Goal: Task Accomplishment & Management: Use online tool/utility

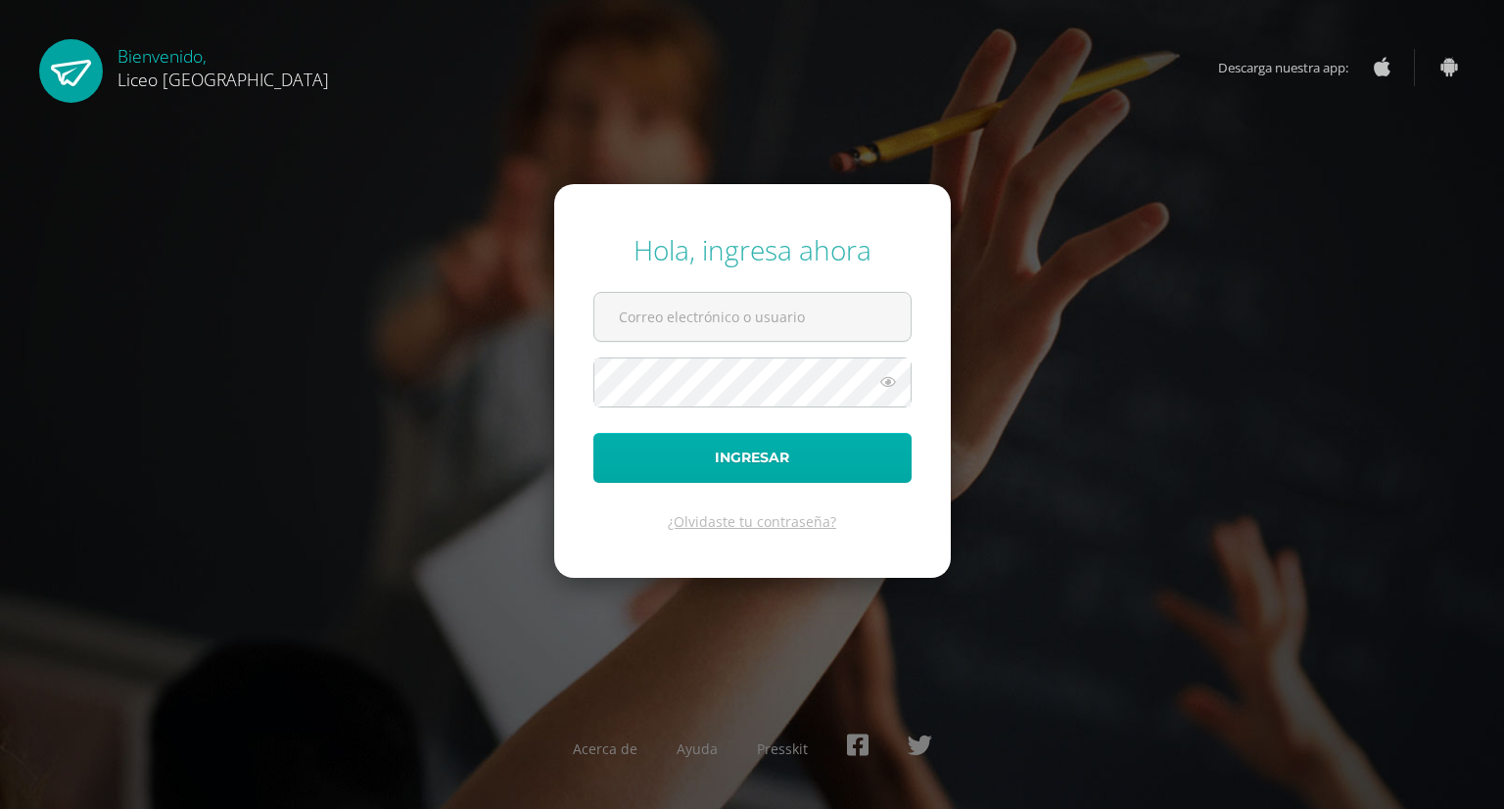
type input "josue.arriola@liceoguatemala.edu.gt"
click at [748, 452] on button "Ingresar" at bounding box center [752, 458] width 318 height 50
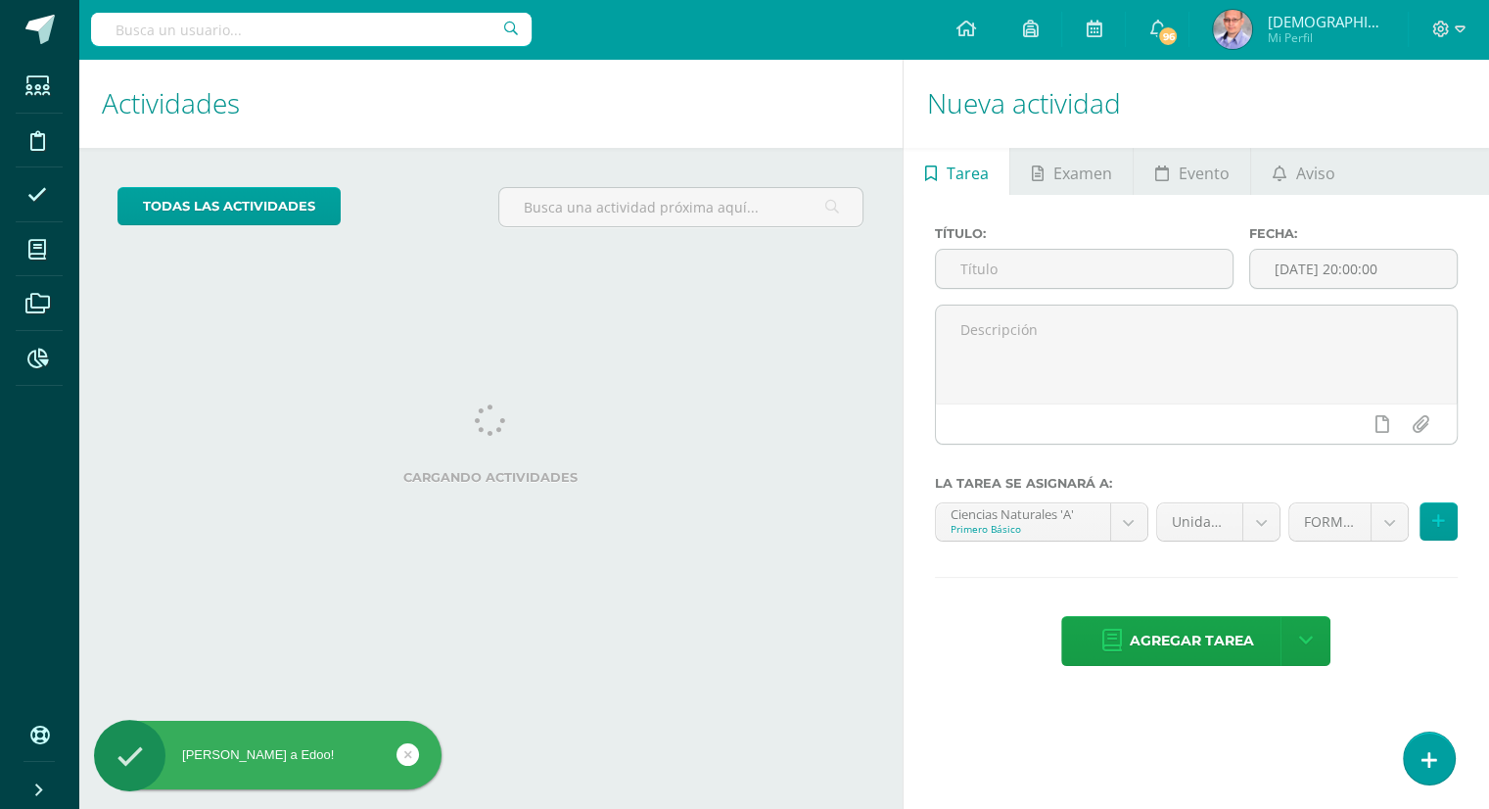
click at [409, 762] on icon at bounding box center [408, 754] width 8 height 23
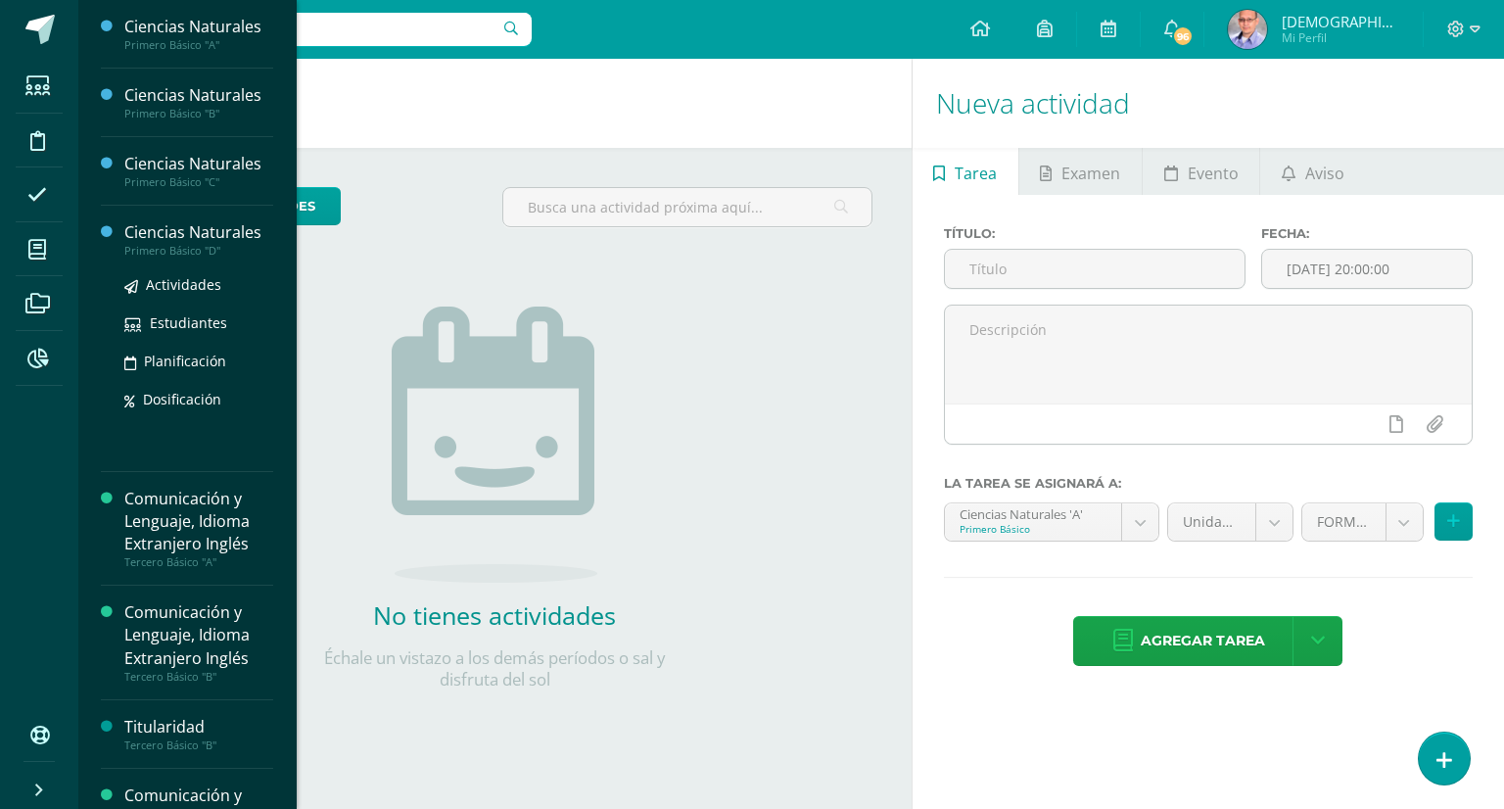
click at [207, 230] on div "Ciencias Naturales" at bounding box center [198, 232] width 149 height 23
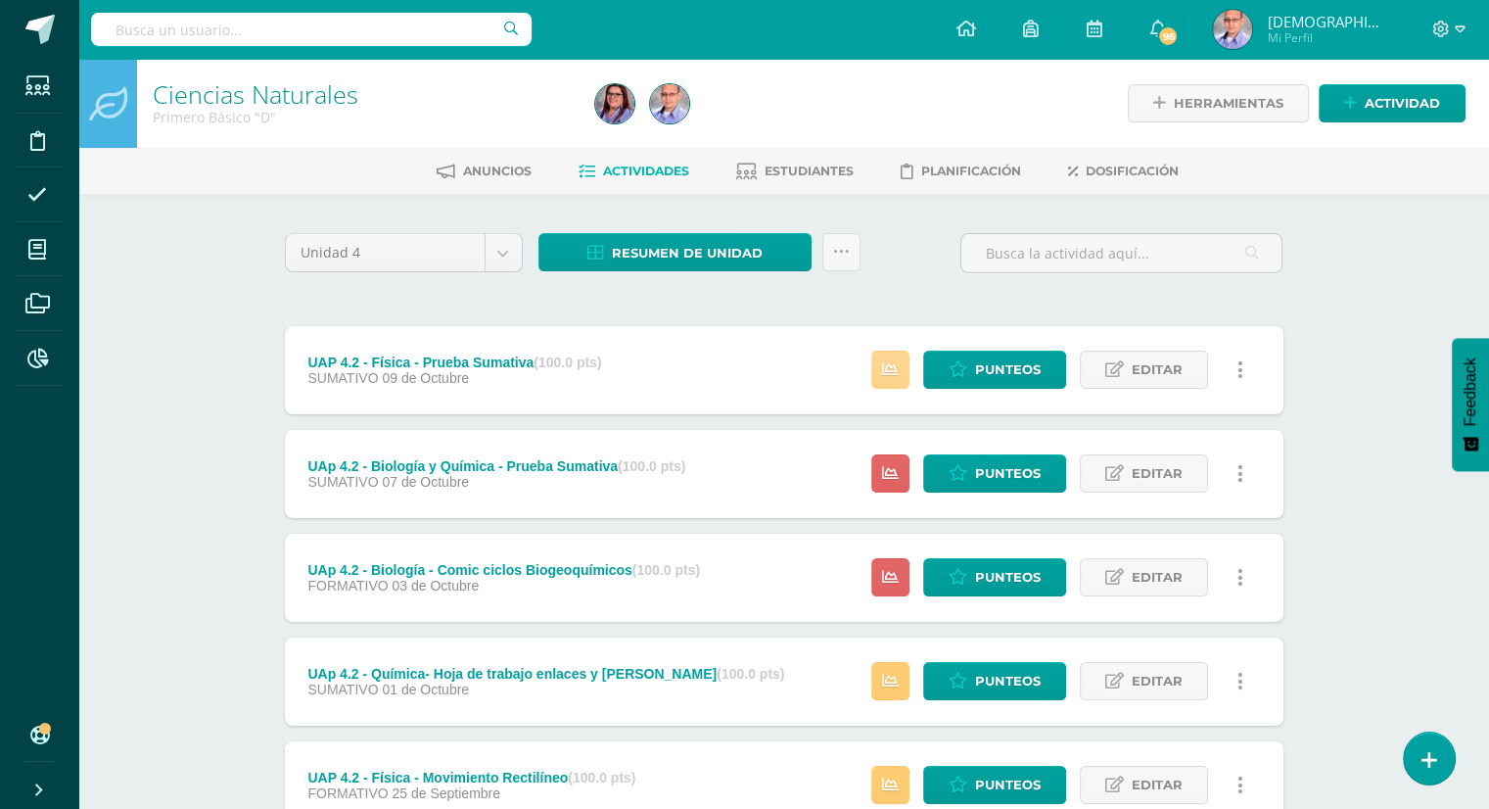
click at [901, 372] on link at bounding box center [891, 370] width 38 height 38
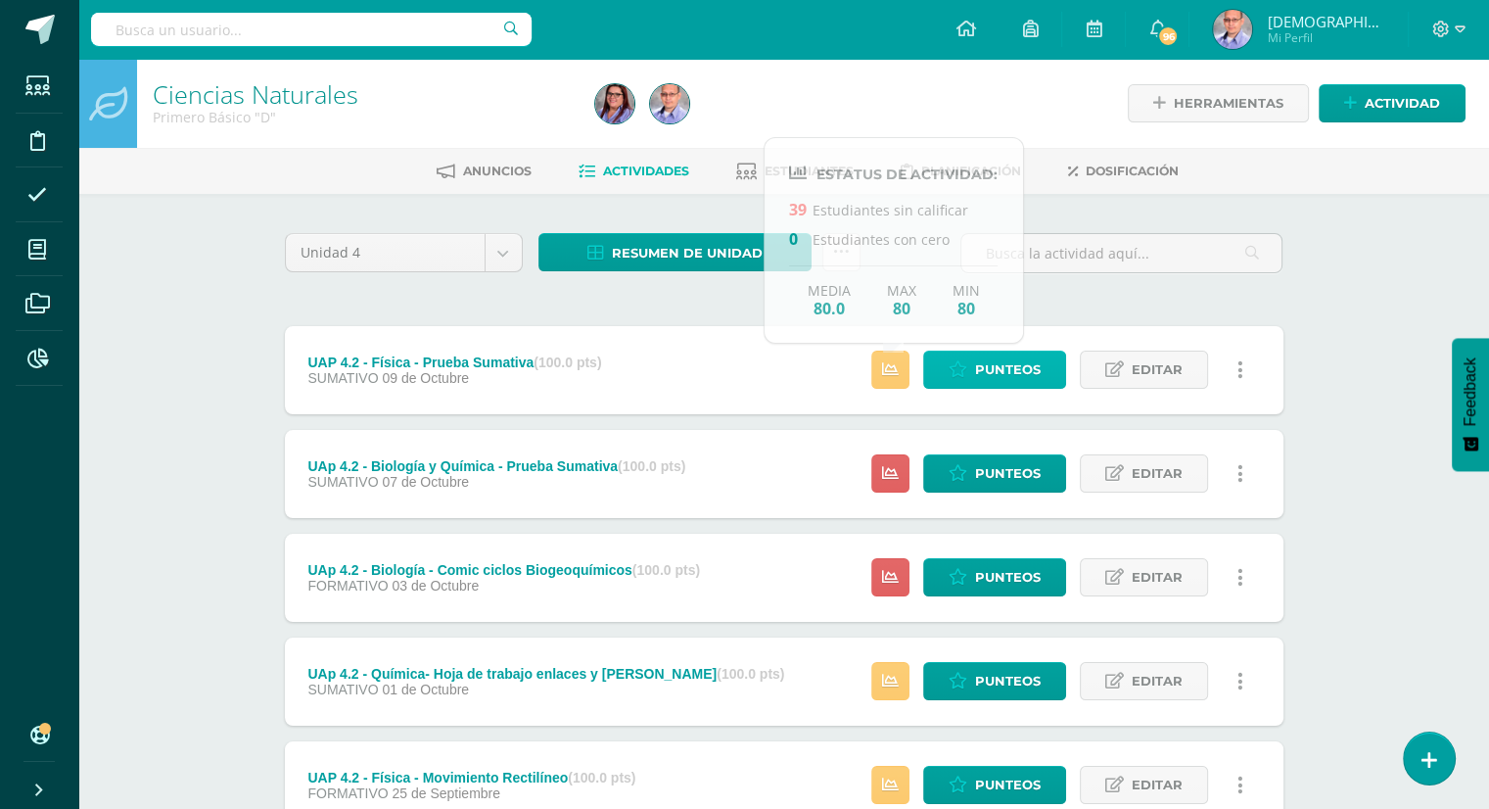
click at [1000, 372] on span "Punteos" at bounding box center [1008, 370] width 66 height 36
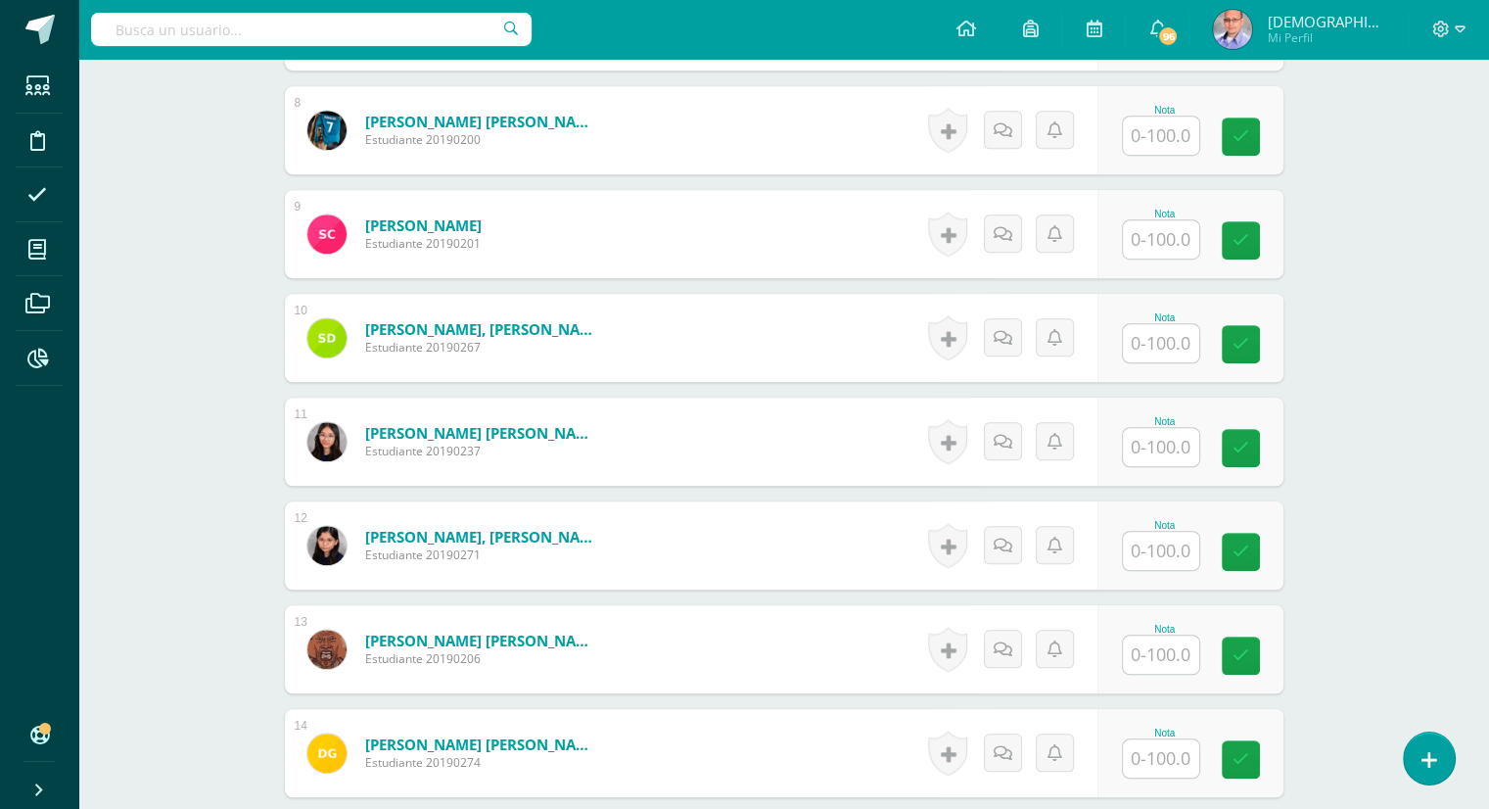
scroll to position [1332, 0]
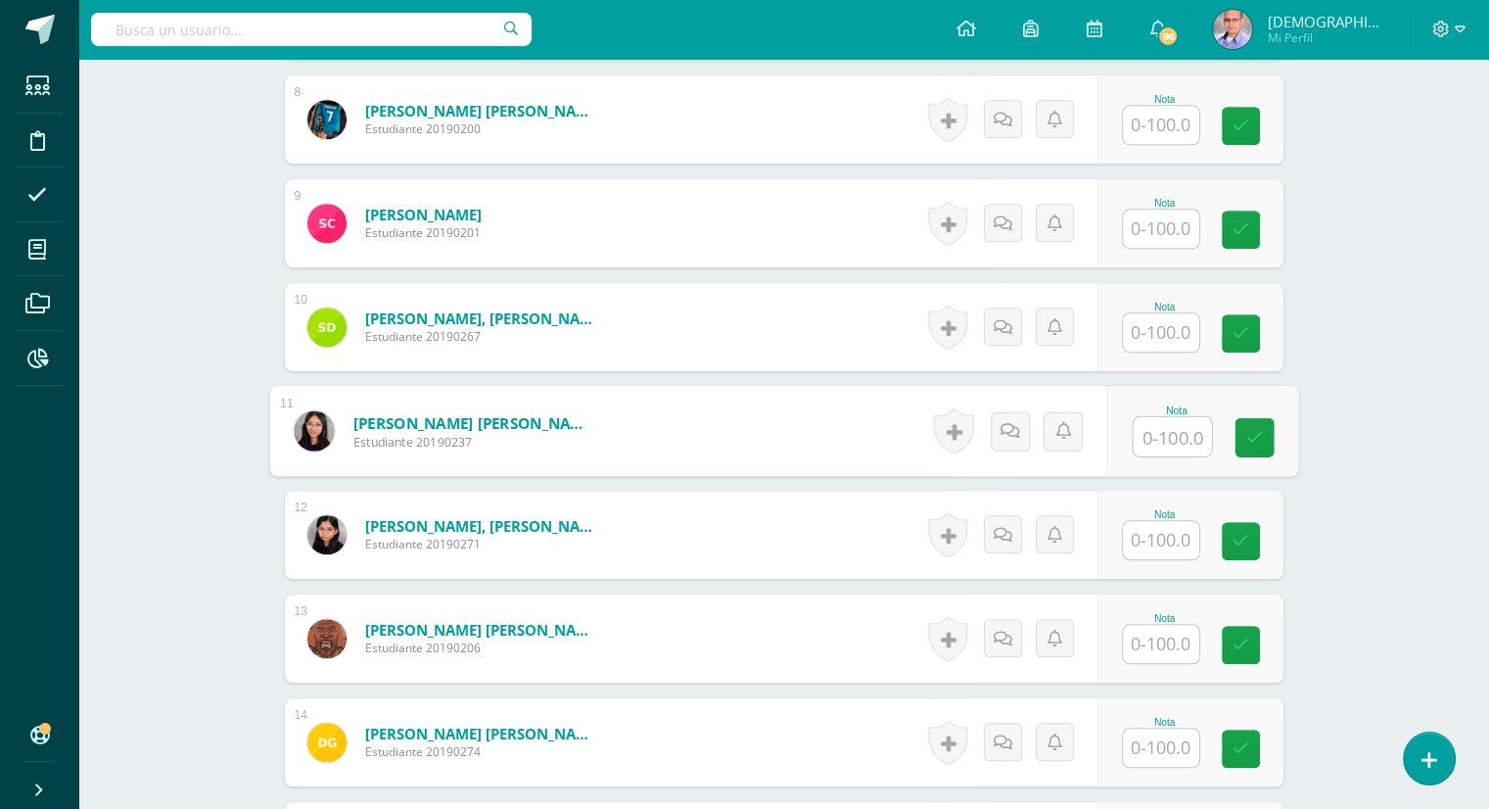
click at [1170, 443] on input "text" at bounding box center [1172, 436] width 78 height 39
type input "100"
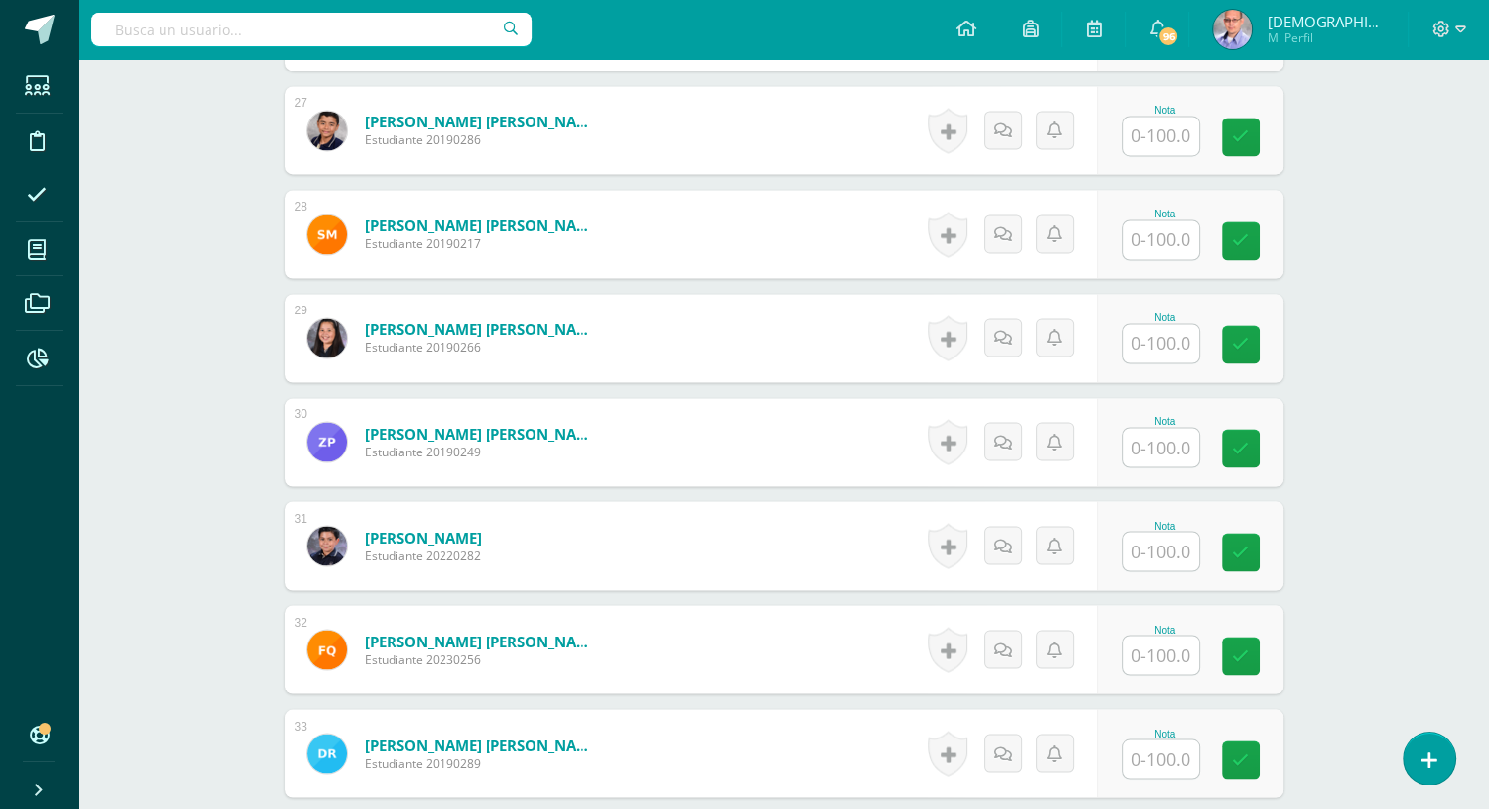
scroll to position [3292, 0]
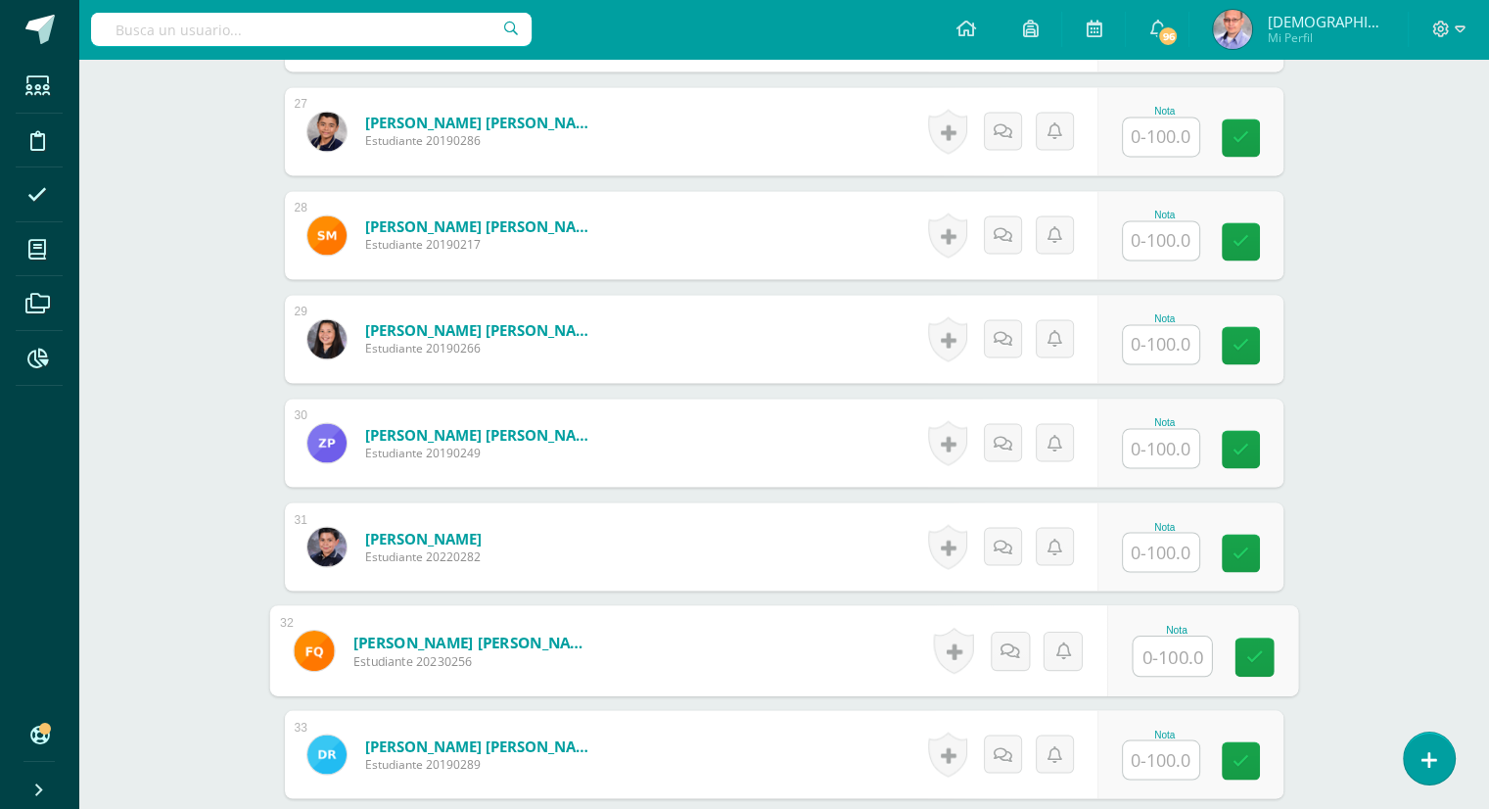
click at [1140, 660] on input "text" at bounding box center [1172, 655] width 78 height 39
type input "70"
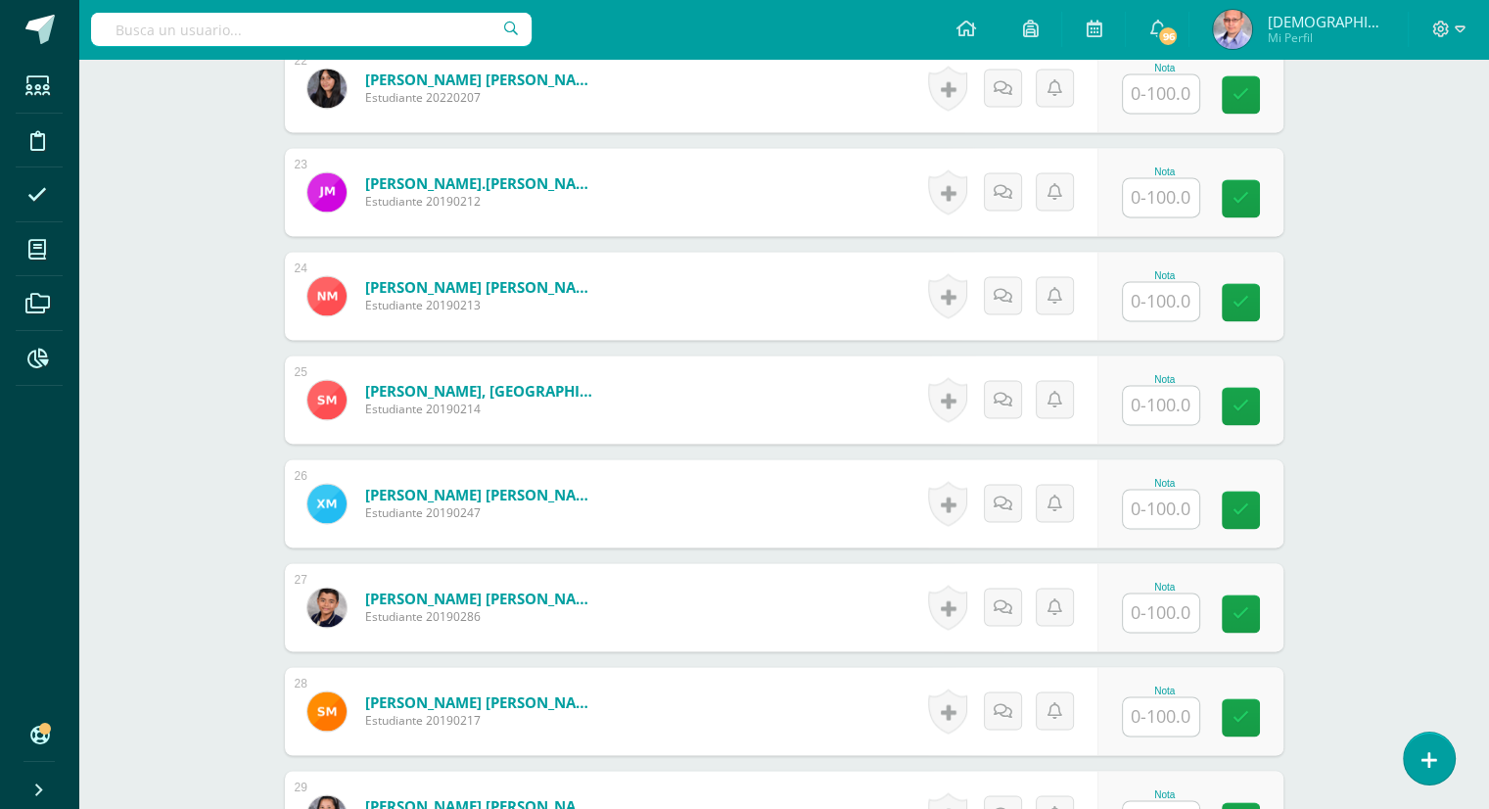
scroll to position [2802, 0]
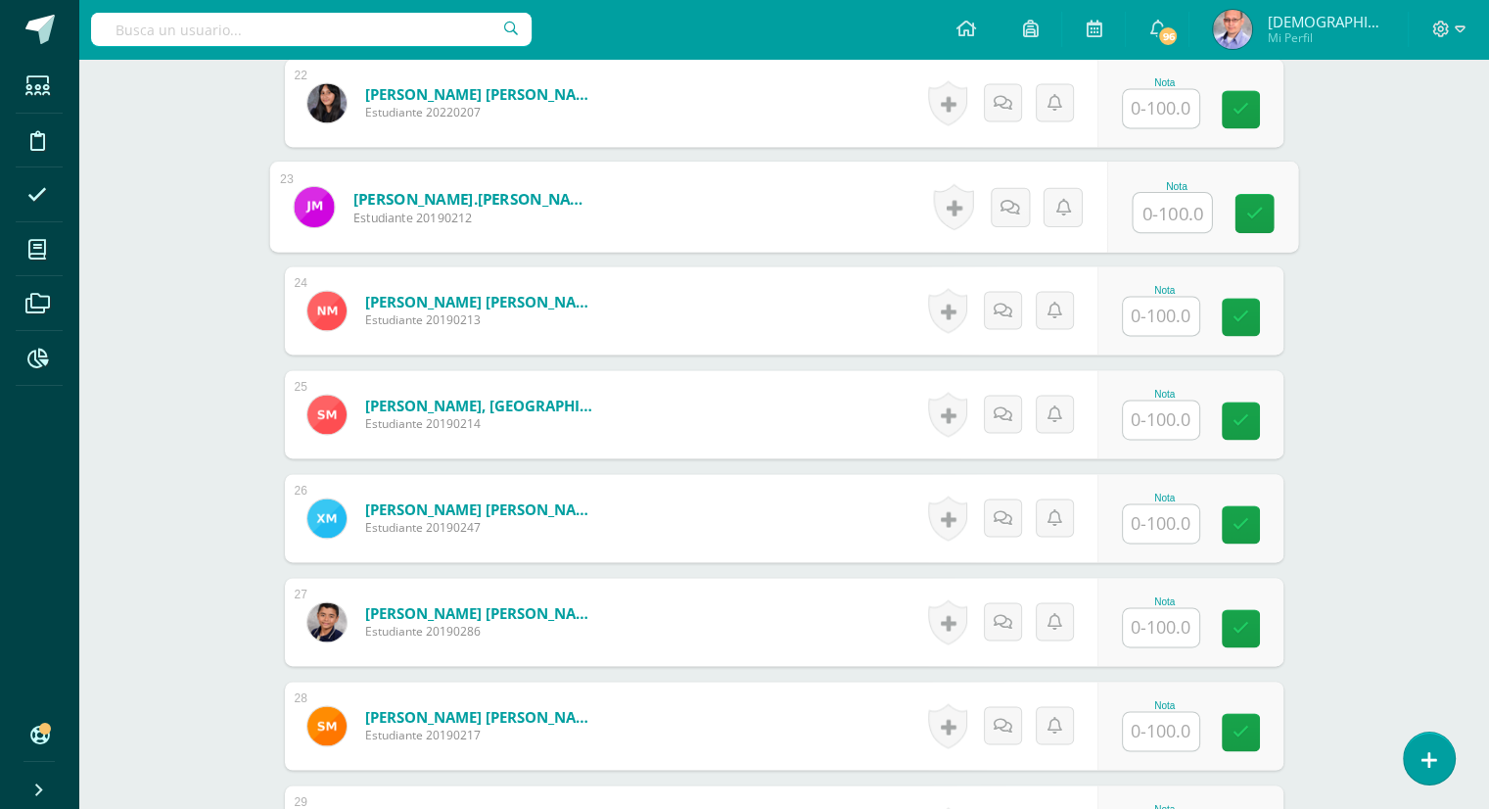
click at [1162, 212] on input "text" at bounding box center [1172, 212] width 78 height 39
type input "100"
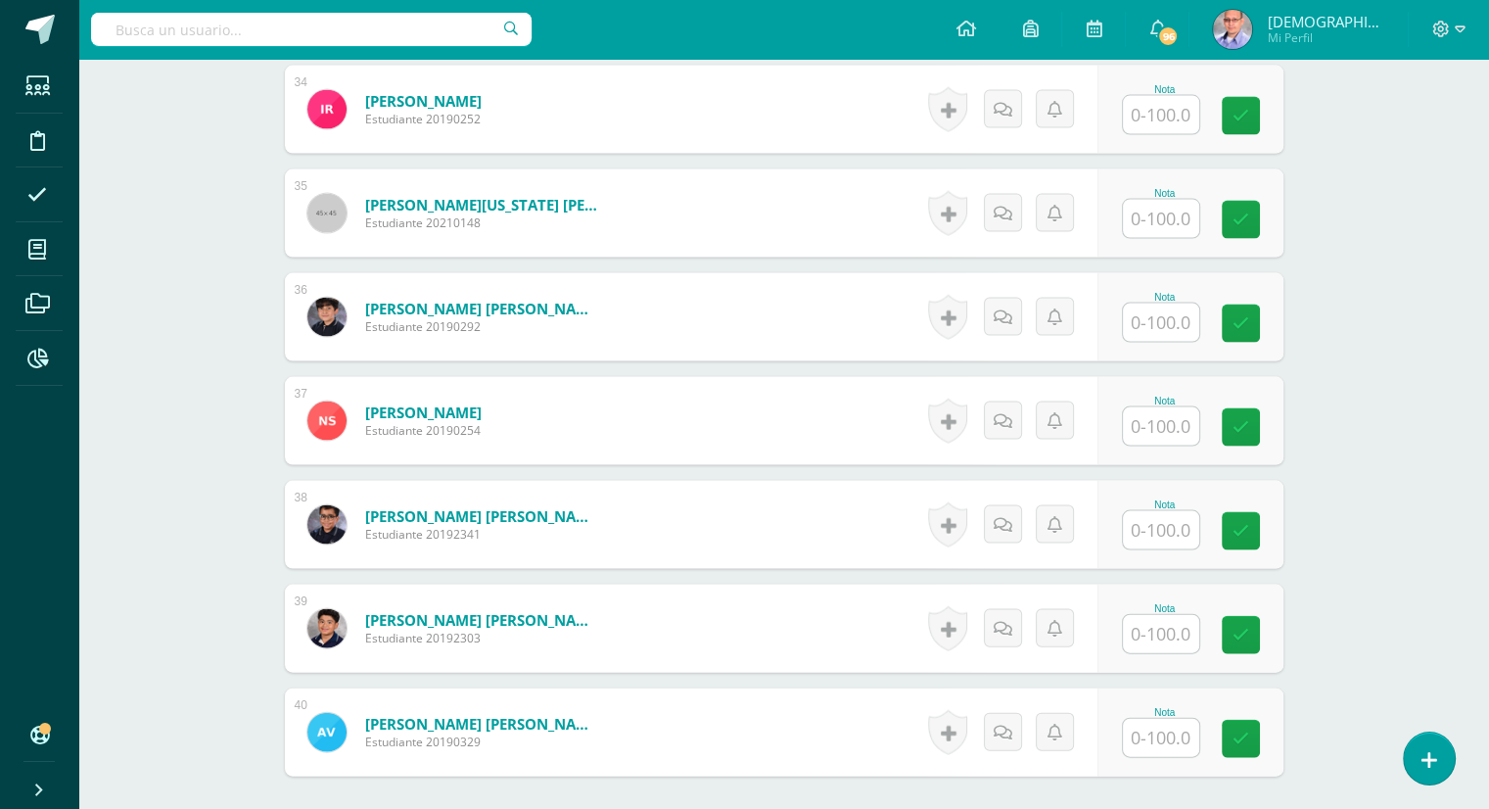
scroll to position [4041, 0]
click at [1159, 646] on input "text" at bounding box center [1172, 633] width 78 height 39
type input "50"
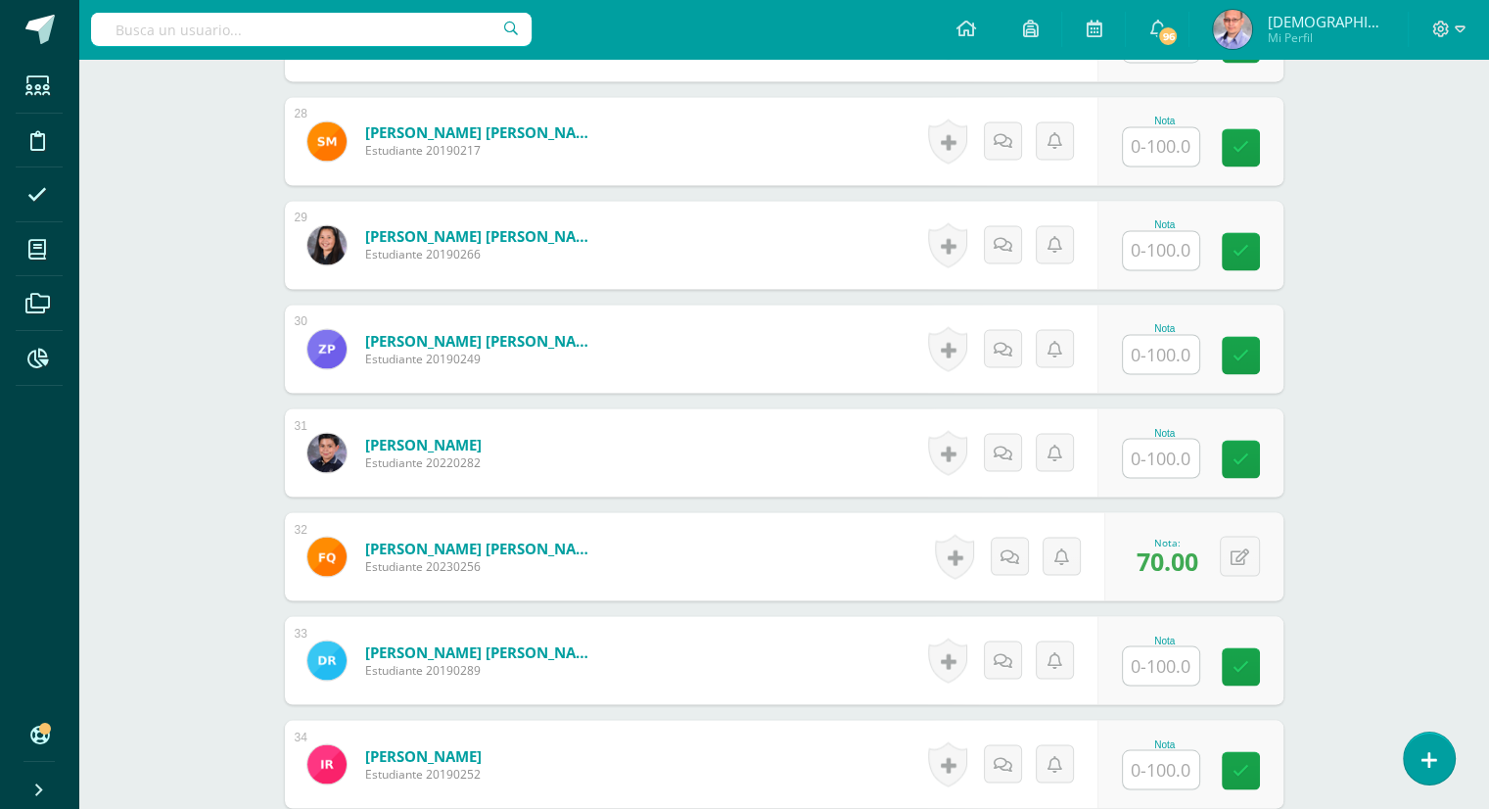
scroll to position [3368, 0]
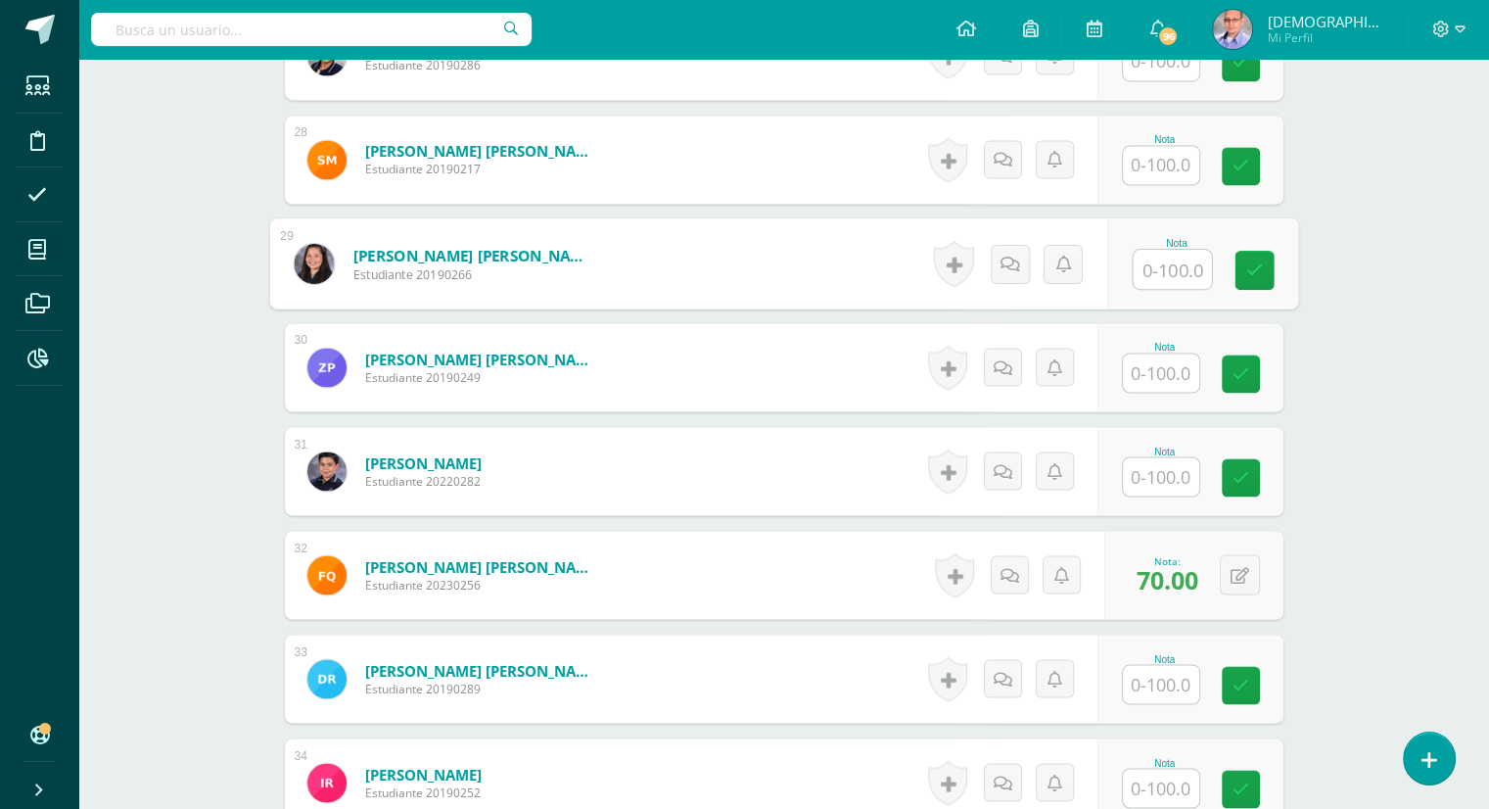
click at [1167, 268] on input "text" at bounding box center [1172, 269] width 78 height 39
type input "20"
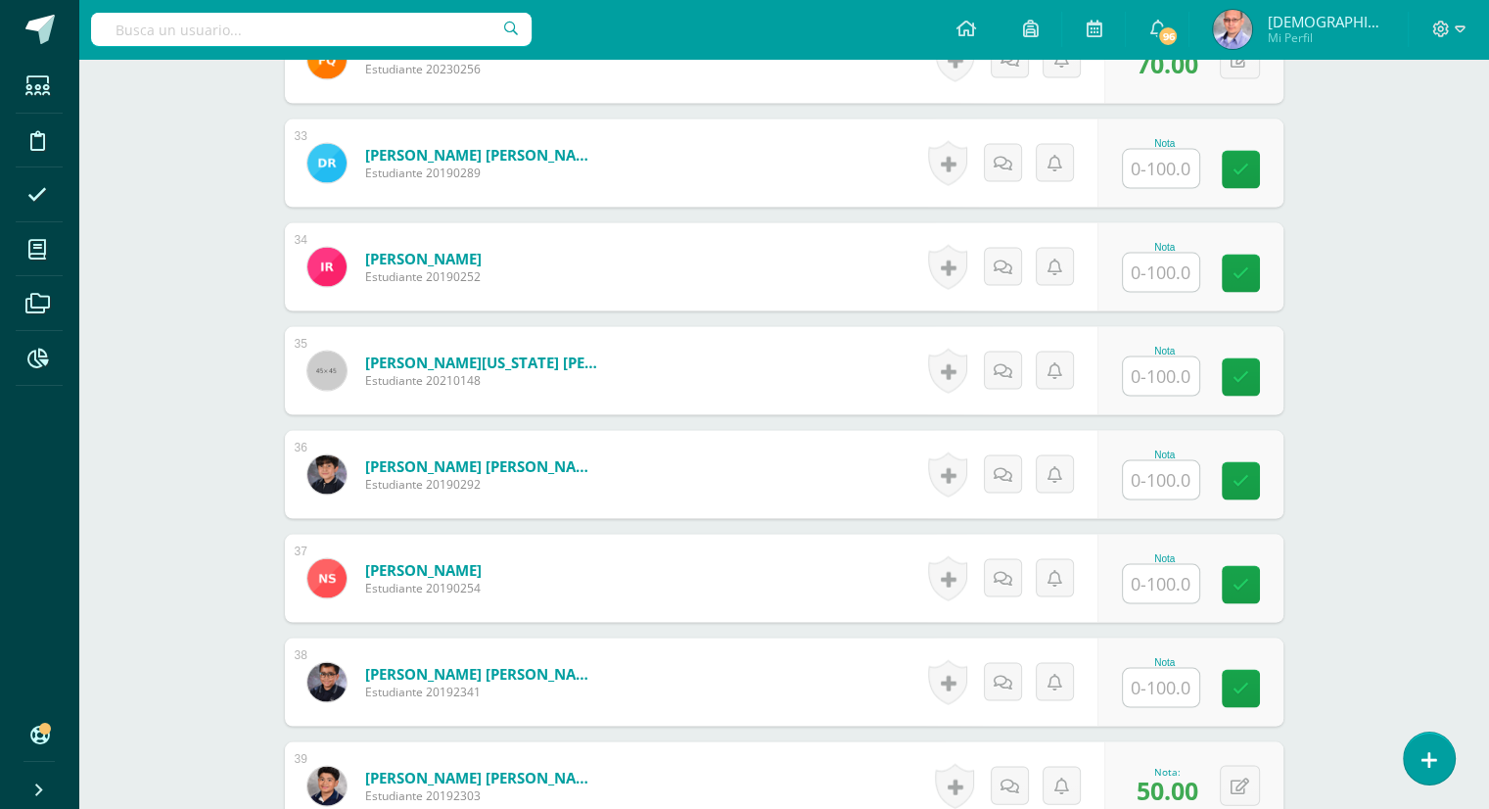
scroll to position [3882, 0]
click at [1166, 591] on input "text" at bounding box center [1161, 585] width 76 height 38
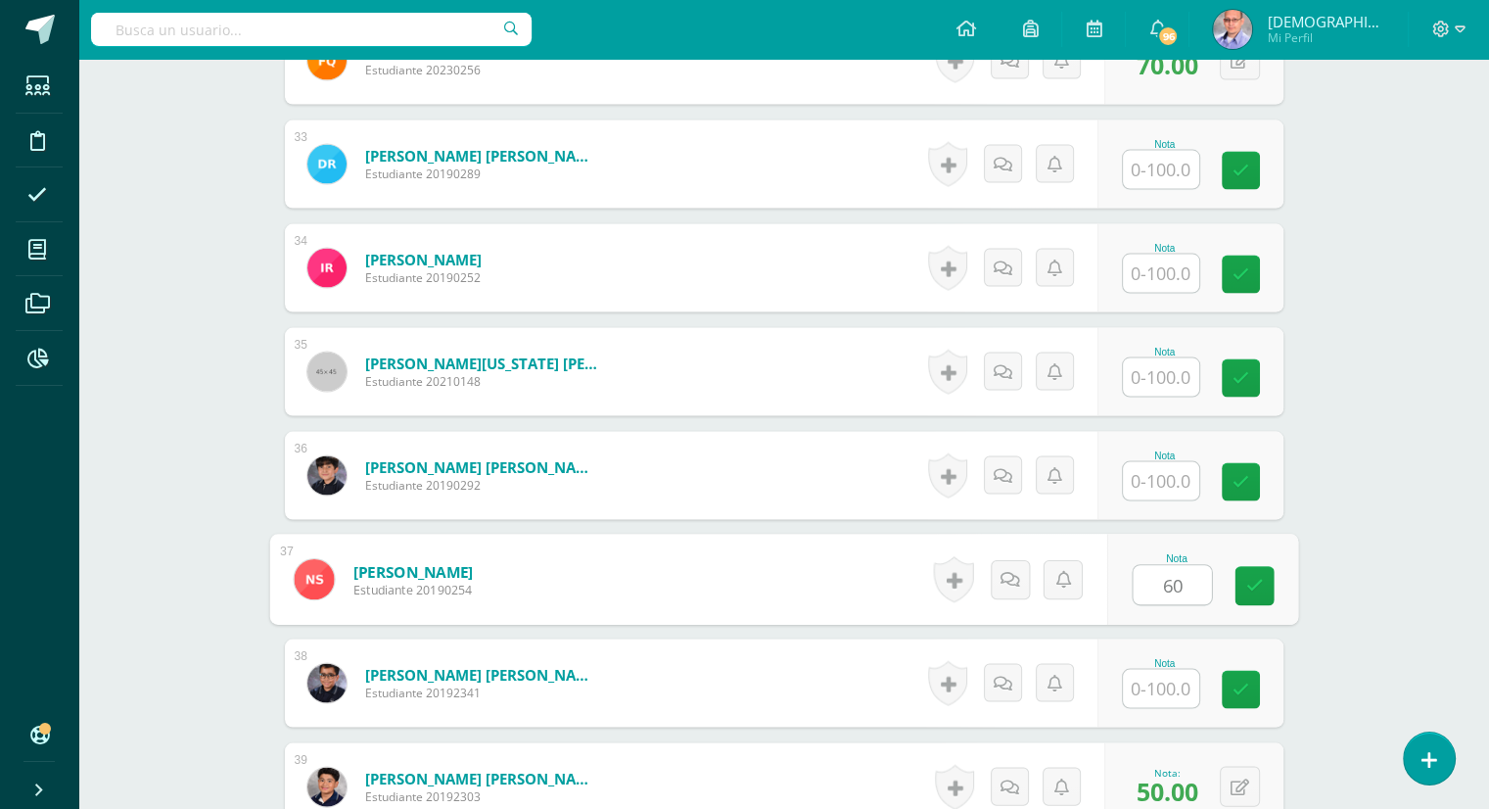
type input "60"
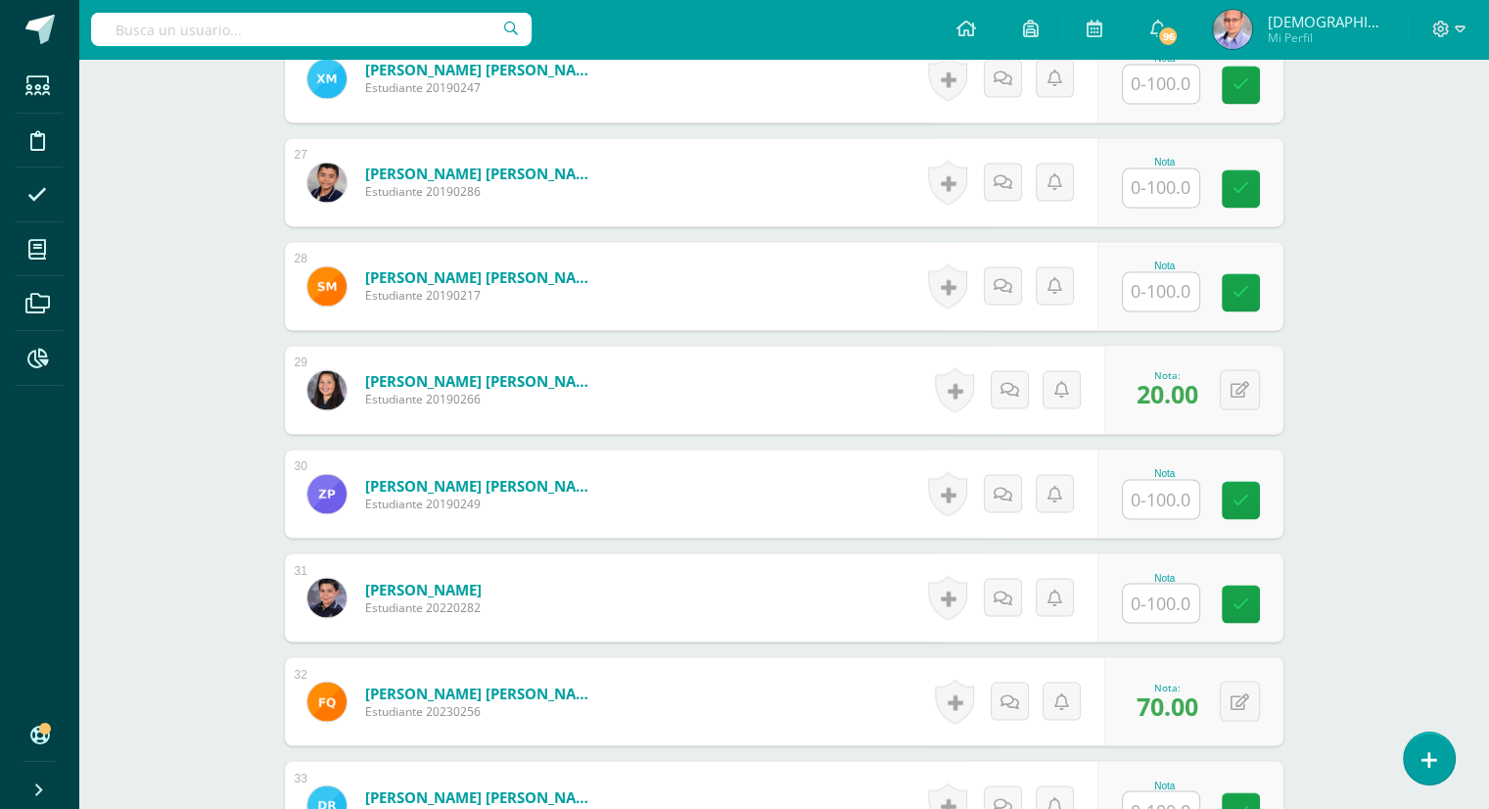
scroll to position [3240, 0]
click at [1171, 284] on input "text" at bounding box center [1161, 292] width 76 height 38
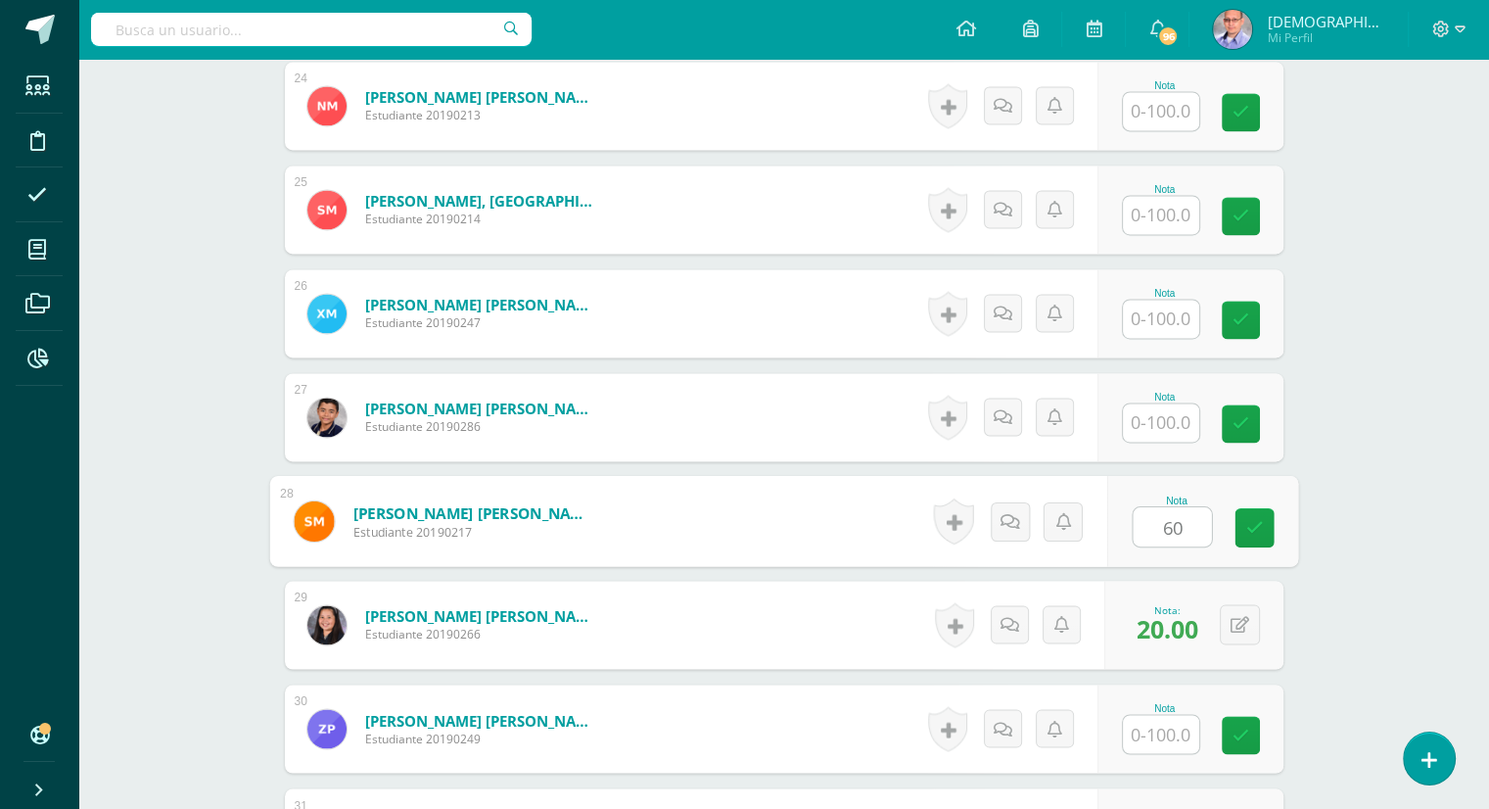
scroll to position [3000, 0]
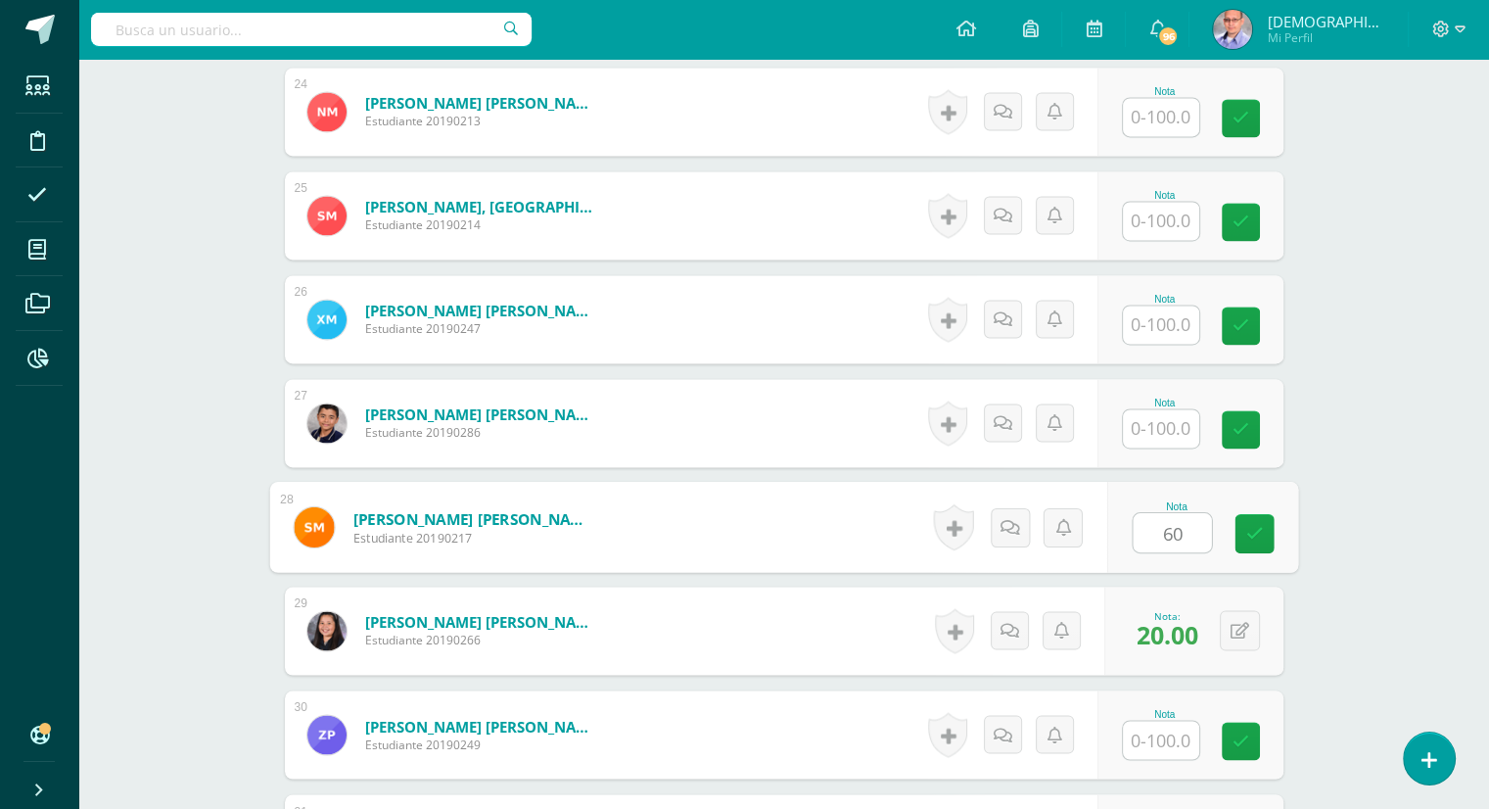
type input "60"
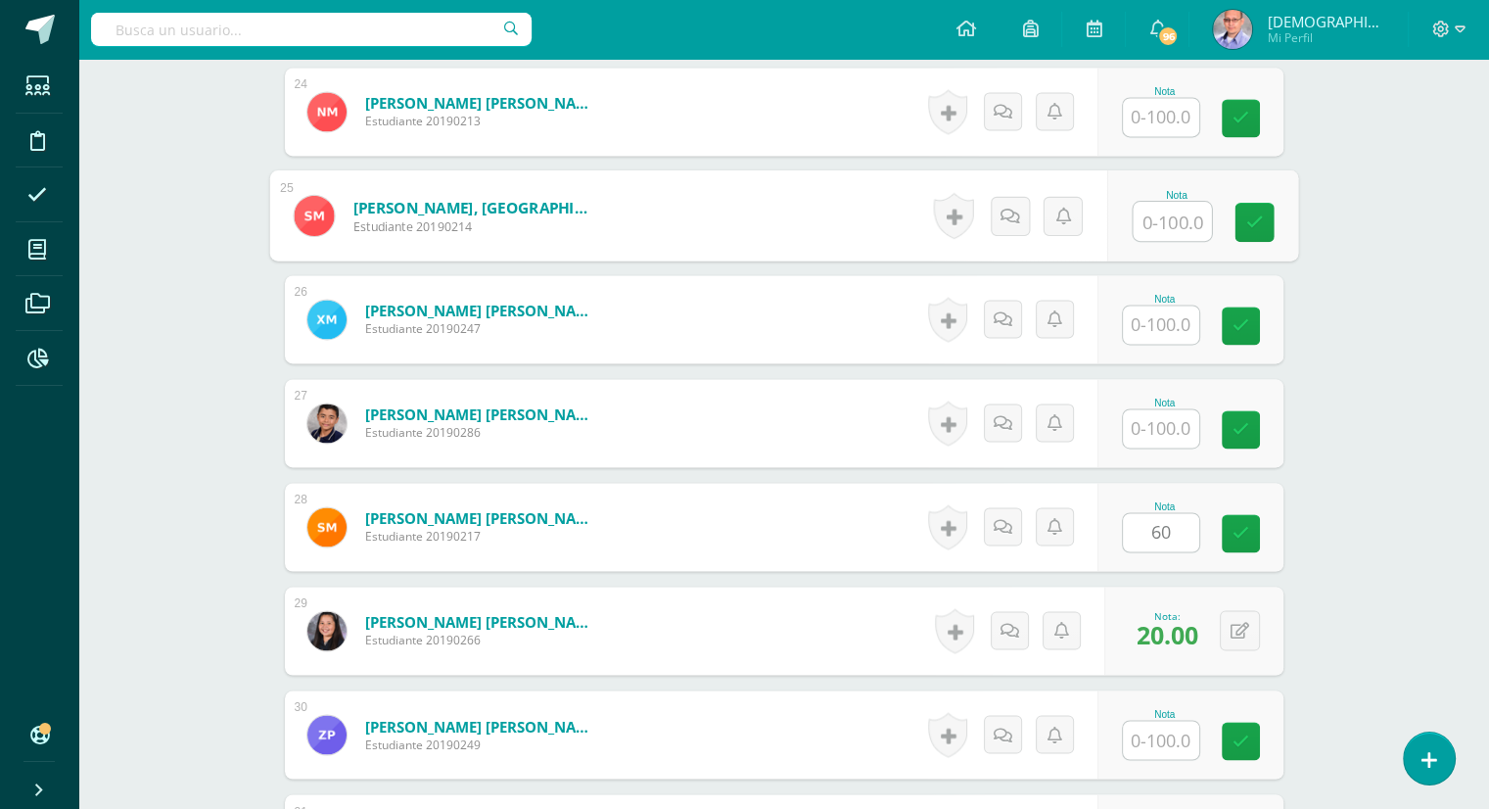
click at [1165, 224] on input "text" at bounding box center [1172, 221] width 78 height 39
type input "40"
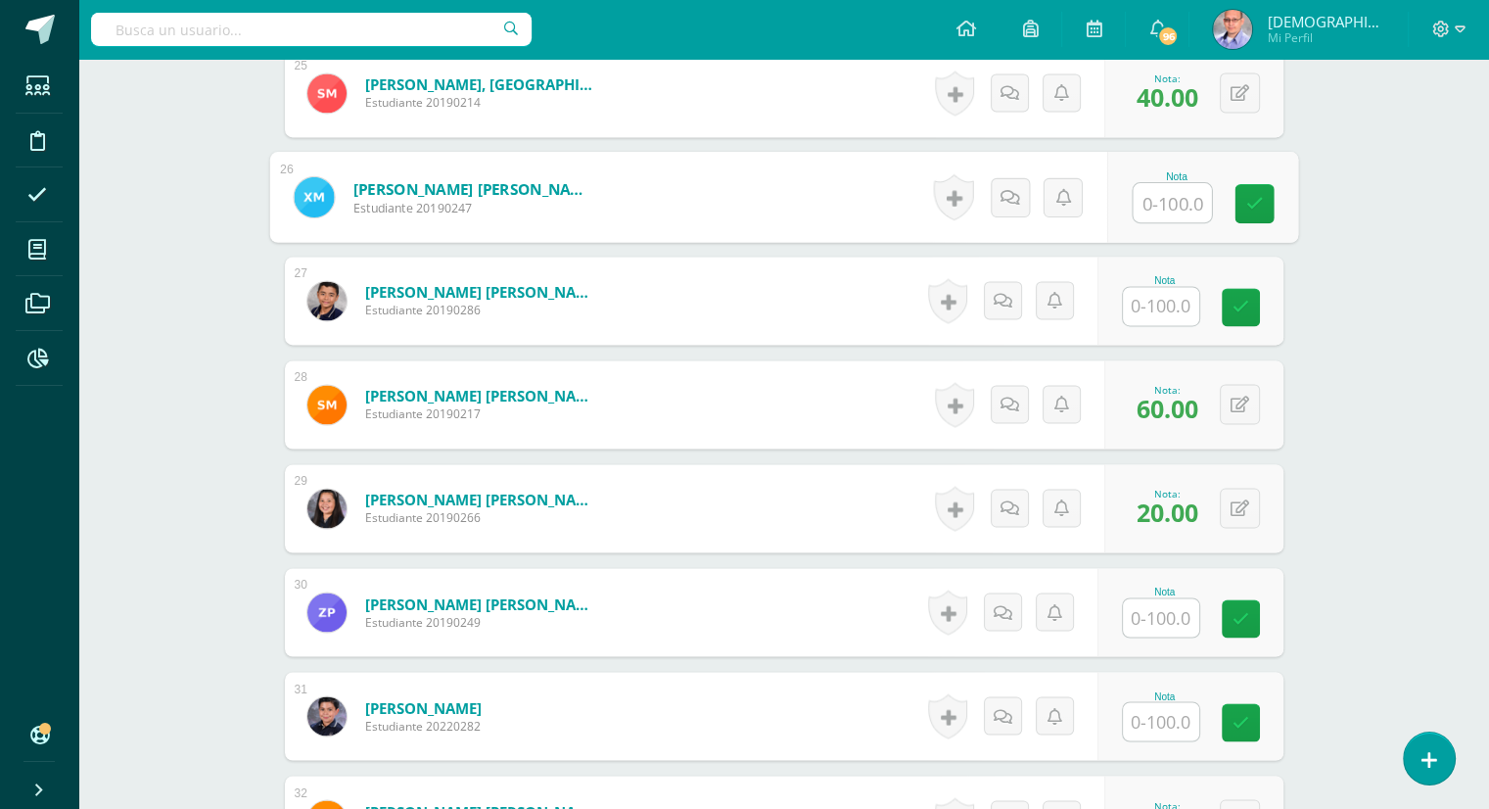
scroll to position [3208, 0]
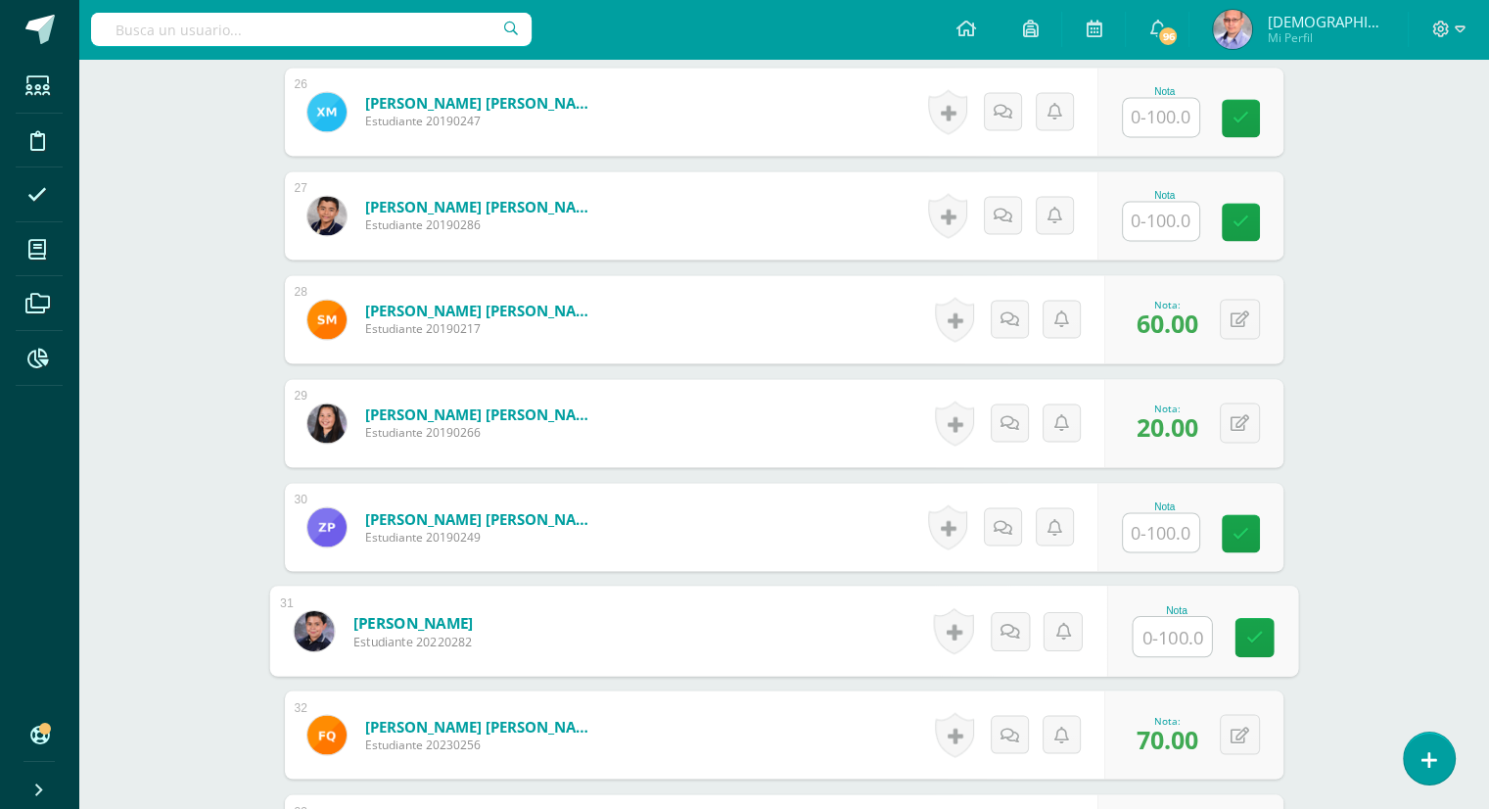
click at [1155, 636] on input "text" at bounding box center [1172, 636] width 78 height 39
type input "90"
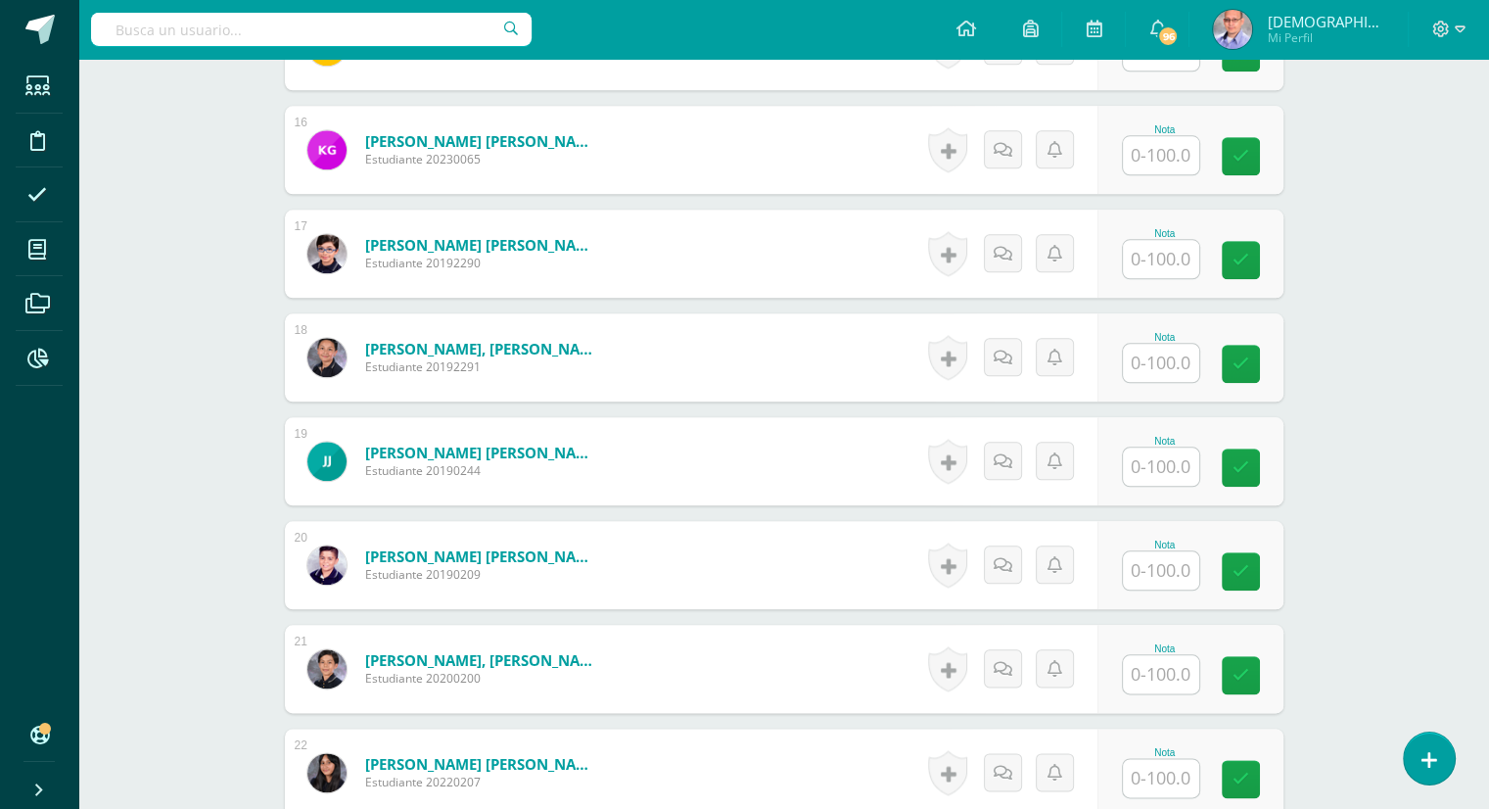
scroll to position [2131, 0]
click at [1151, 369] on input "text" at bounding box center [1172, 364] width 78 height 39
type input "50"
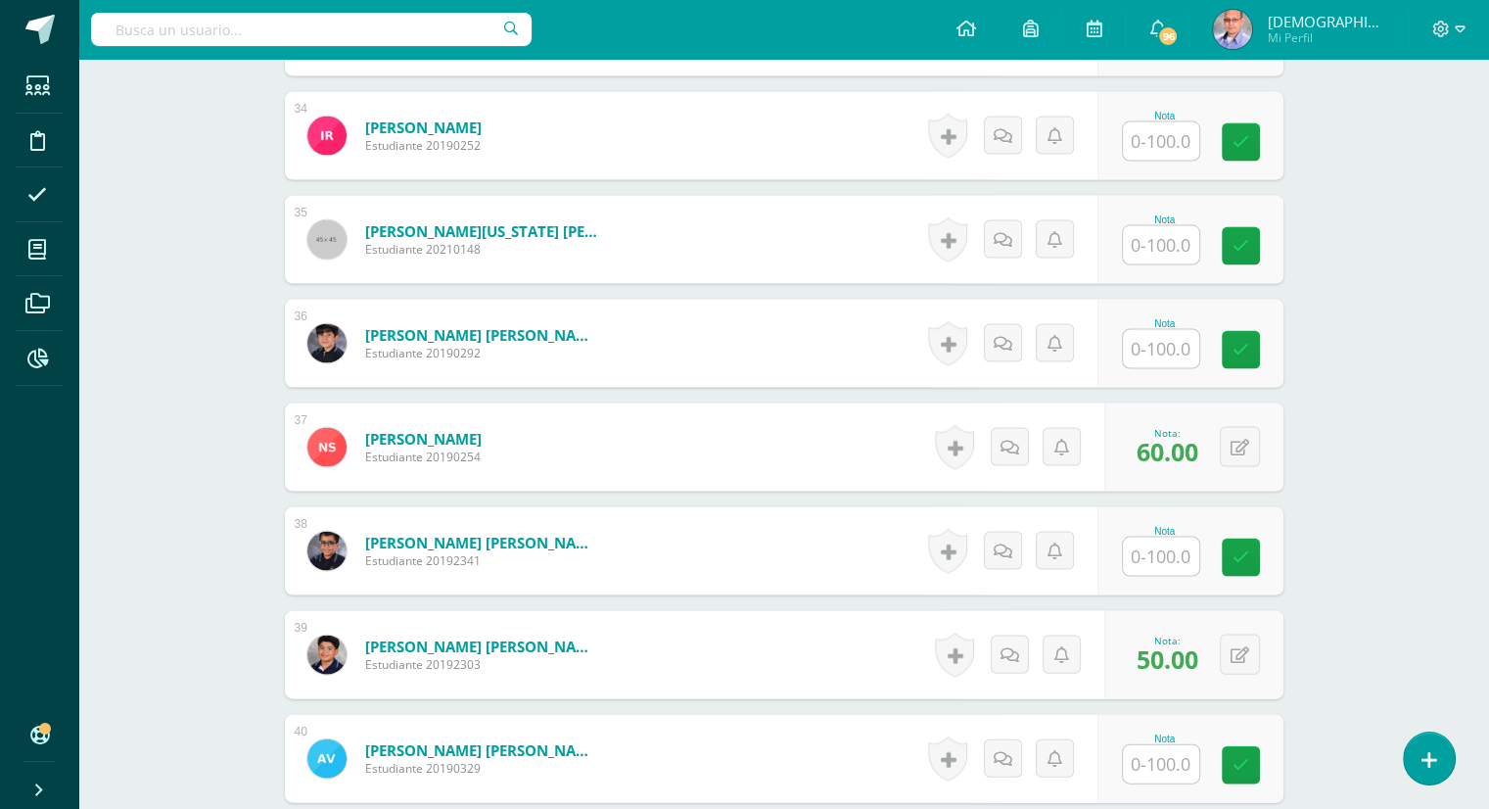
scroll to position [4013, 0]
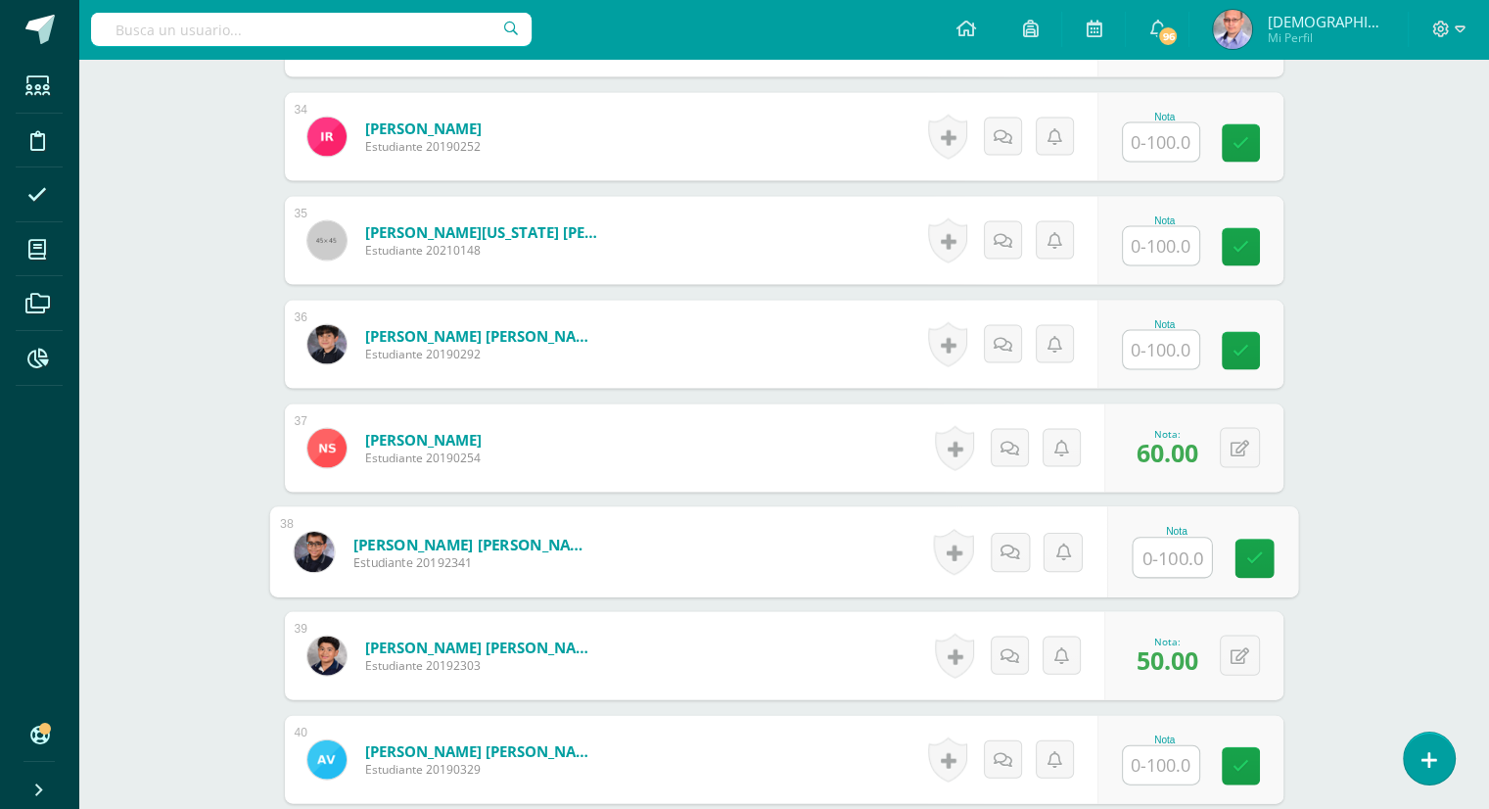
click at [1180, 565] on input "text" at bounding box center [1172, 558] width 78 height 39
type input "70"
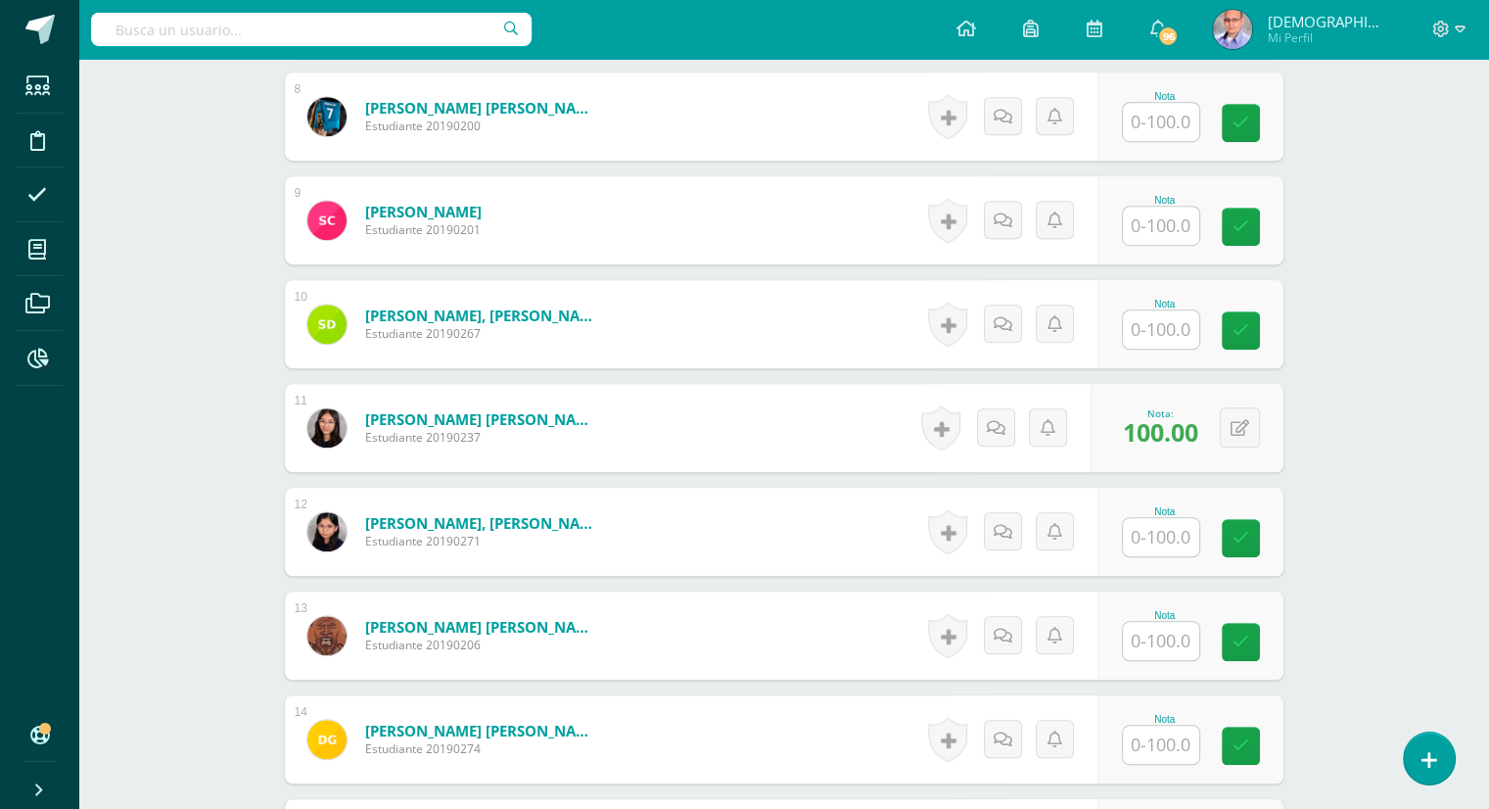
scroll to position [1333, 0]
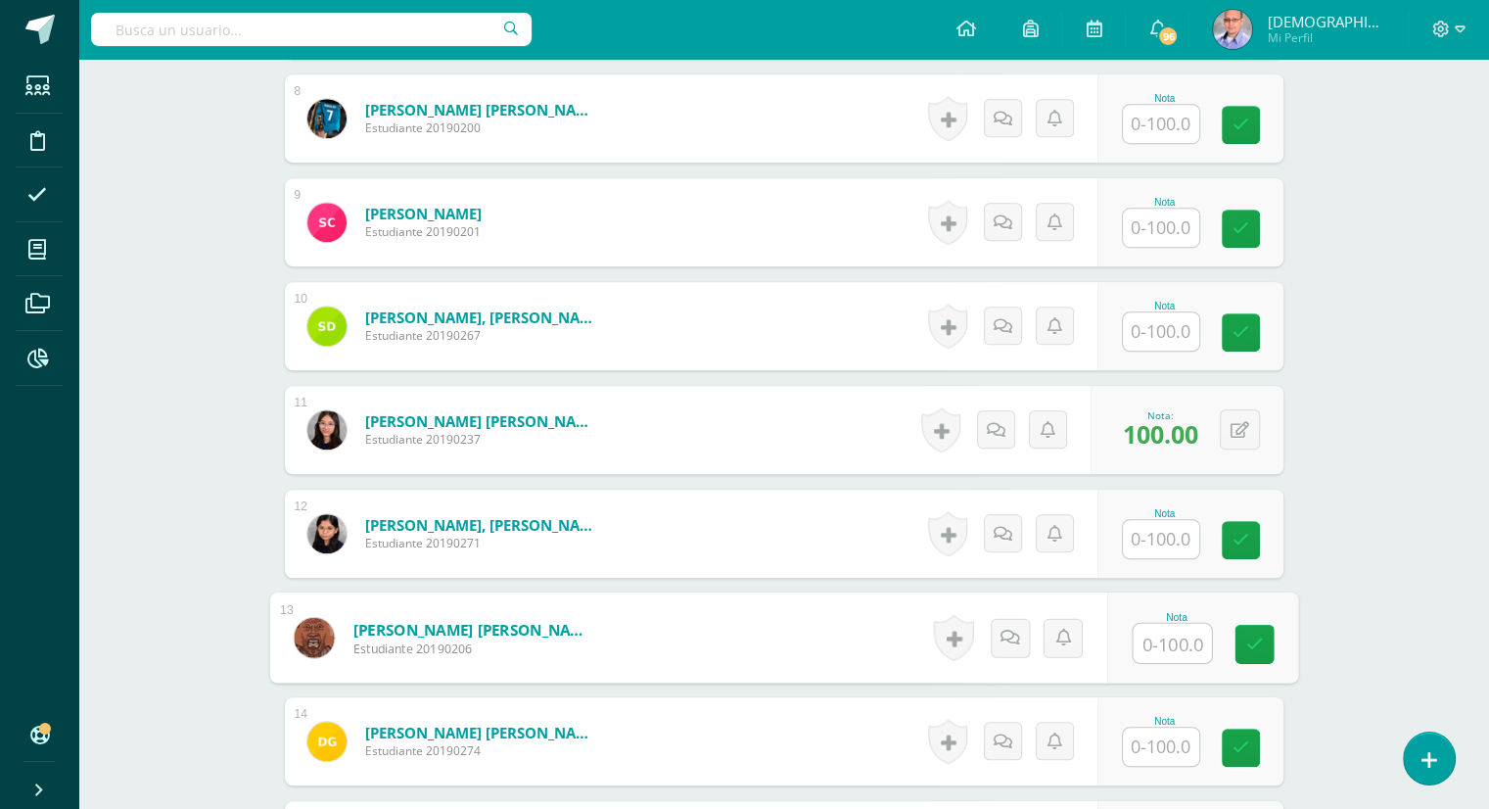
click at [1179, 645] on input "text" at bounding box center [1172, 643] width 78 height 39
type input "80"
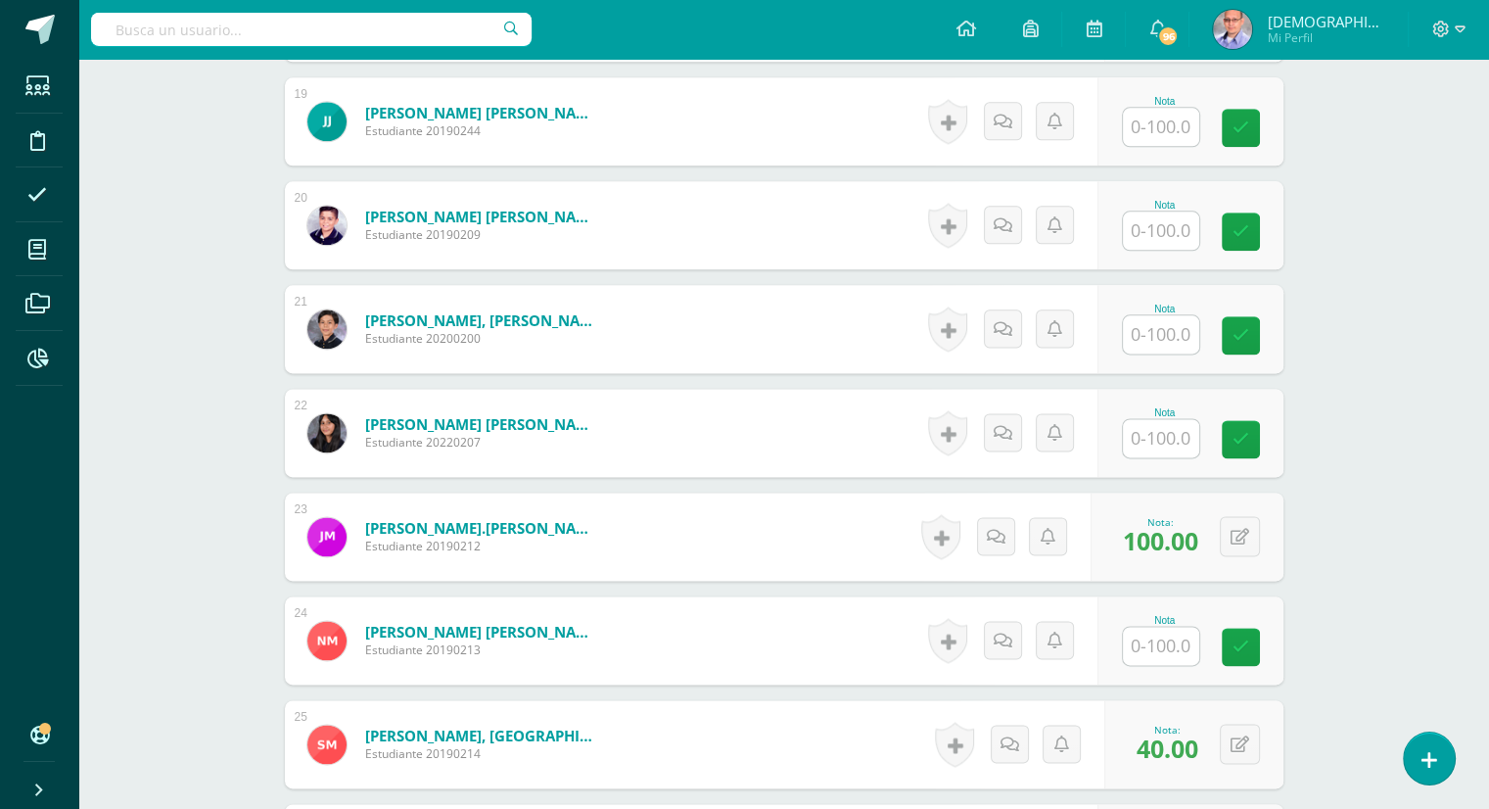
scroll to position [2473, 0]
click at [1154, 335] on input "text" at bounding box center [1172, 333] width 78 height 39
type input "90"
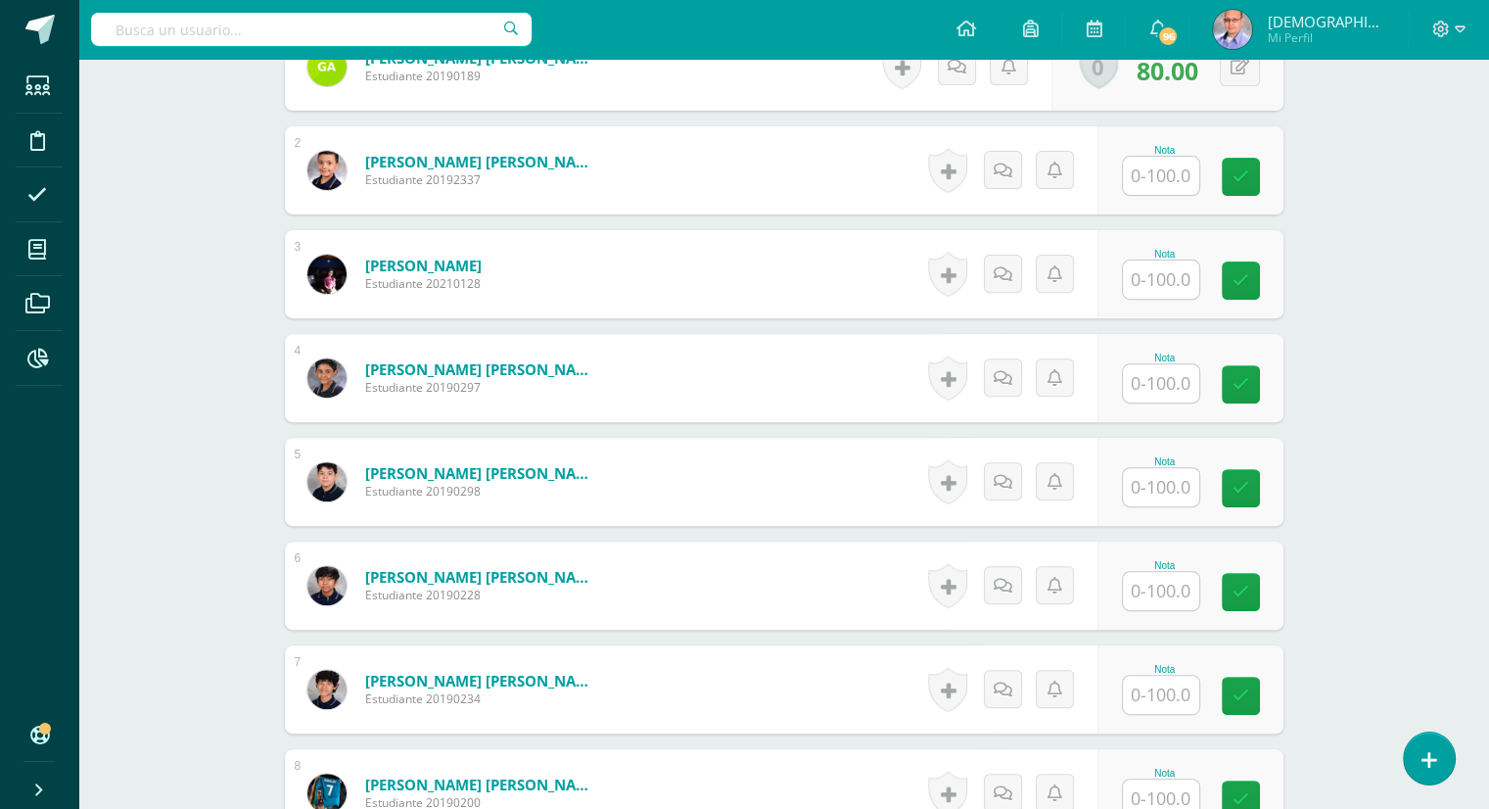
scroll to position [661, 0]
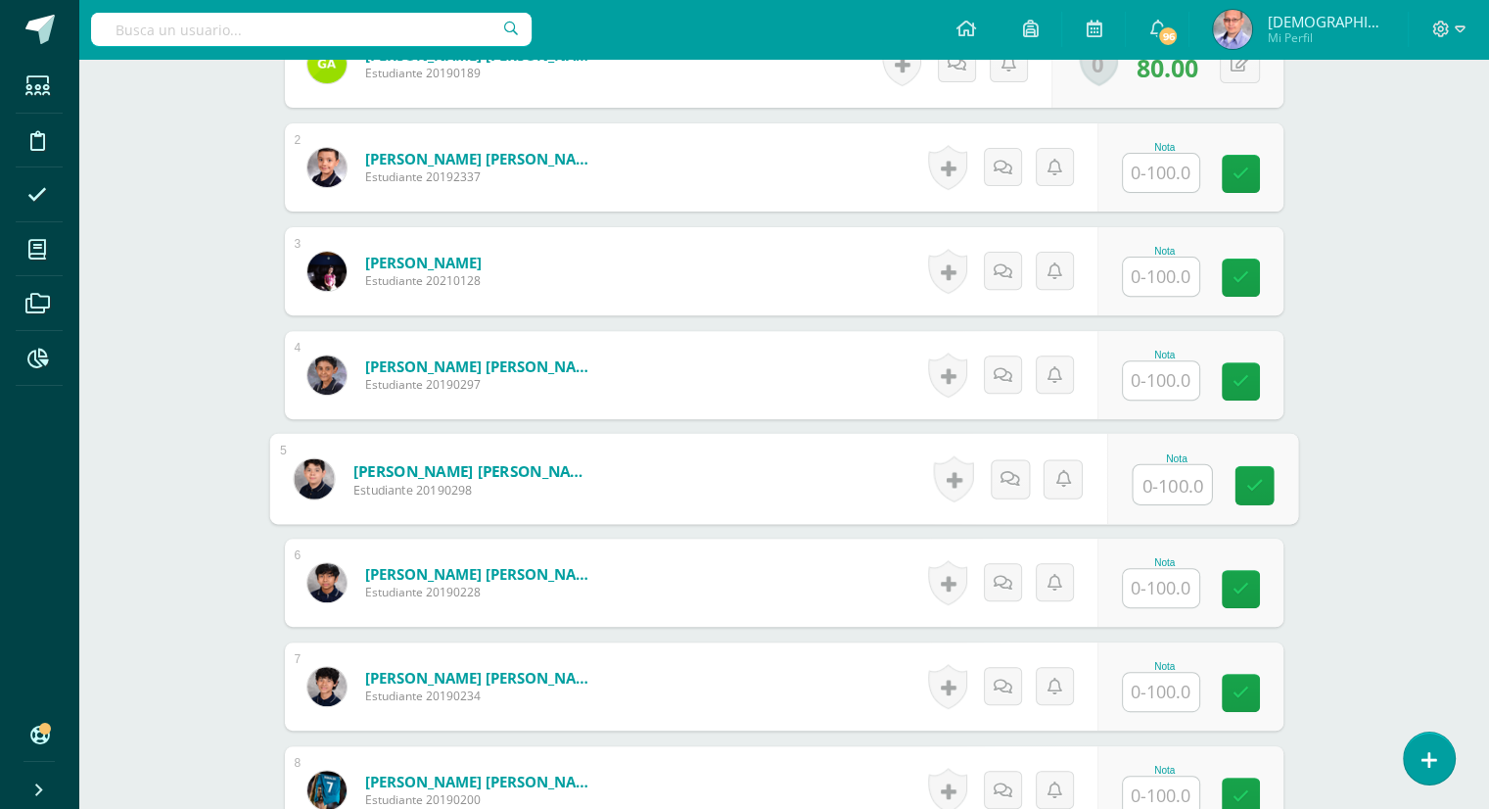
click at [1166, 475] on input "text" at bounding box center [1172, 484] width 78 height 39
type input "90"
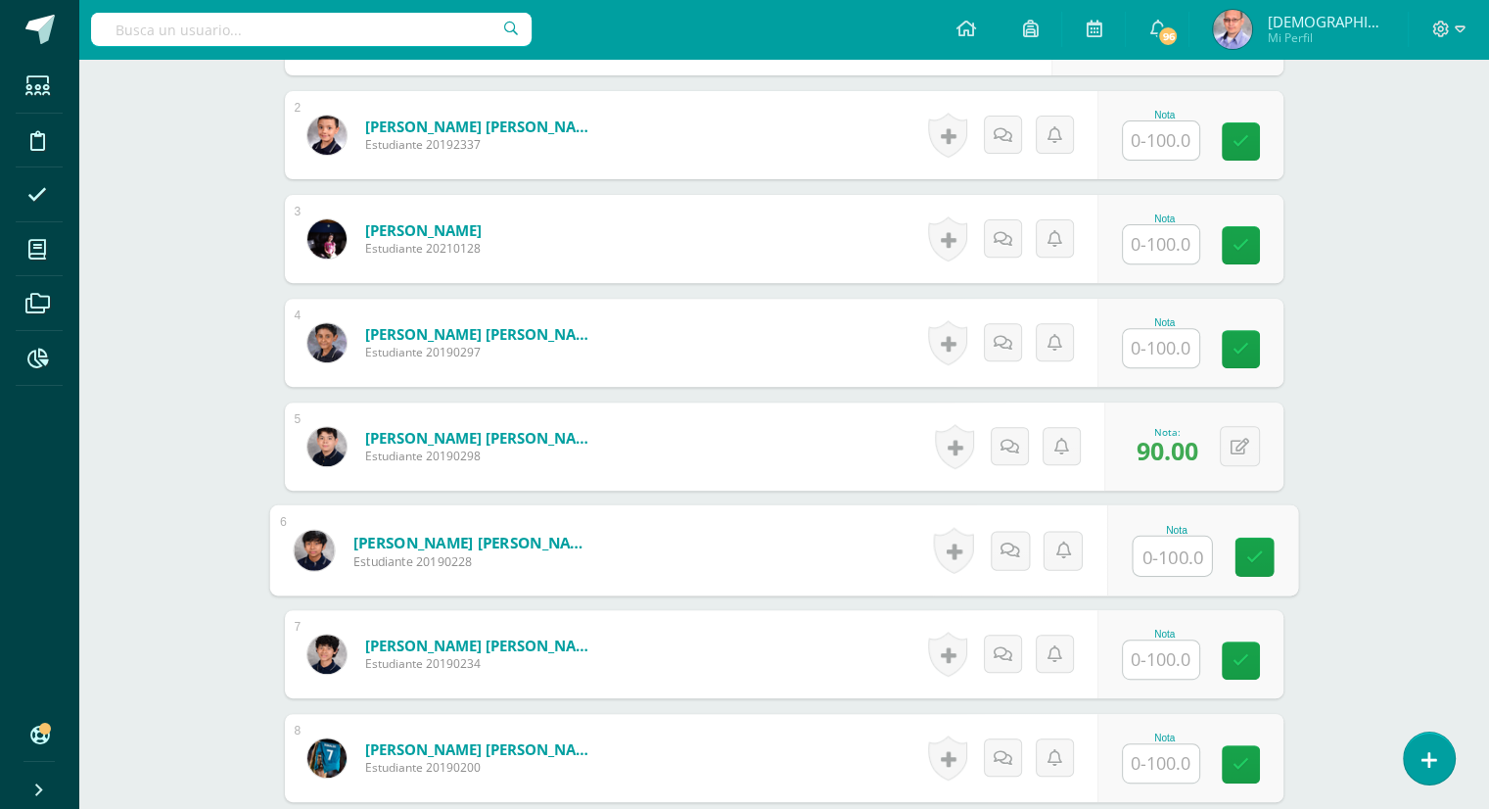
scroll to position [701, 0]
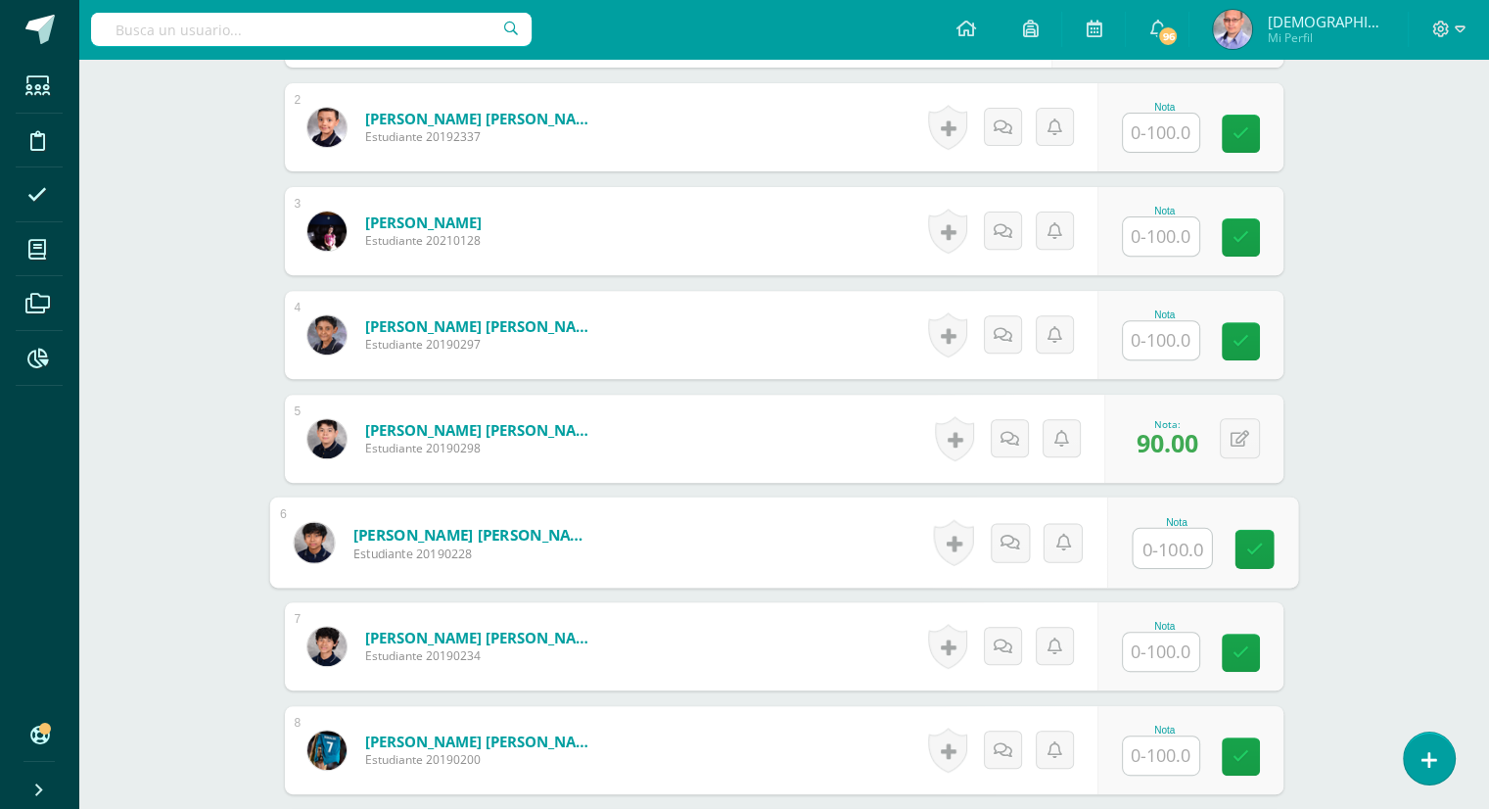
click at [1175, 756] on input "text" at bounding box center [1161, 755] width 76 height 38
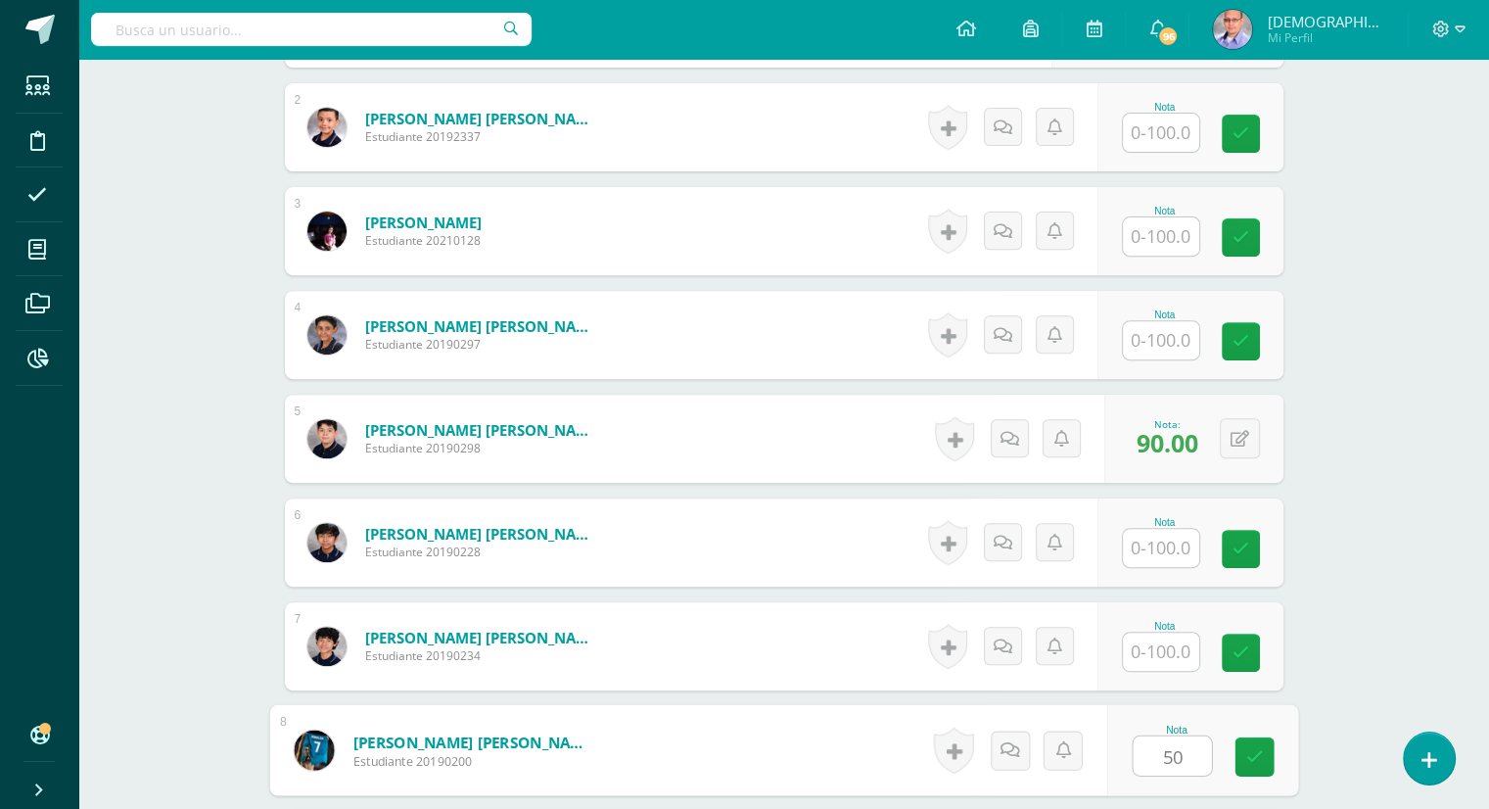
type input "50"
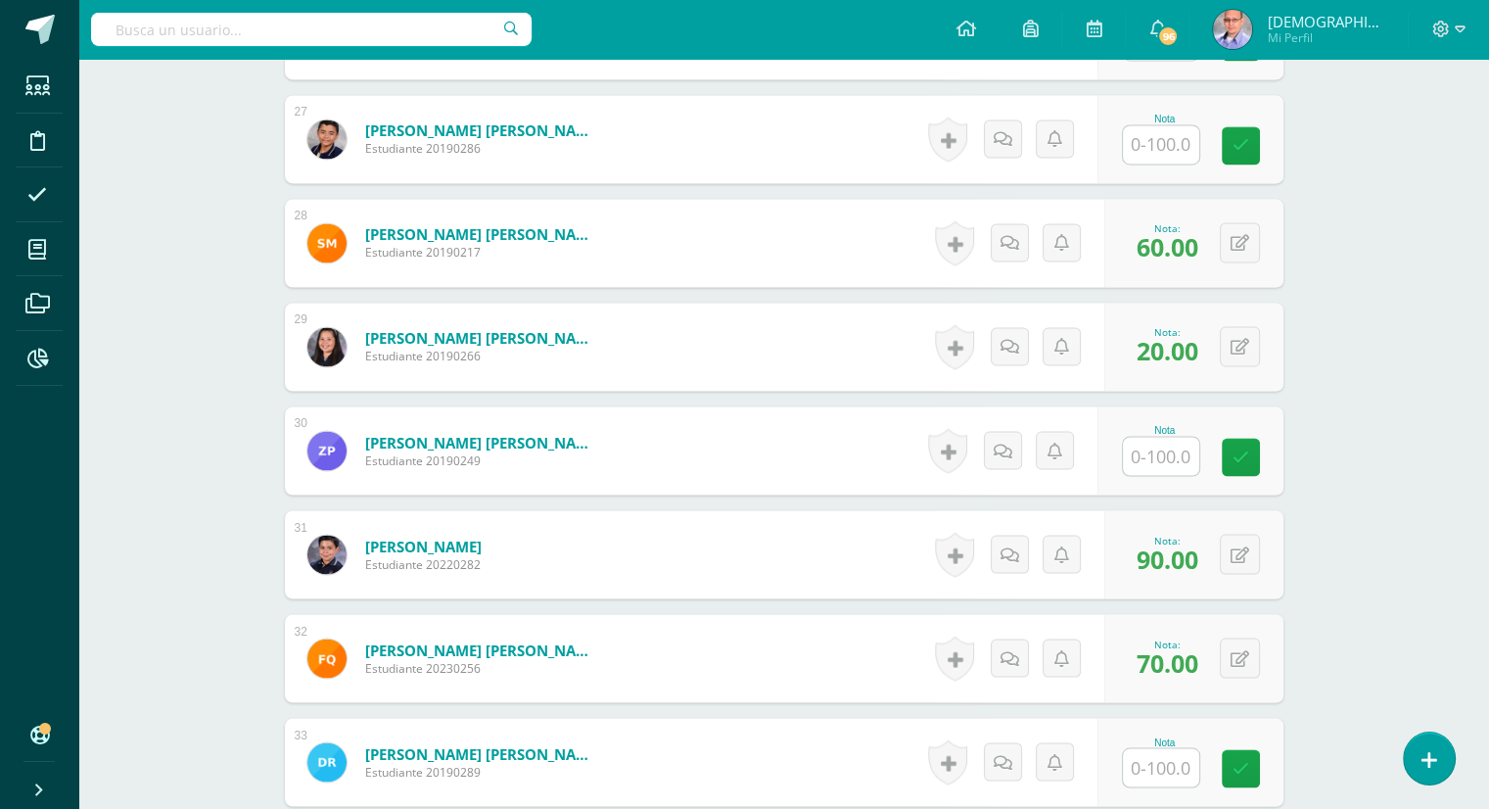
scroll to position [3285, 0]
click at [1152, 448] on input "text" at bounding box center [1172, 455] width 78 height 39
type input "50"
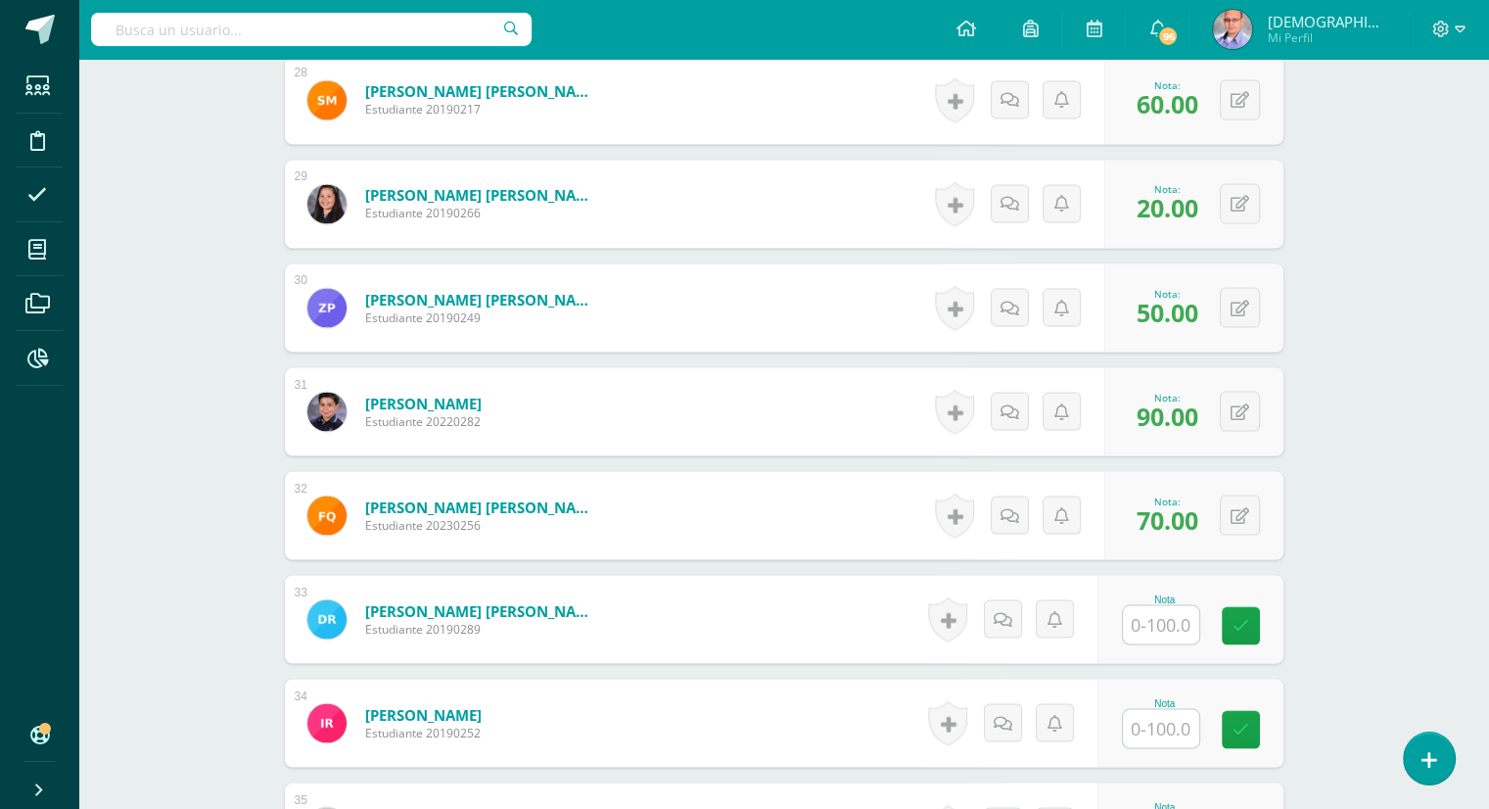
scroll to position [3428, 0]
click at [1143, 632] on input "text" at bounding box center [1172, 623] width 78 height 39
type input "10"
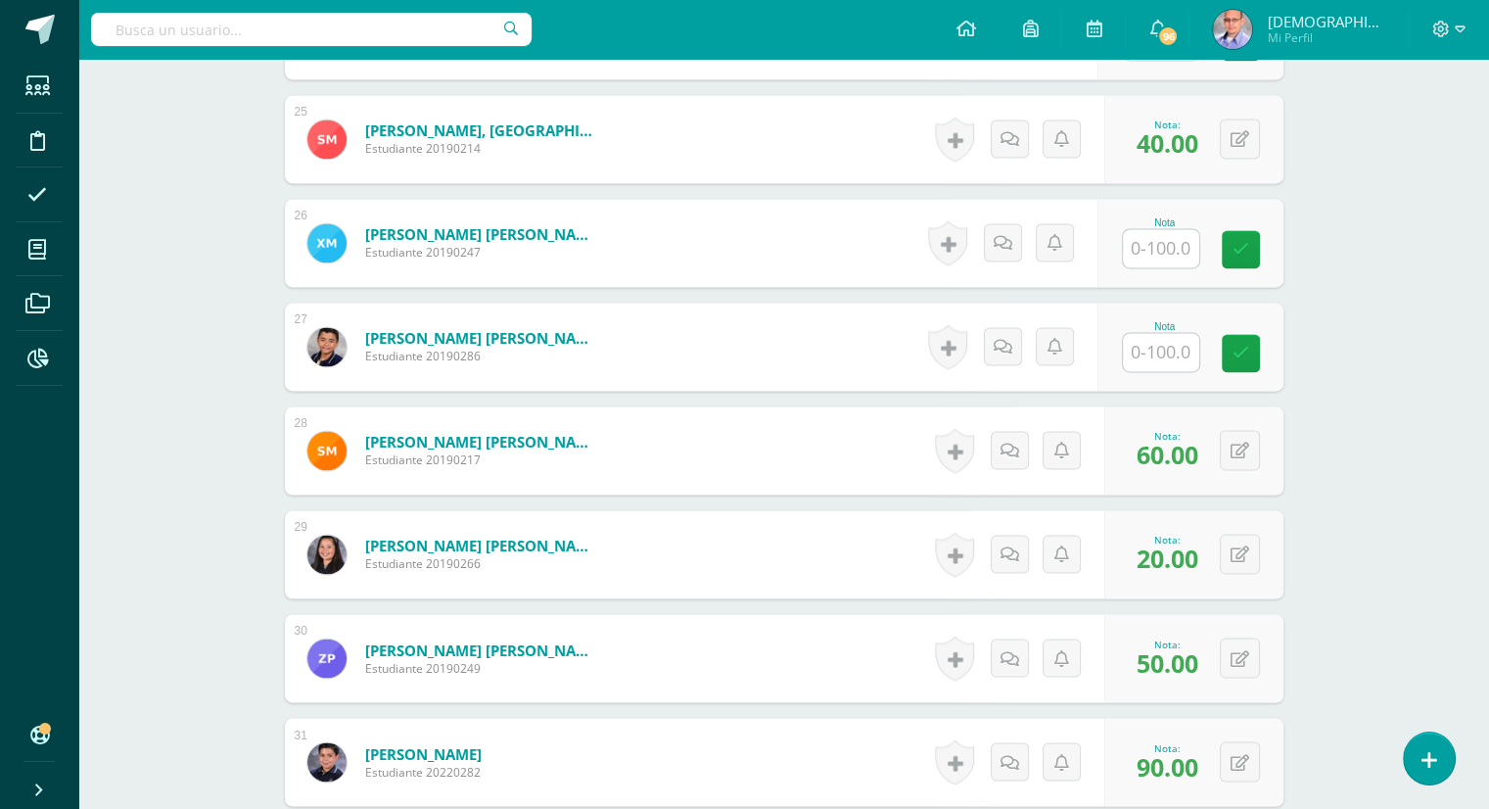
scroll to position [3076, 0]
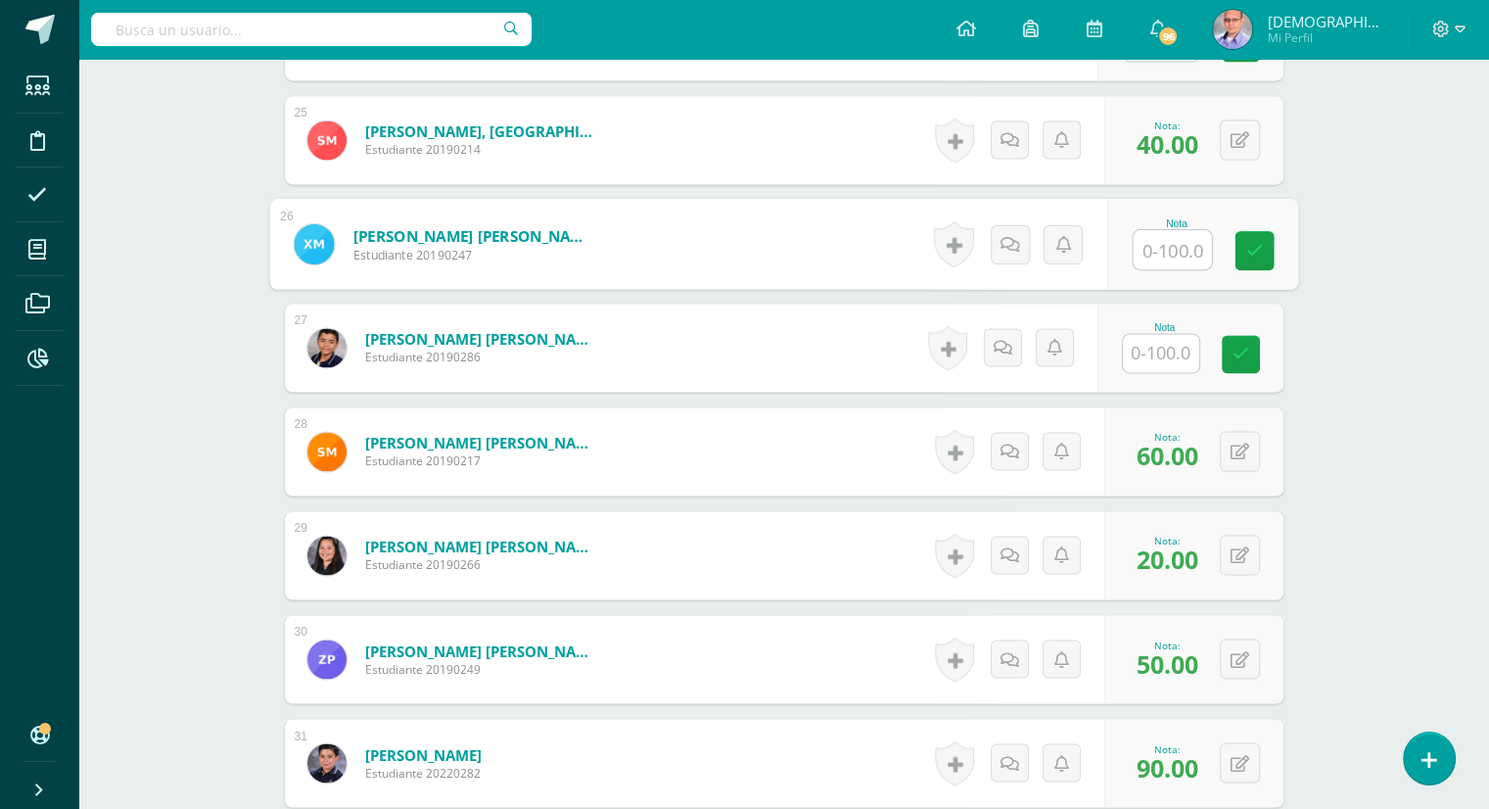
click at [1181, 235] on input "text" at bounding box center [1172, 249] width 78 height 39
type input "65"
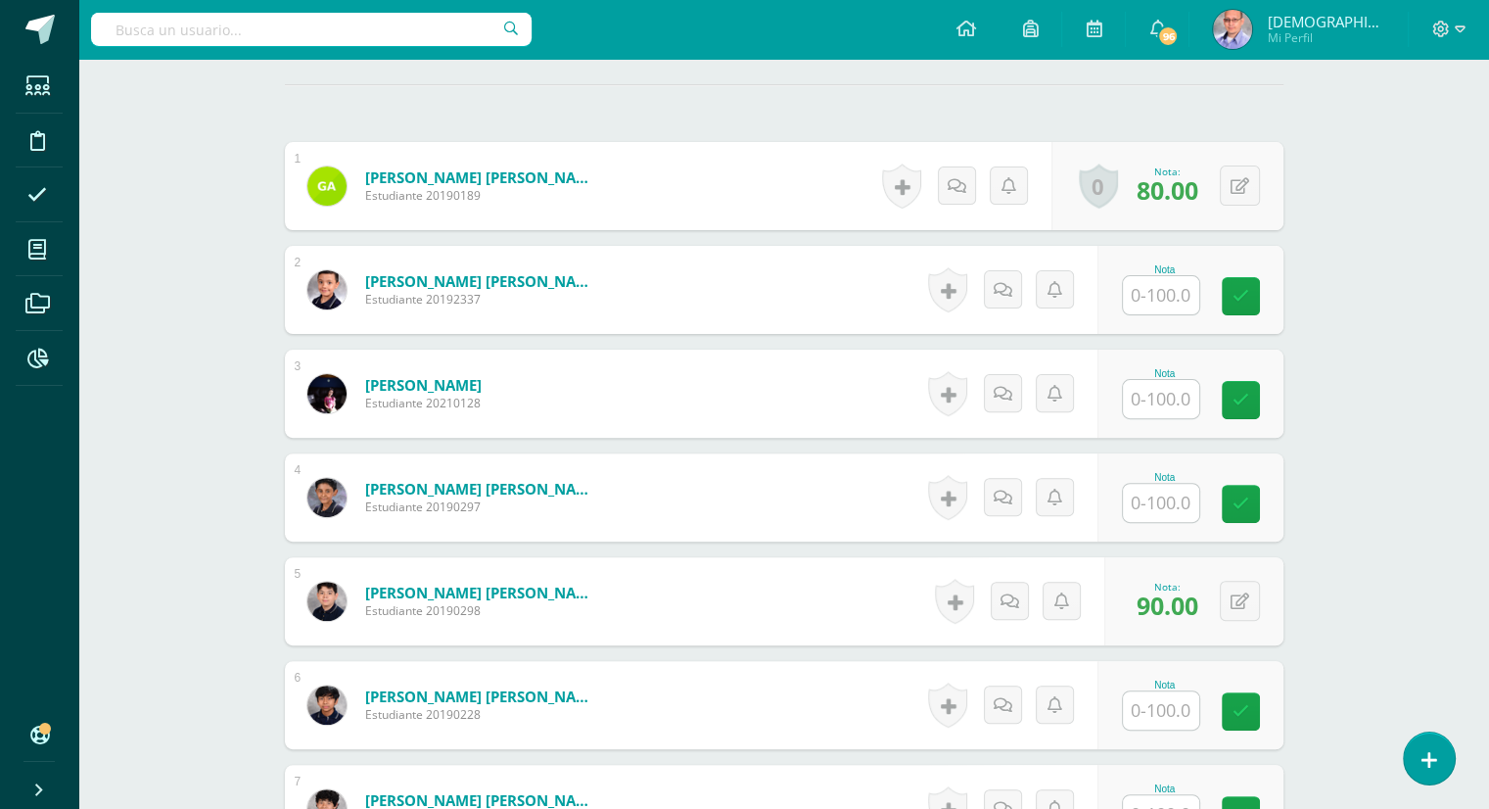
scroll to position [548, 0]
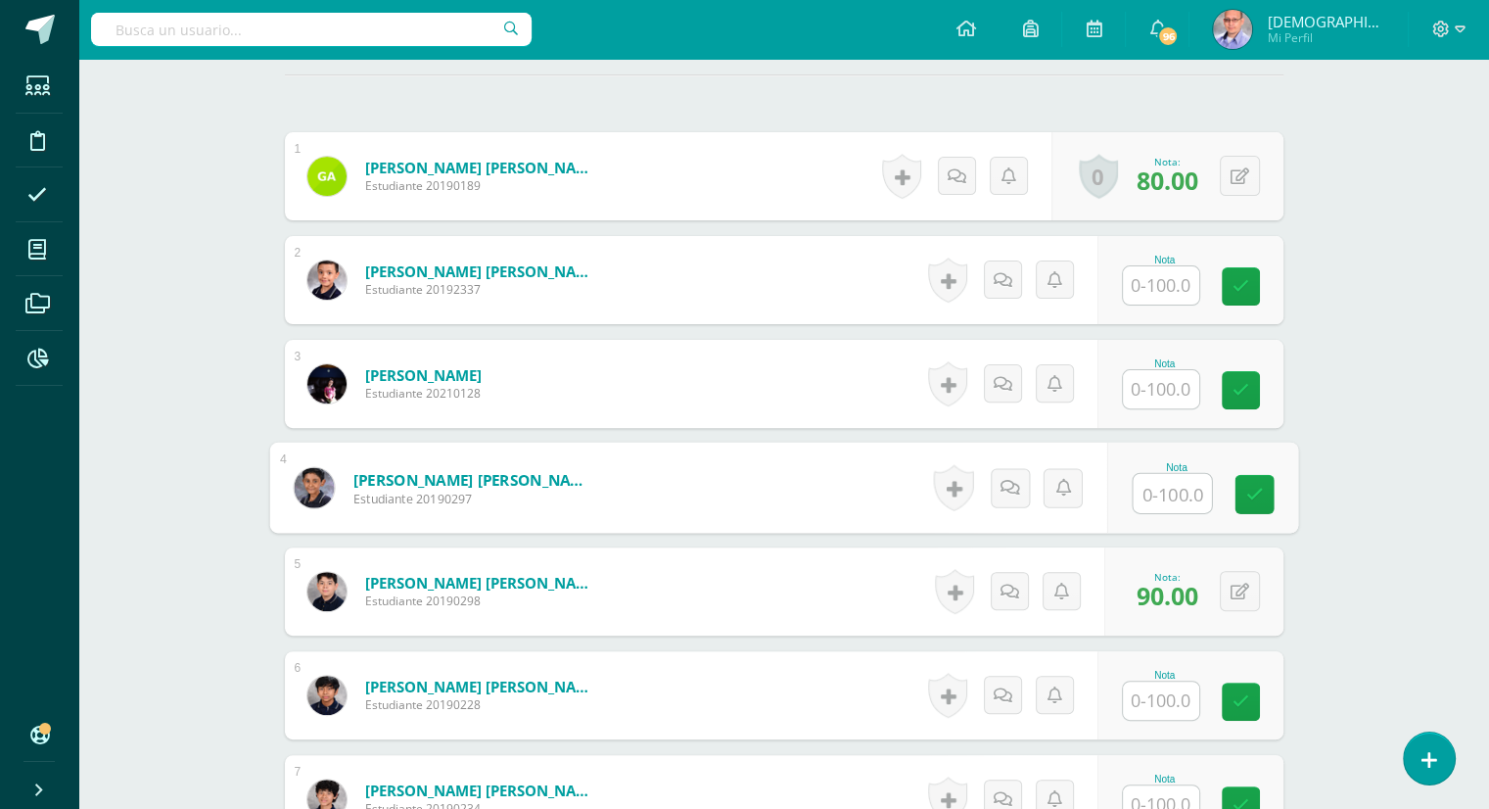
click at [1166, 495] on input "text" at bounding box center [1172, 493] width 78 height 39
type input "65"
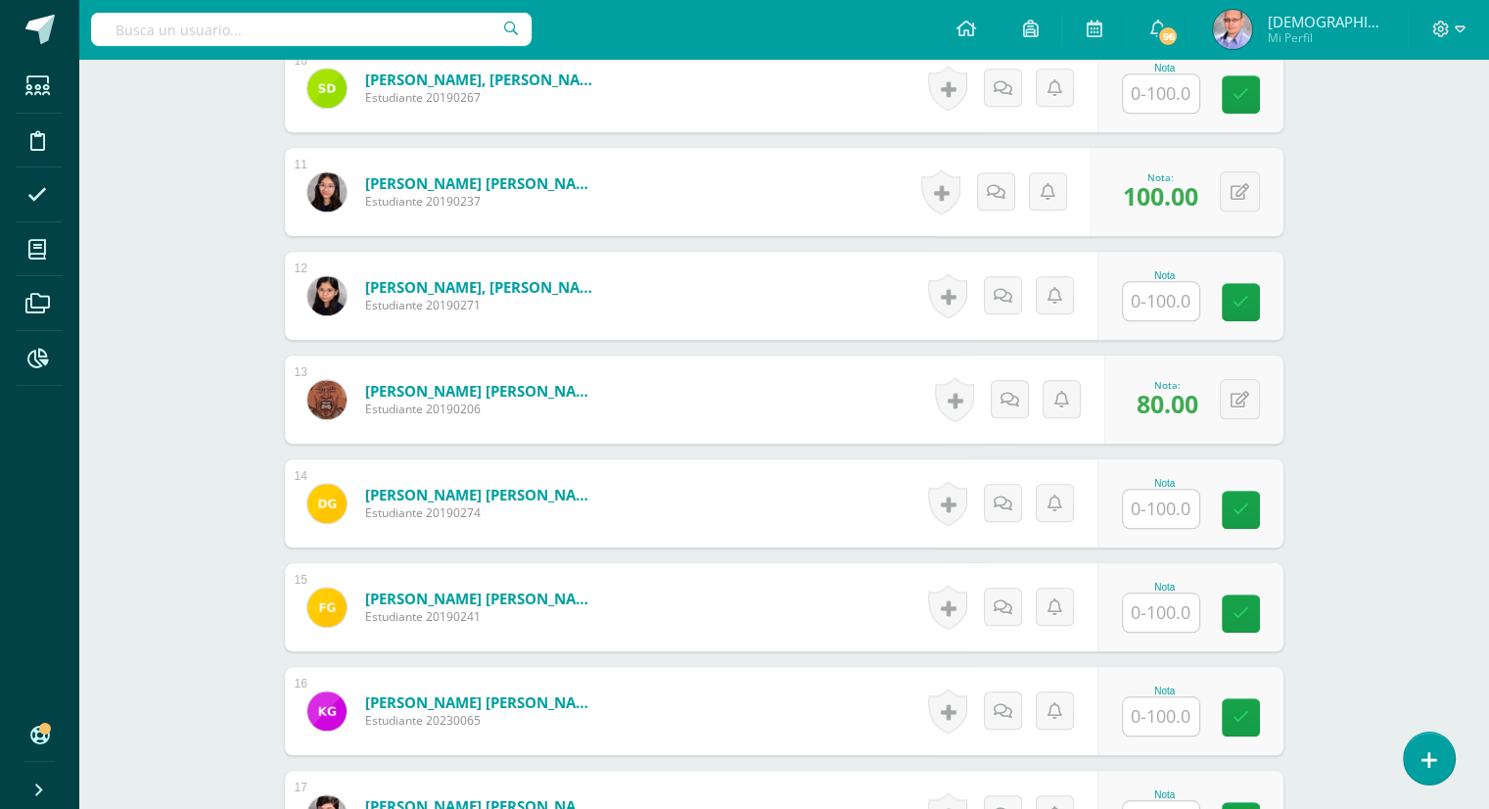
scroll to position [1571, 0]
click at [1165, 507] on input "text" at bounding box center [1172, 509] width 78 height 39
type input "60"
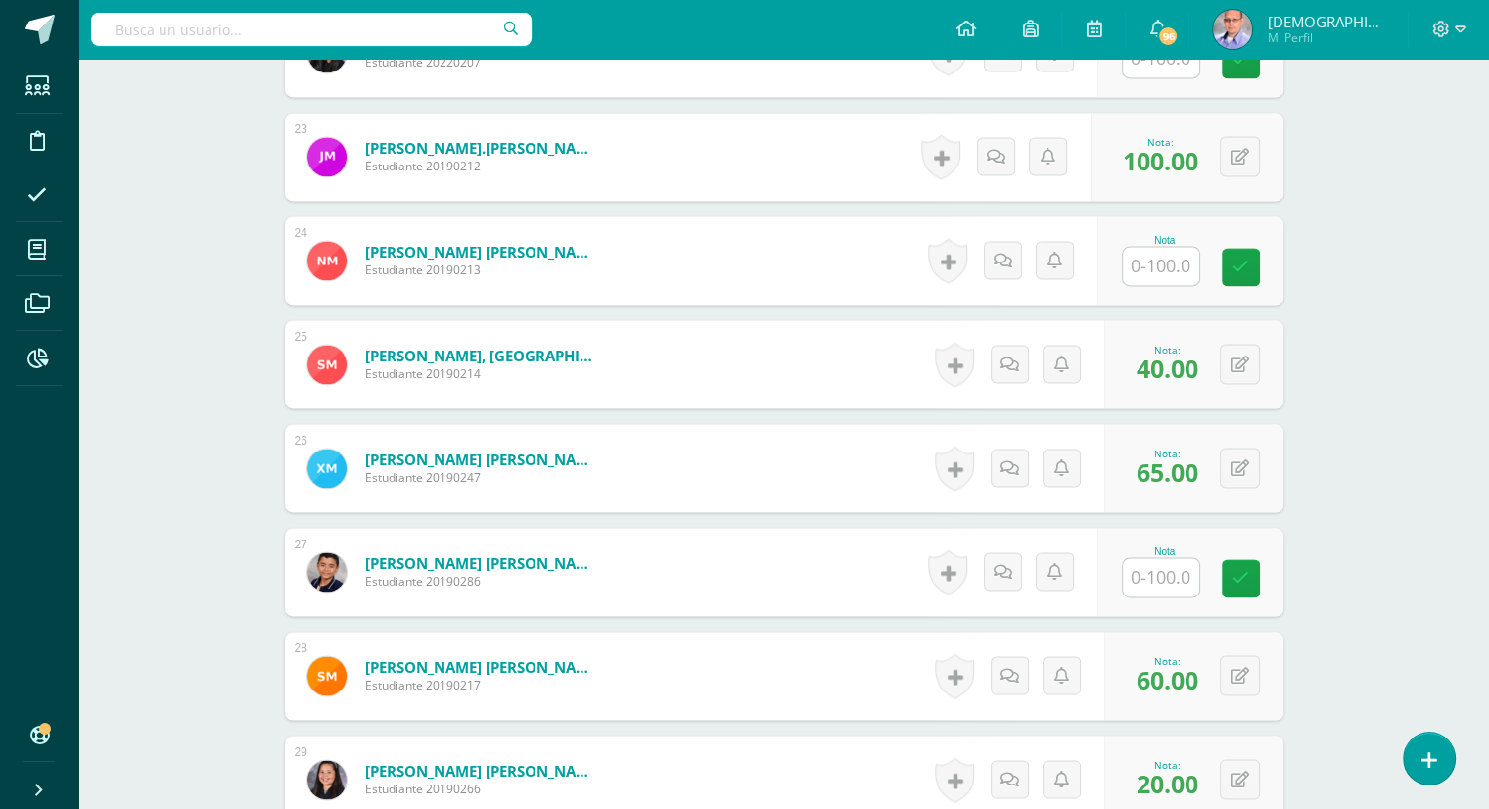
scroll to position [2853, 0]
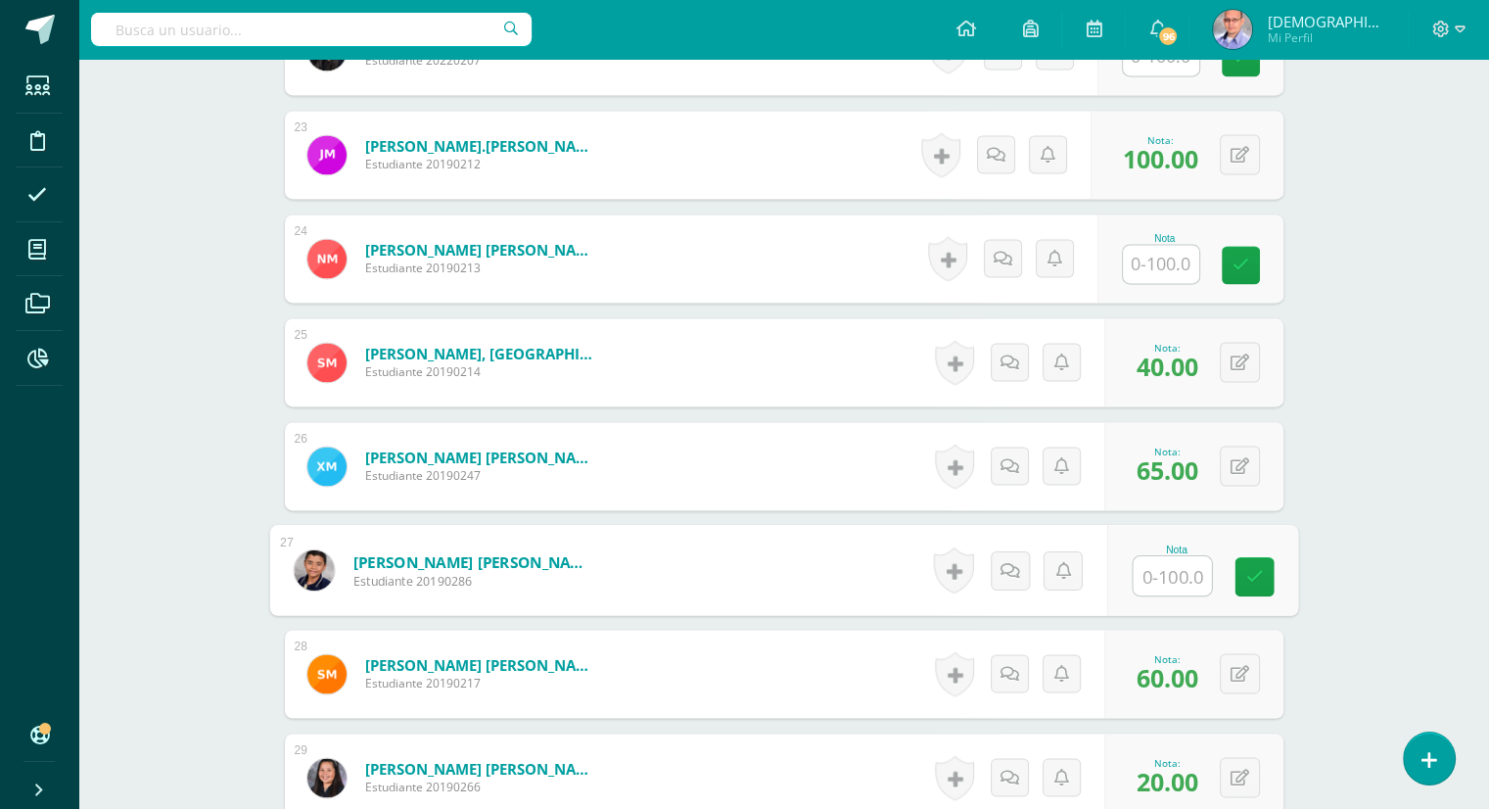
click at [1155, 584] on input "text" at bounding box center [1172, 575] width 78 height 39
type input "20"
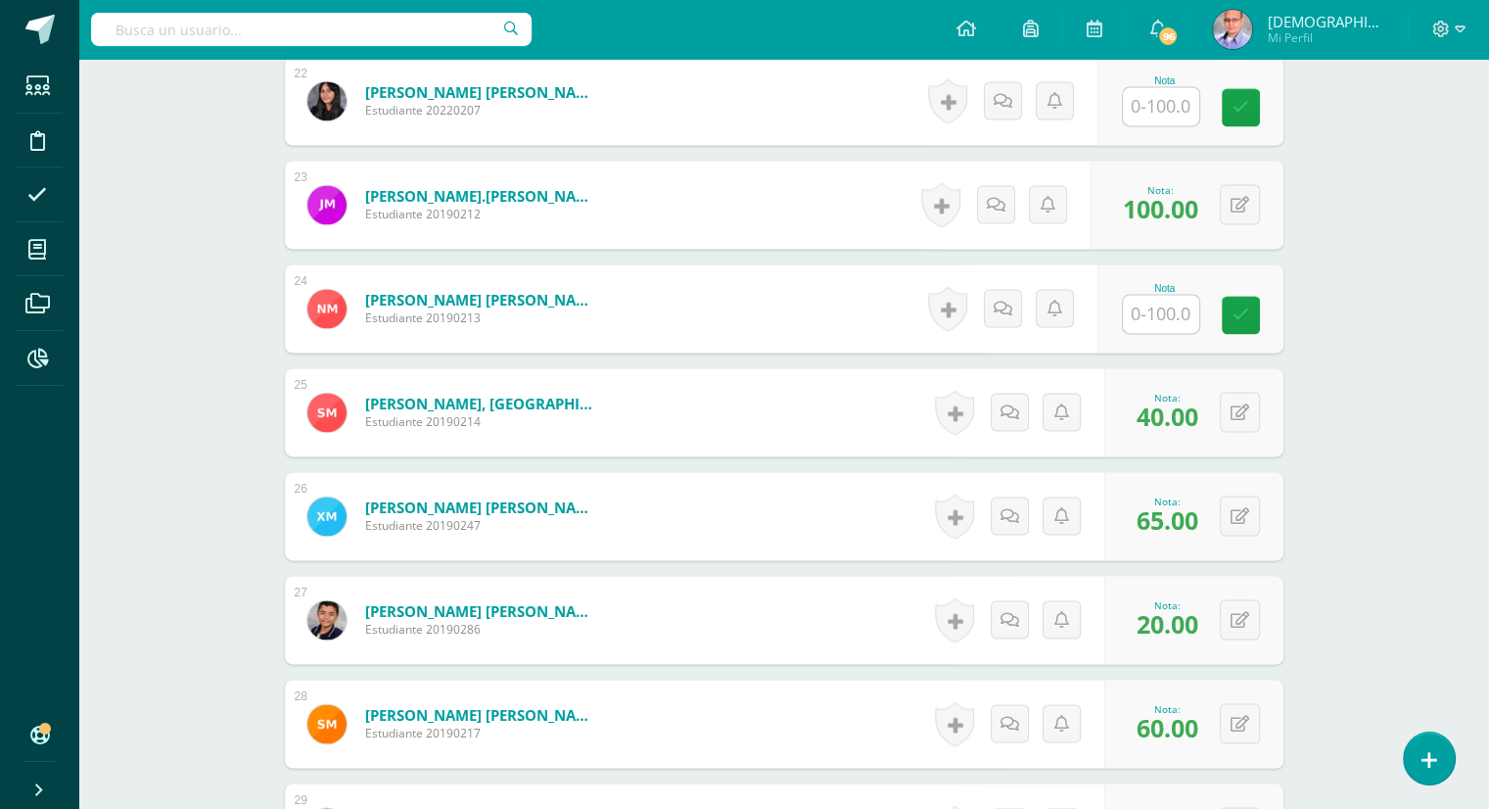
scroll to position [2801, 0]
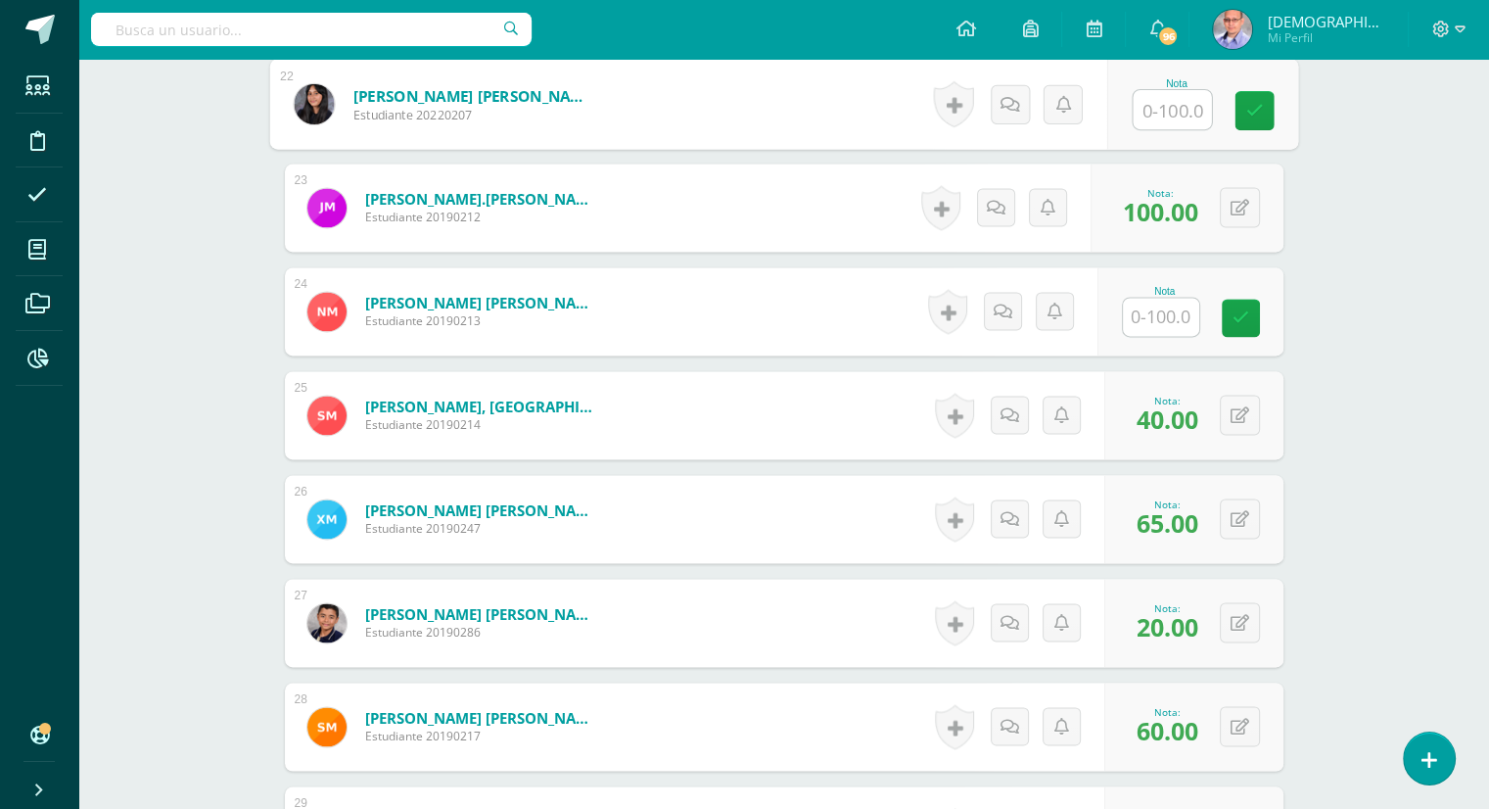
click at [1159, 99] on input "text" at bounding box center [1172, 109] width 78 height 39
type input "10"
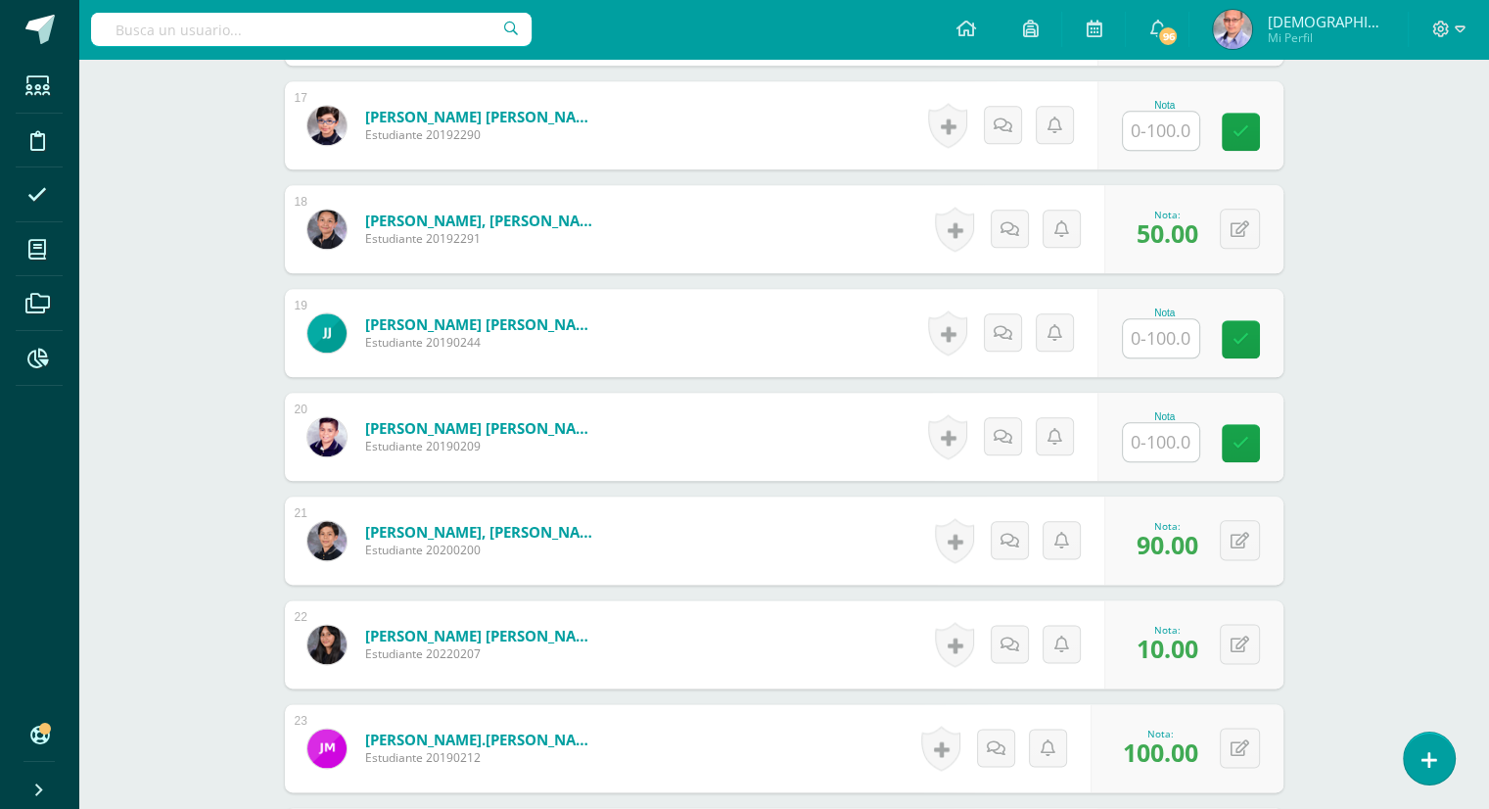
scroll to position [2256, 0]
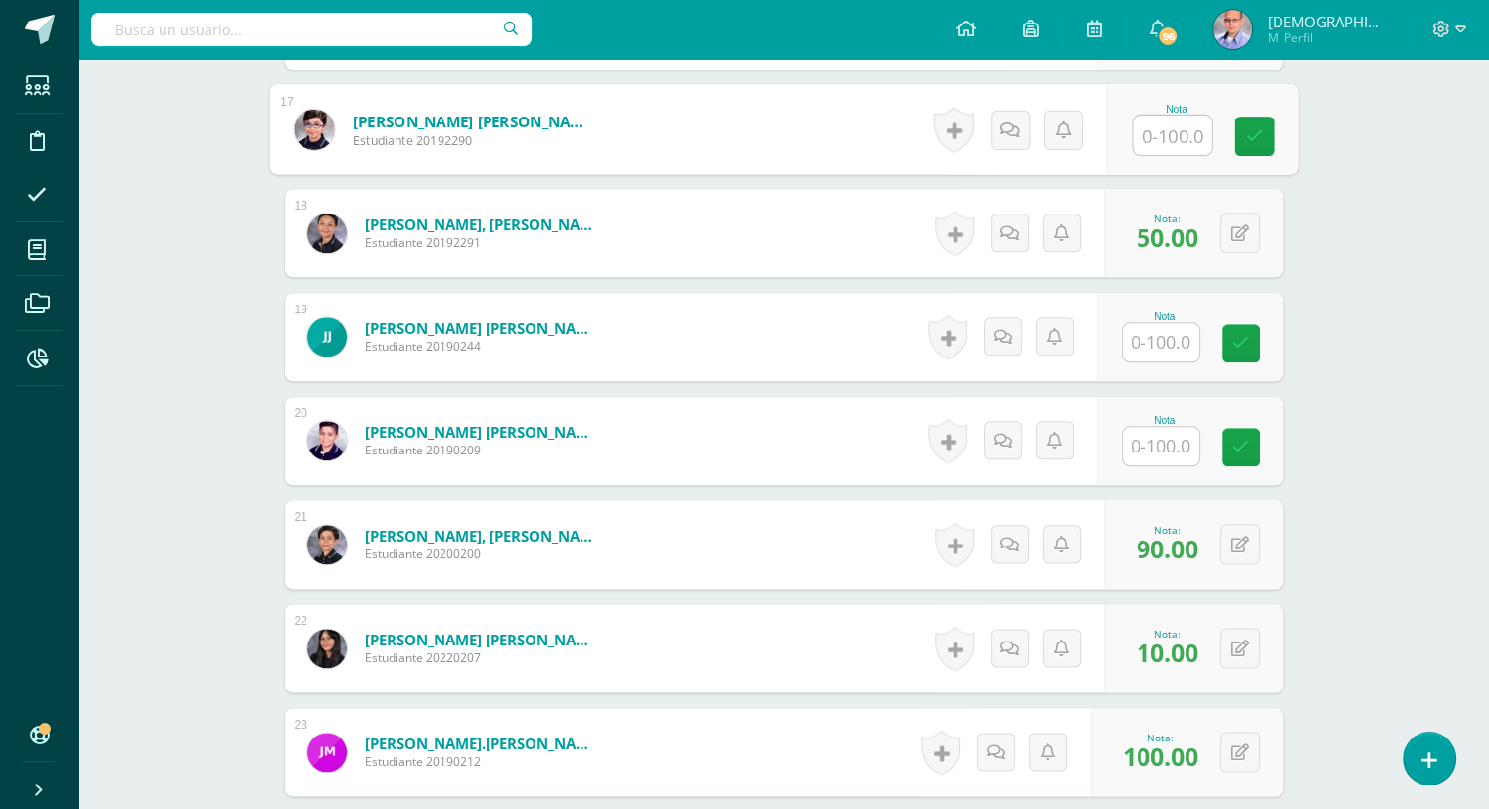
click at [1159, 133] on input "text" at bounding box center [1172, 135] width 78 height 39
type input "0"
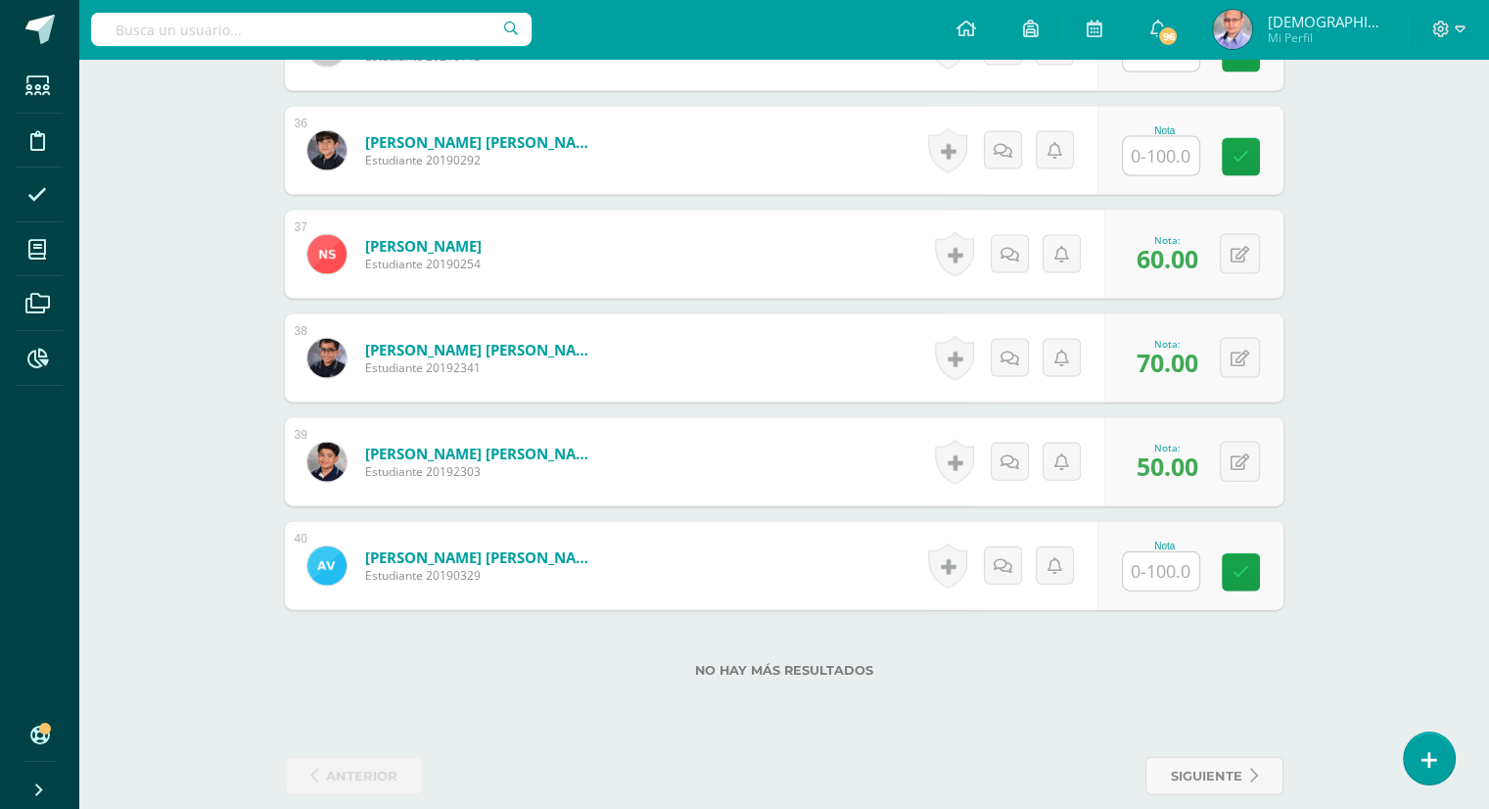
scroll to position [4231, 0]
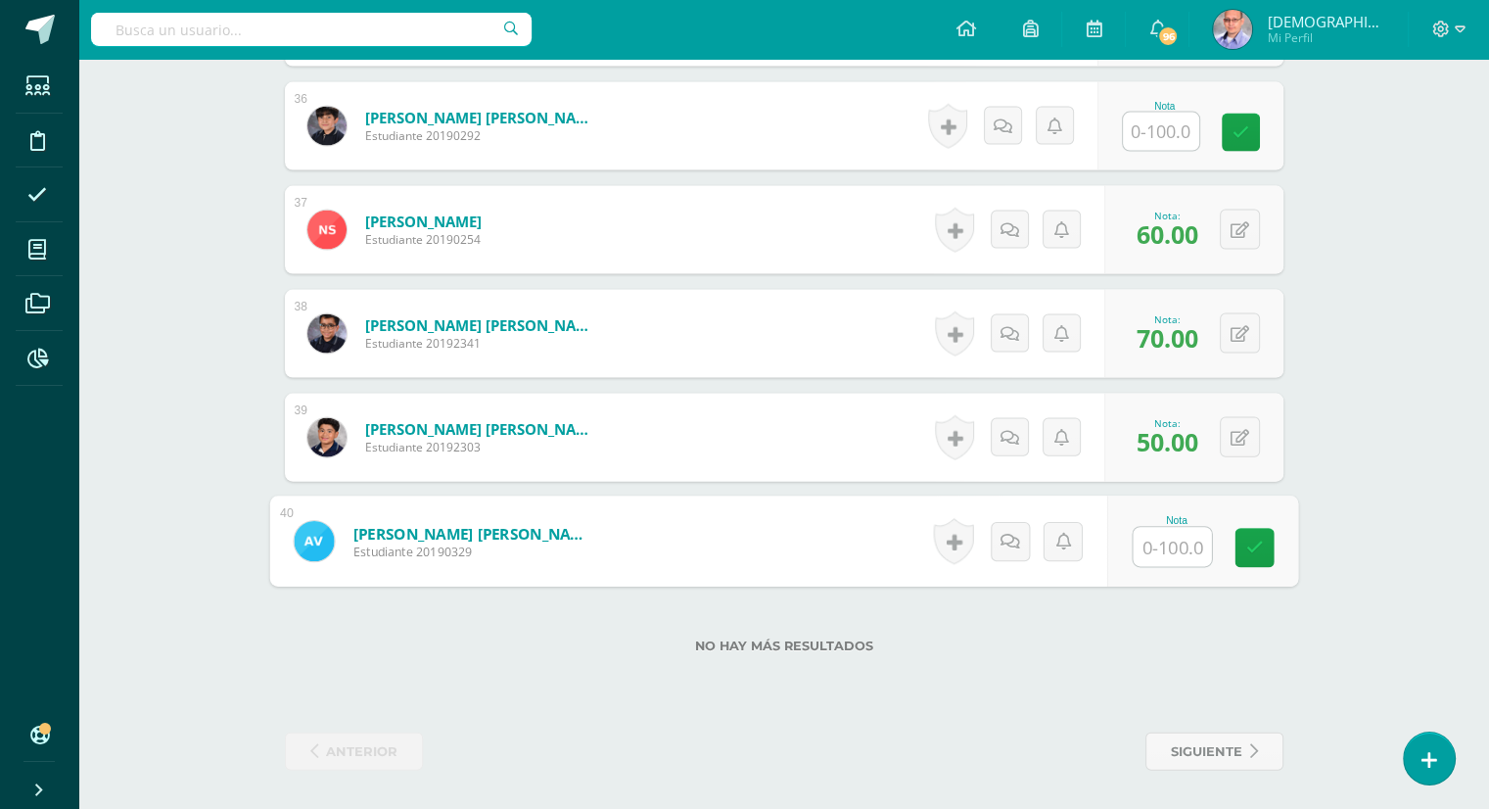
click at [1171, 549] on input "text" at bounding box center [1172, 547] width 78 height 39
type input "90"
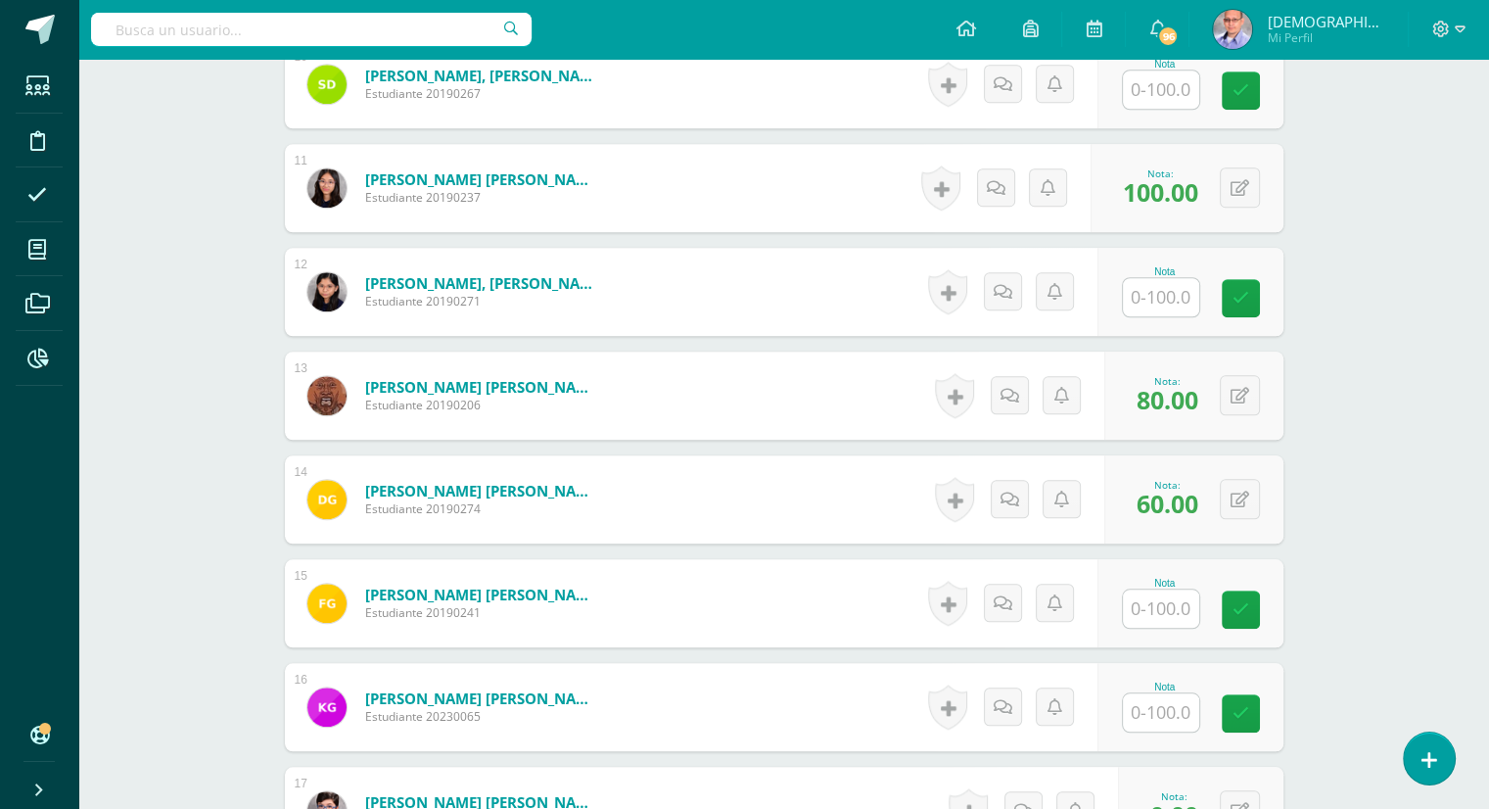
scroll to position [1573, 0]
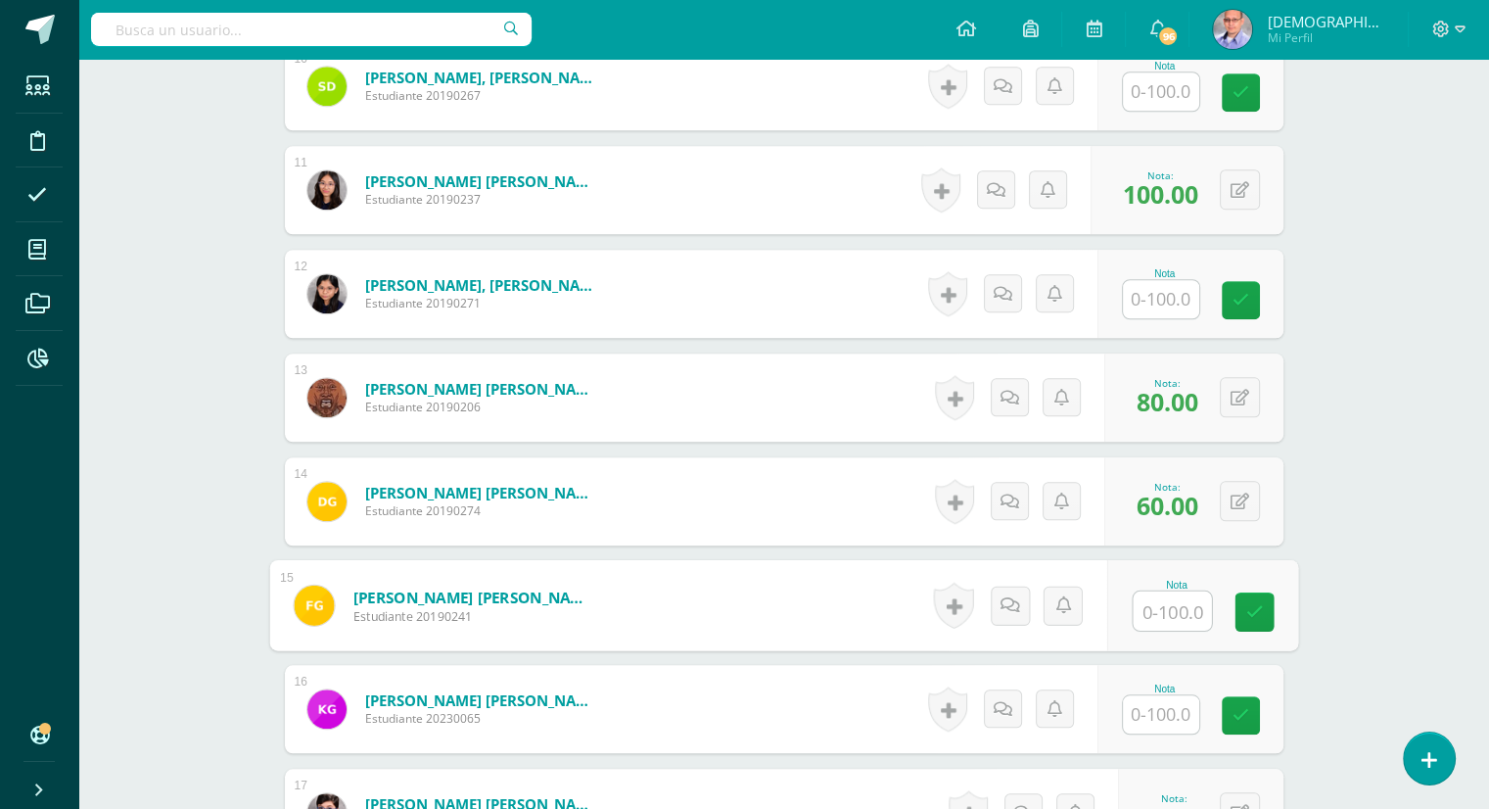
click at [1172, 599] on input "text" at bounding box center [1172, 610] width 78 height 39
type input "50"
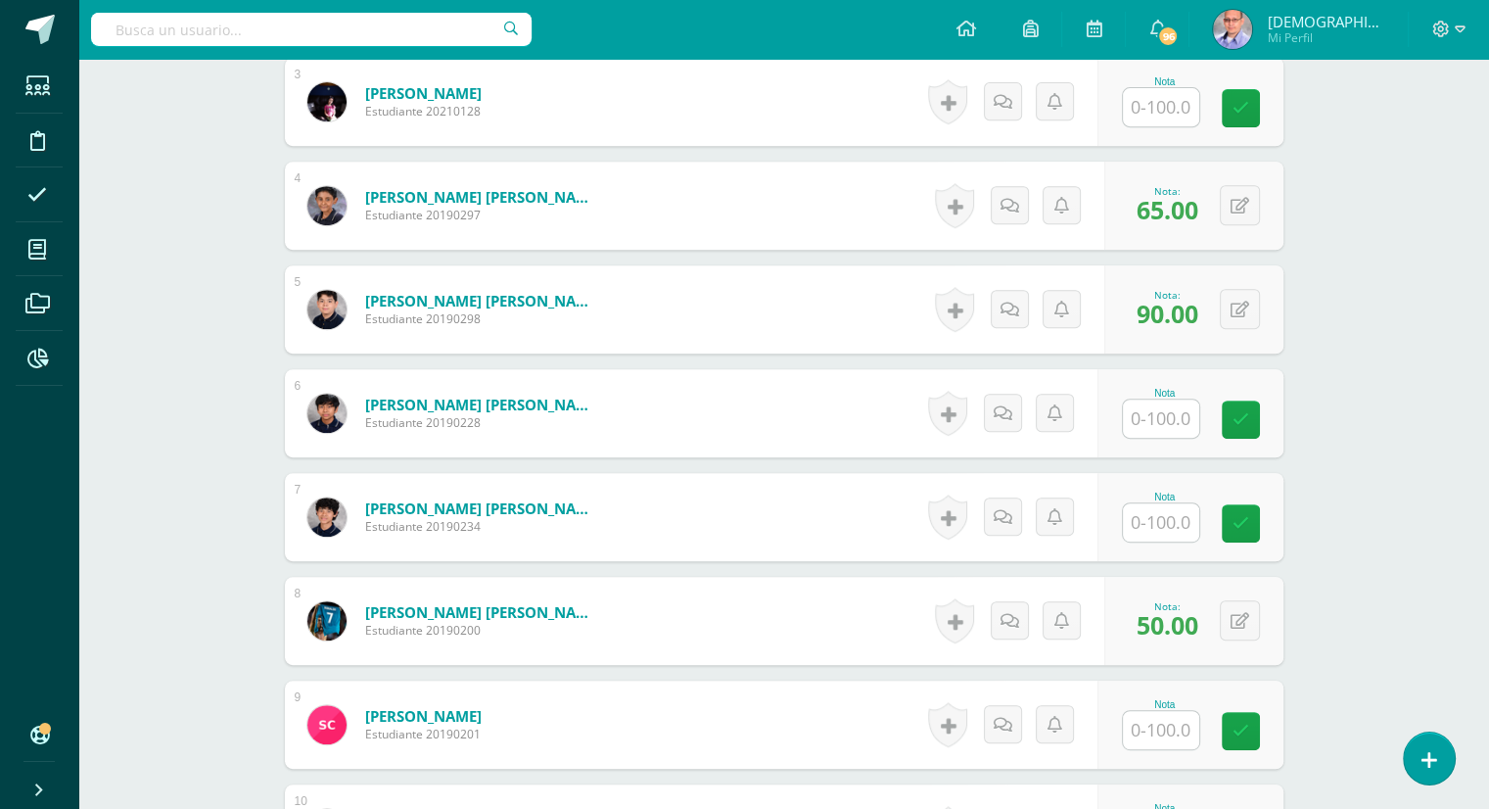
scroll to position [830, 0]
click at [1140, 404] on input "text" at bounding box center [1172, 419] width 78 height 39
type input "70"
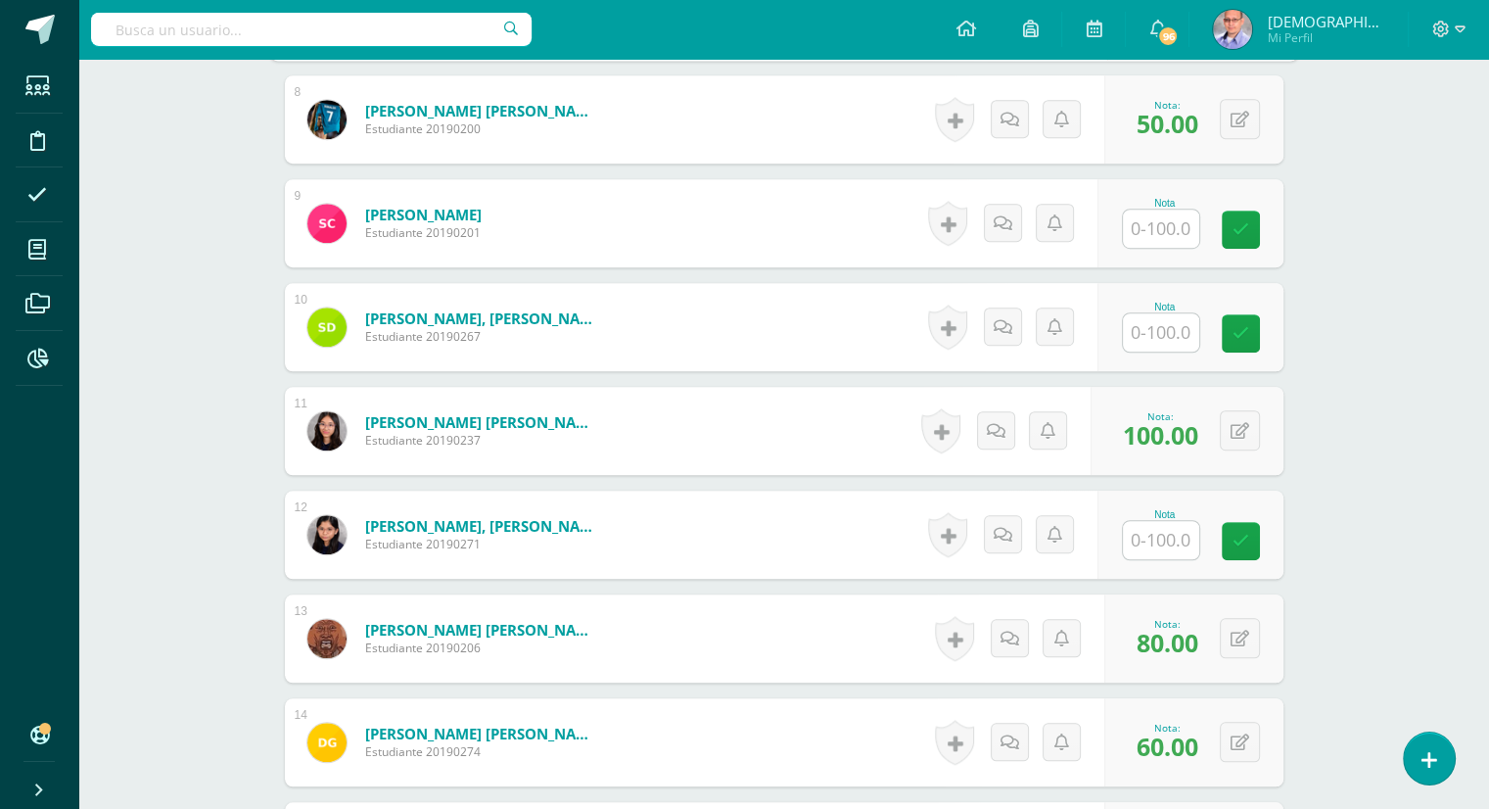
scroll to position [1340, 0]
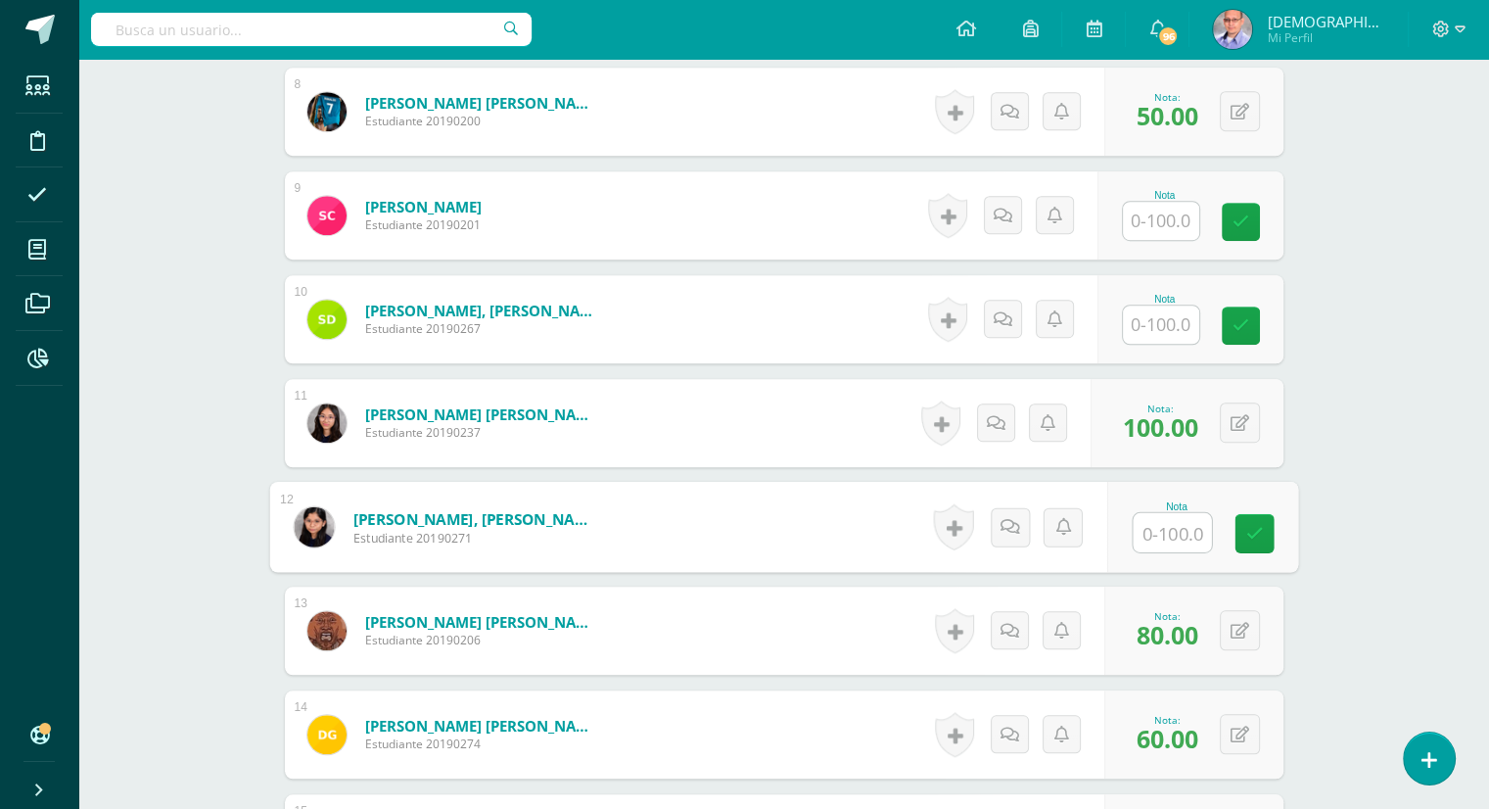
click at [1161, 546] on input "text" at bounding box center [1172, 532] width 78 height 39
type input "90"
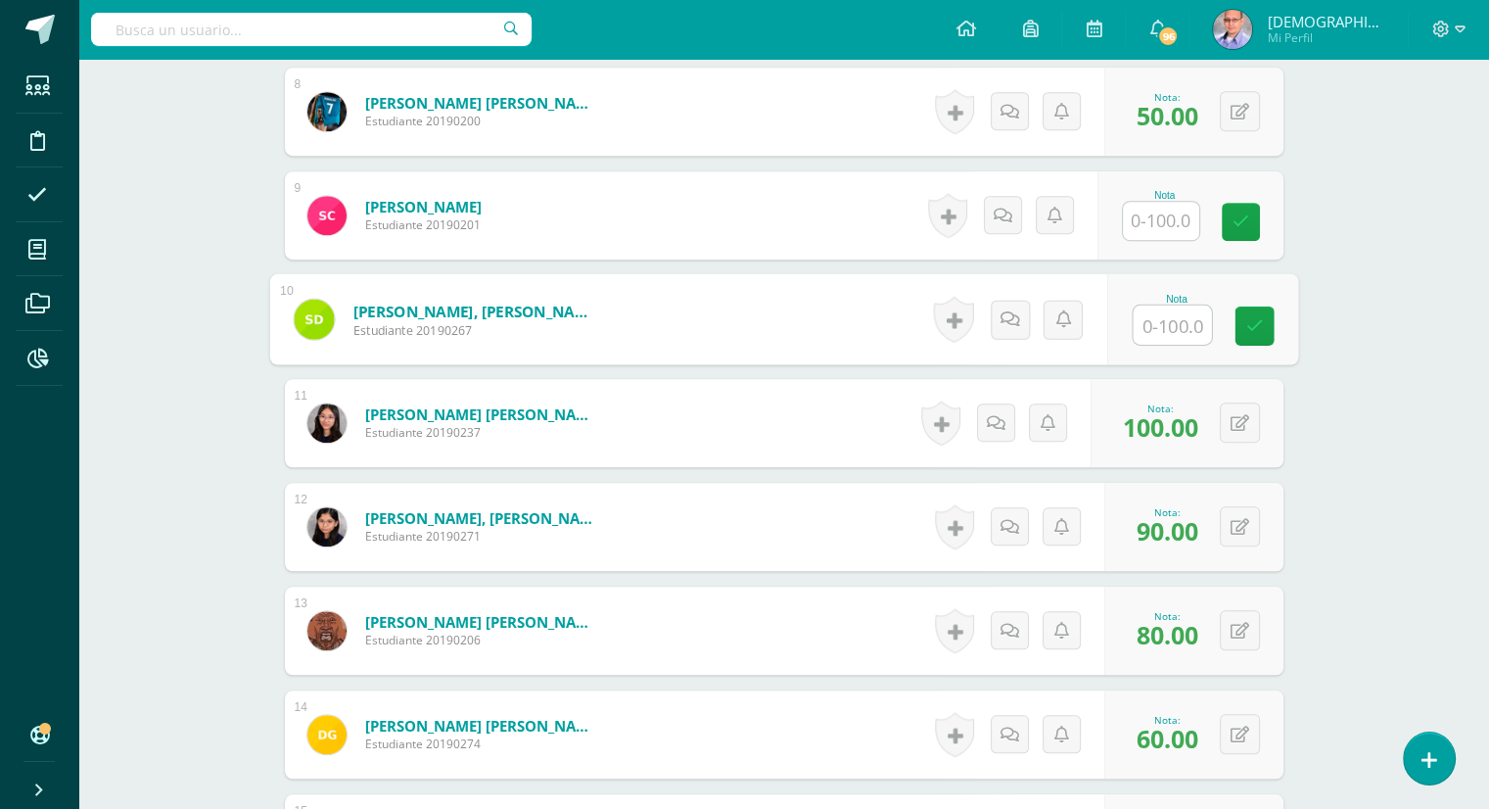
click at [1154, 314] on input "text" at bounding box center [1172, 325] width 78 height 39
type input "60"
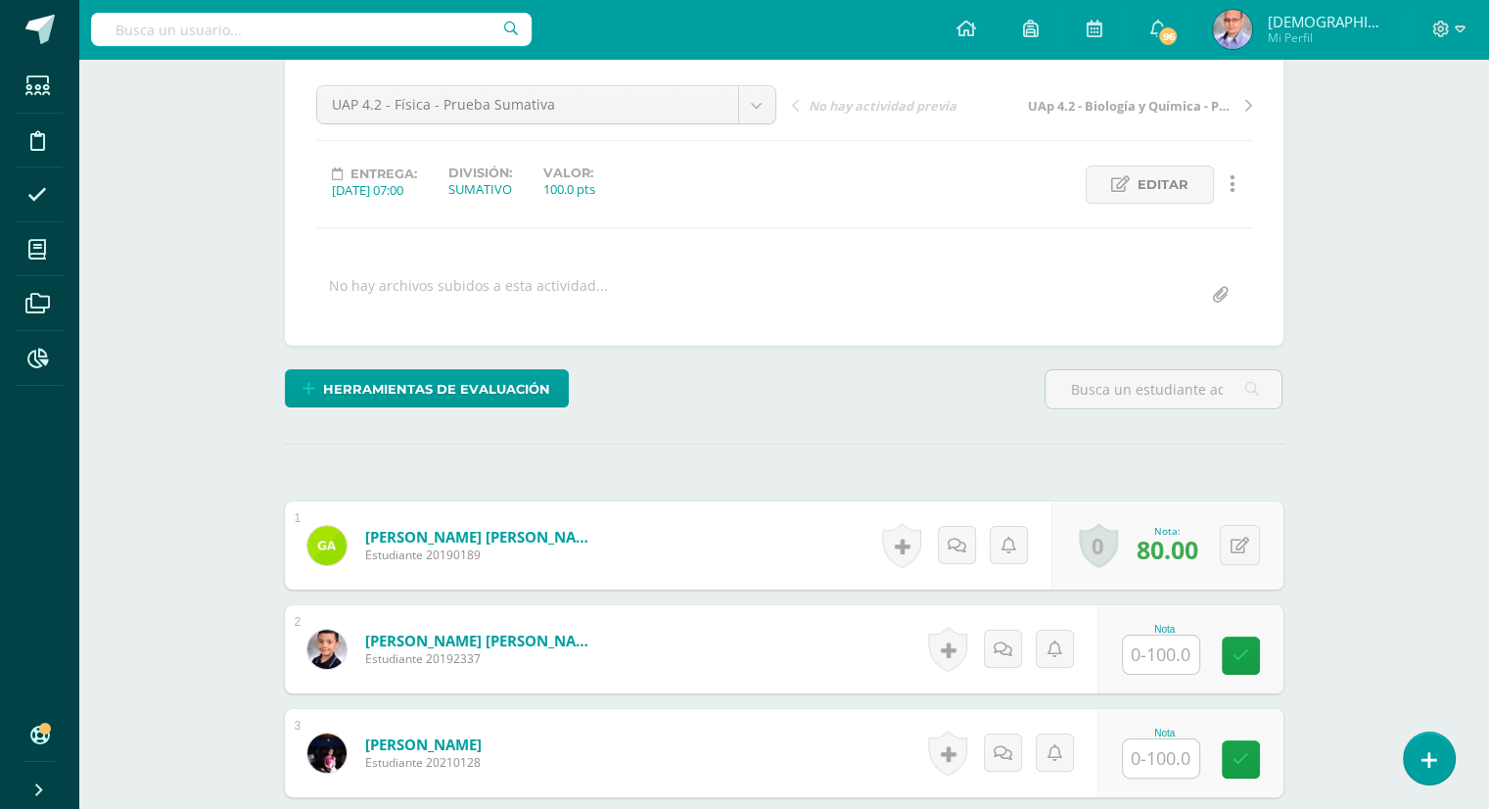
scroll to position [176, 0]
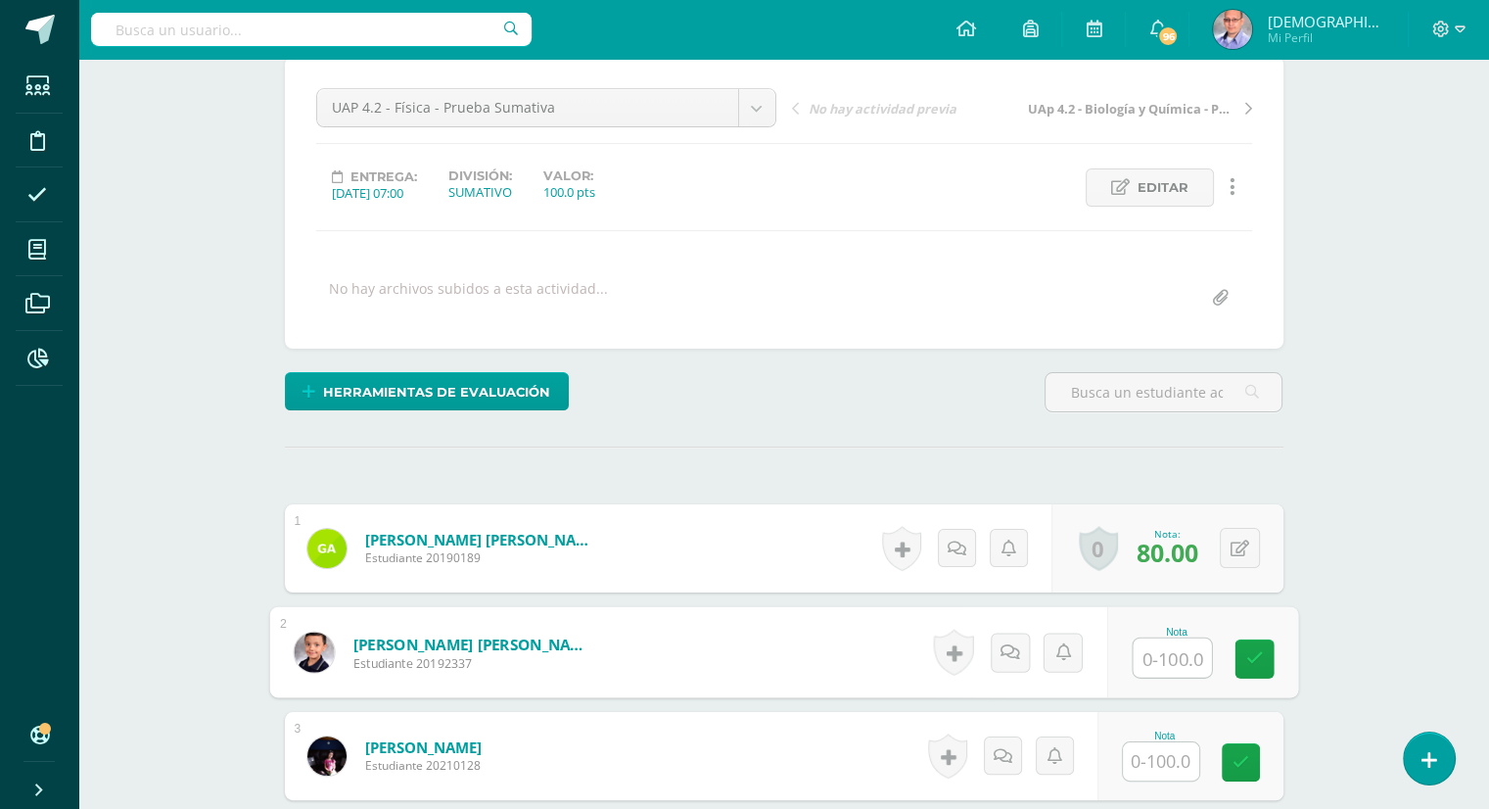
click at [1177, 656] on input "text" at bounding box center [1172, 657] width 78 height 39
type input "30"
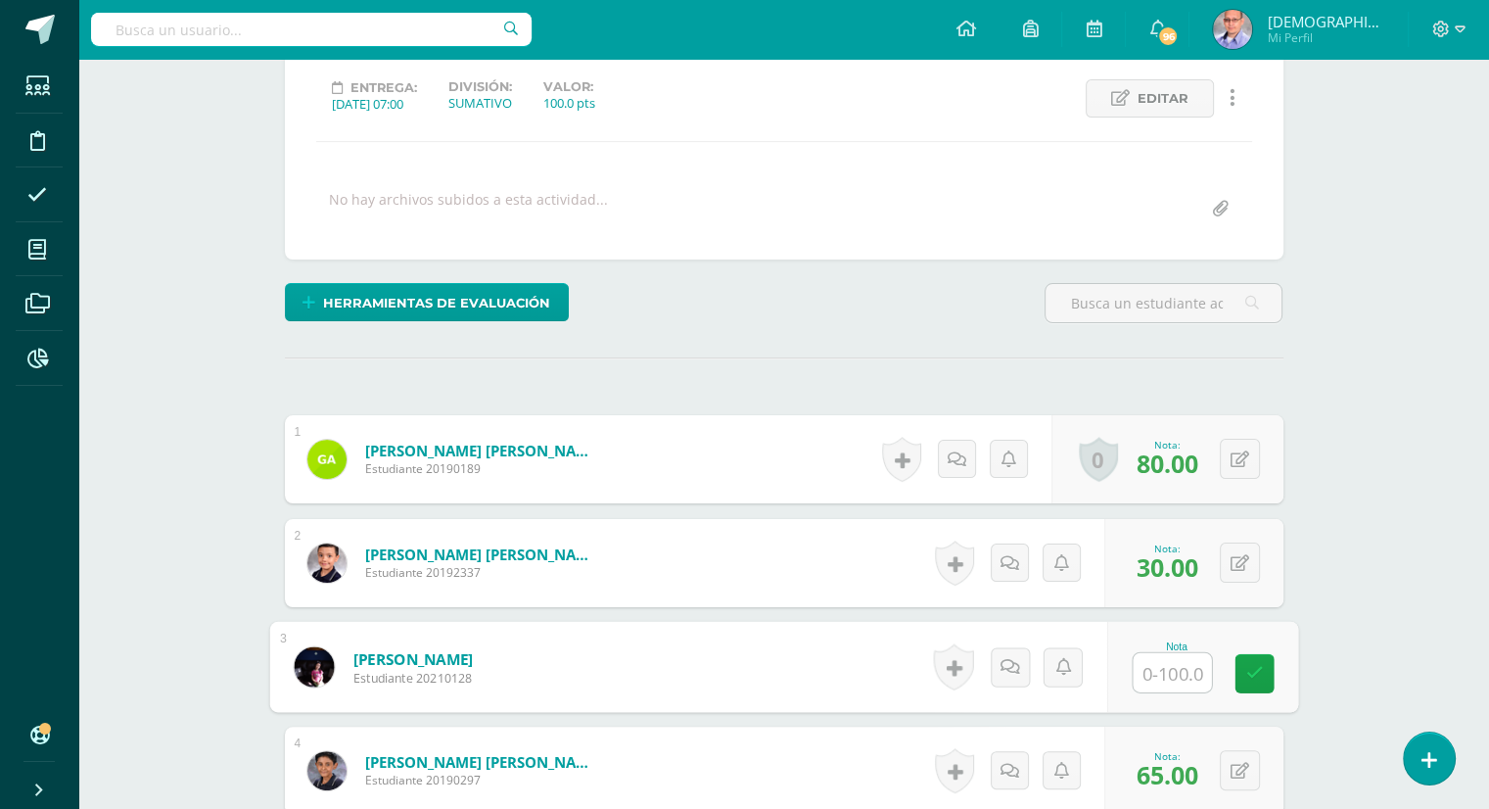
scroll to position [266, 0]
click at [1243, 561] on icon at bounding box center [1240, 562] width 19 height 17
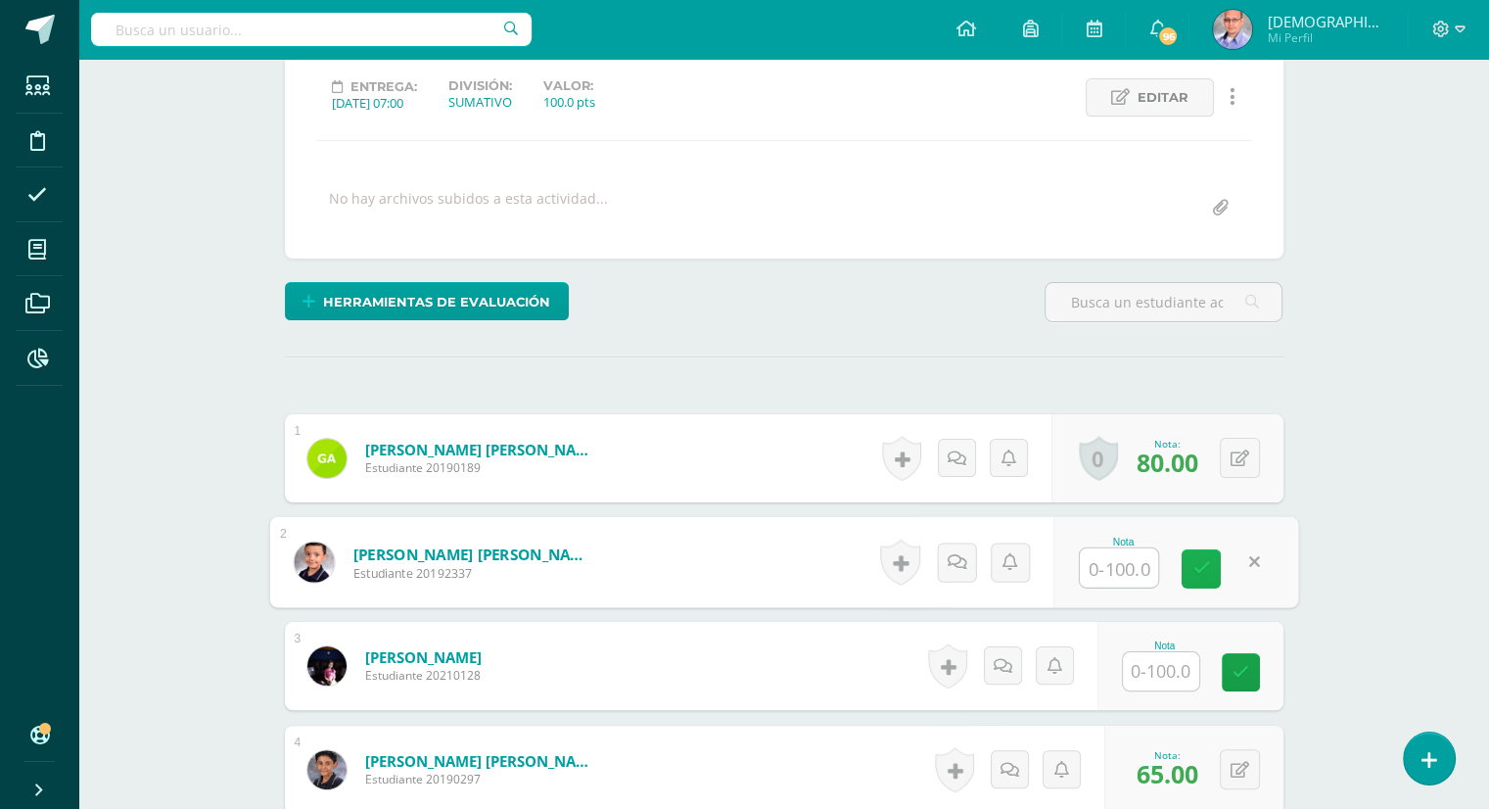
click at [1195, 568] on icon at bounding box center [1202, 568] width 18 height 17
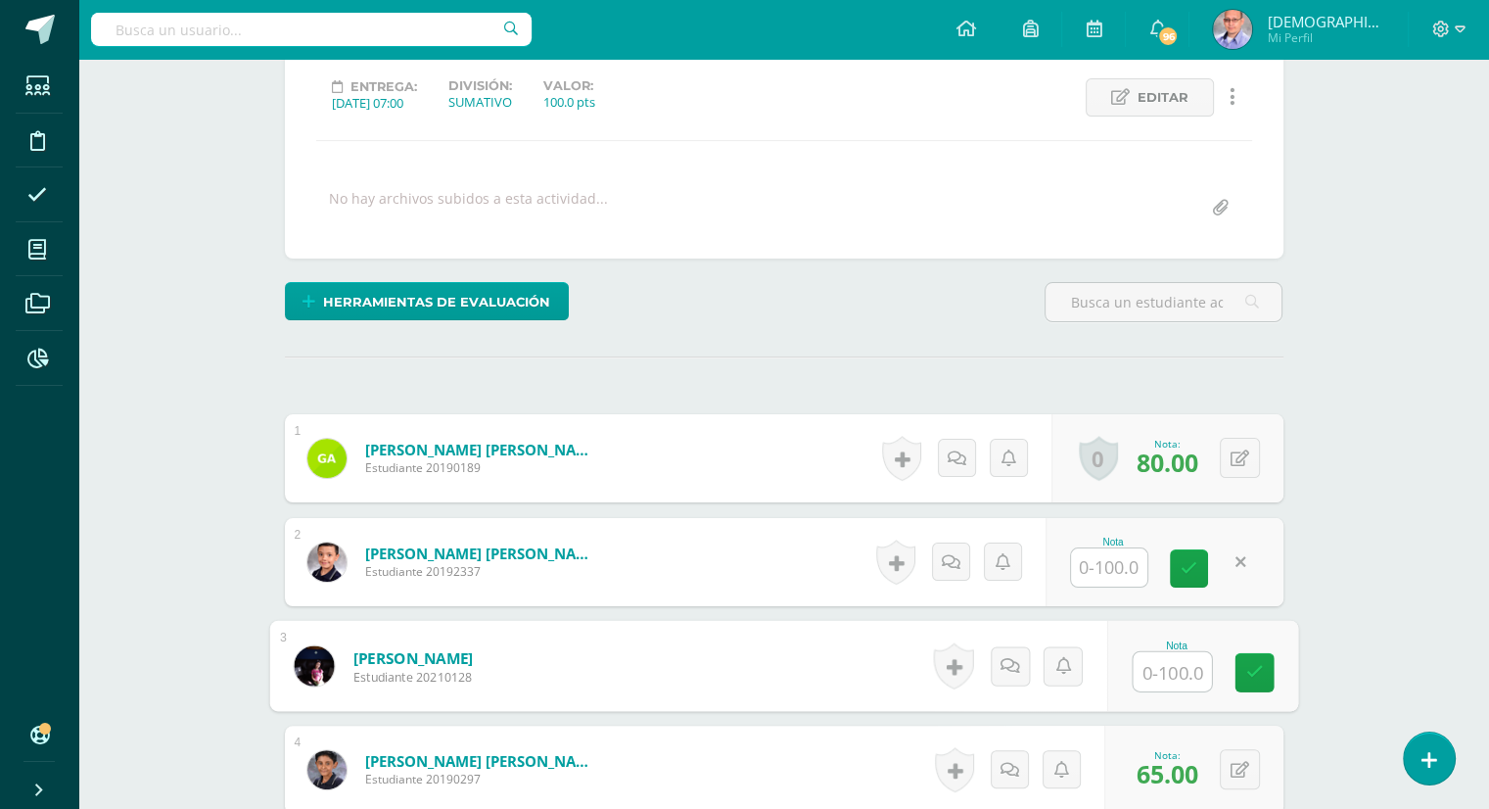
click at [1148, 680] on input "text" at bounding box center [1172, 671] width 78 height 39
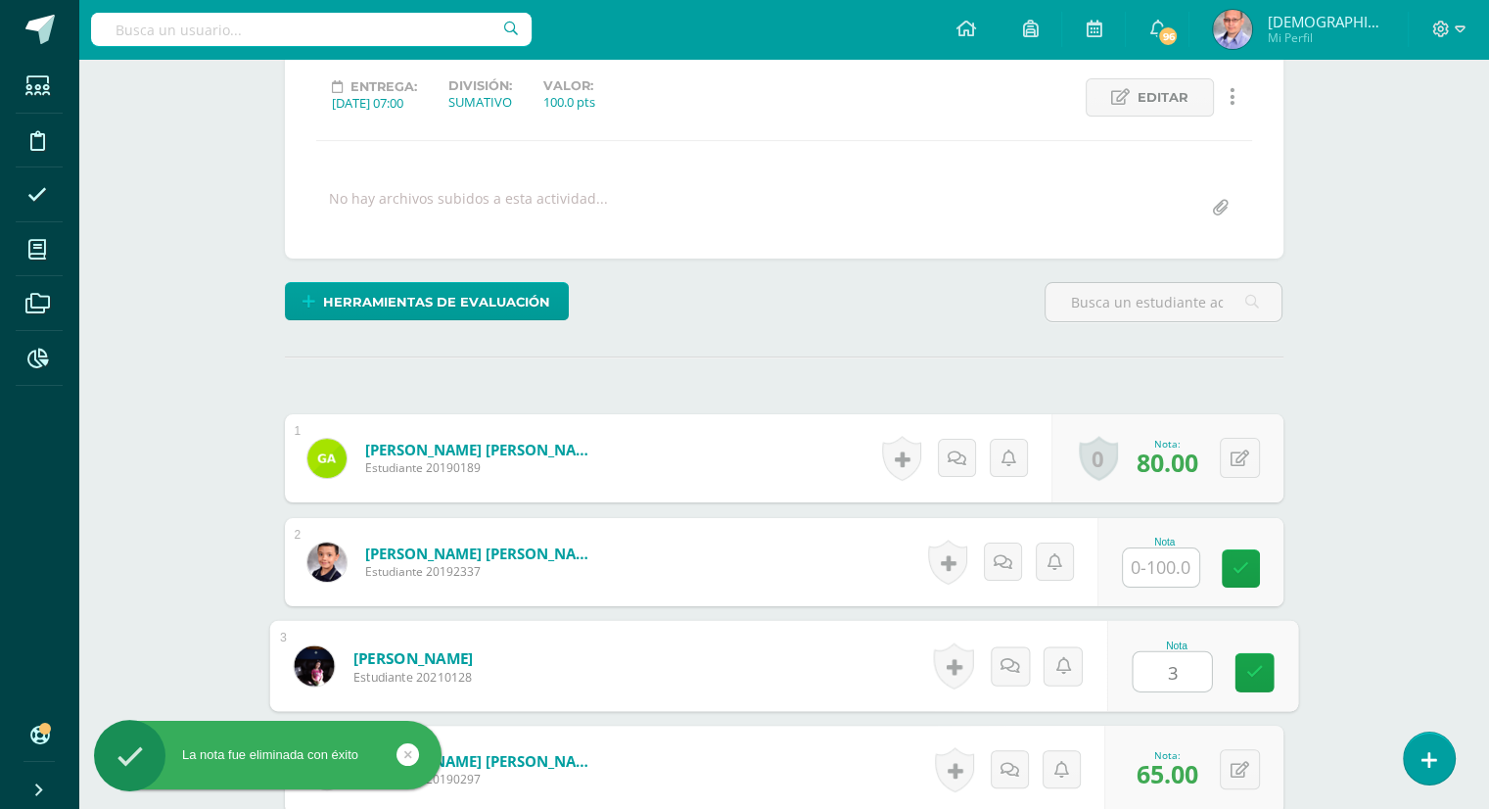
type input "30"
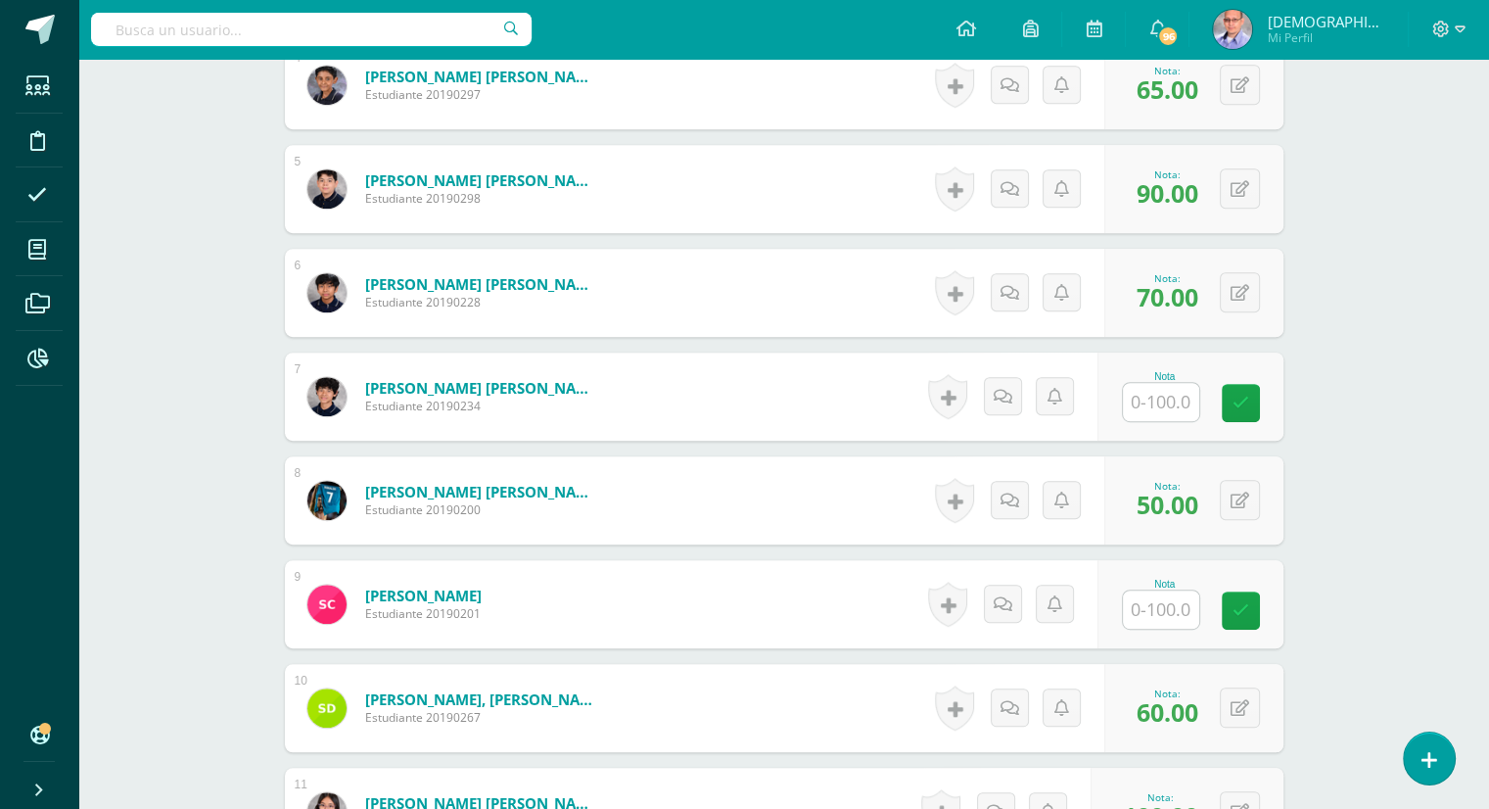
scroll to position [982, 0]
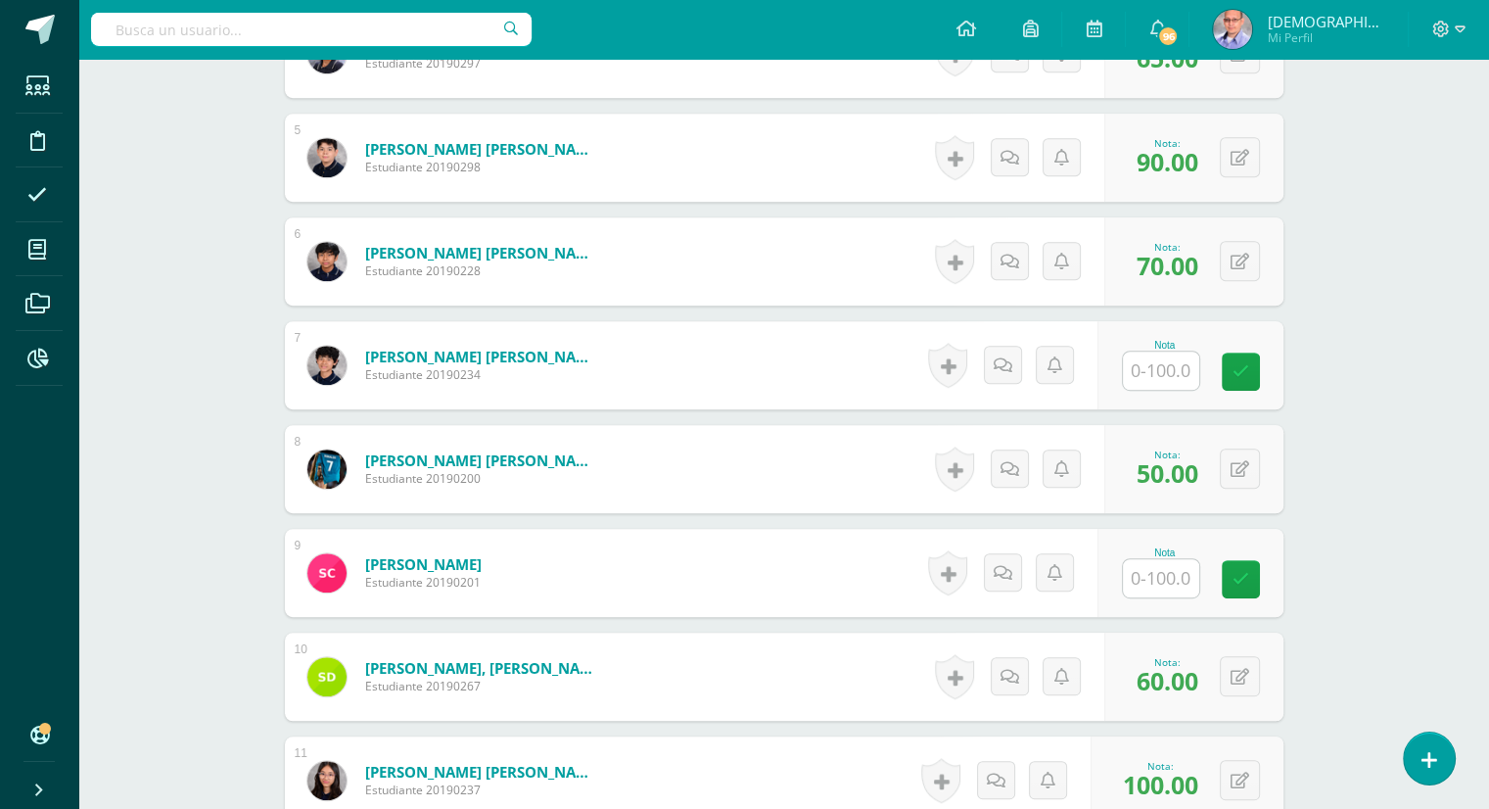
click at [1152, 570] on input "text" at bounding box center [1161, 578] width 76 height 38
type input "85"
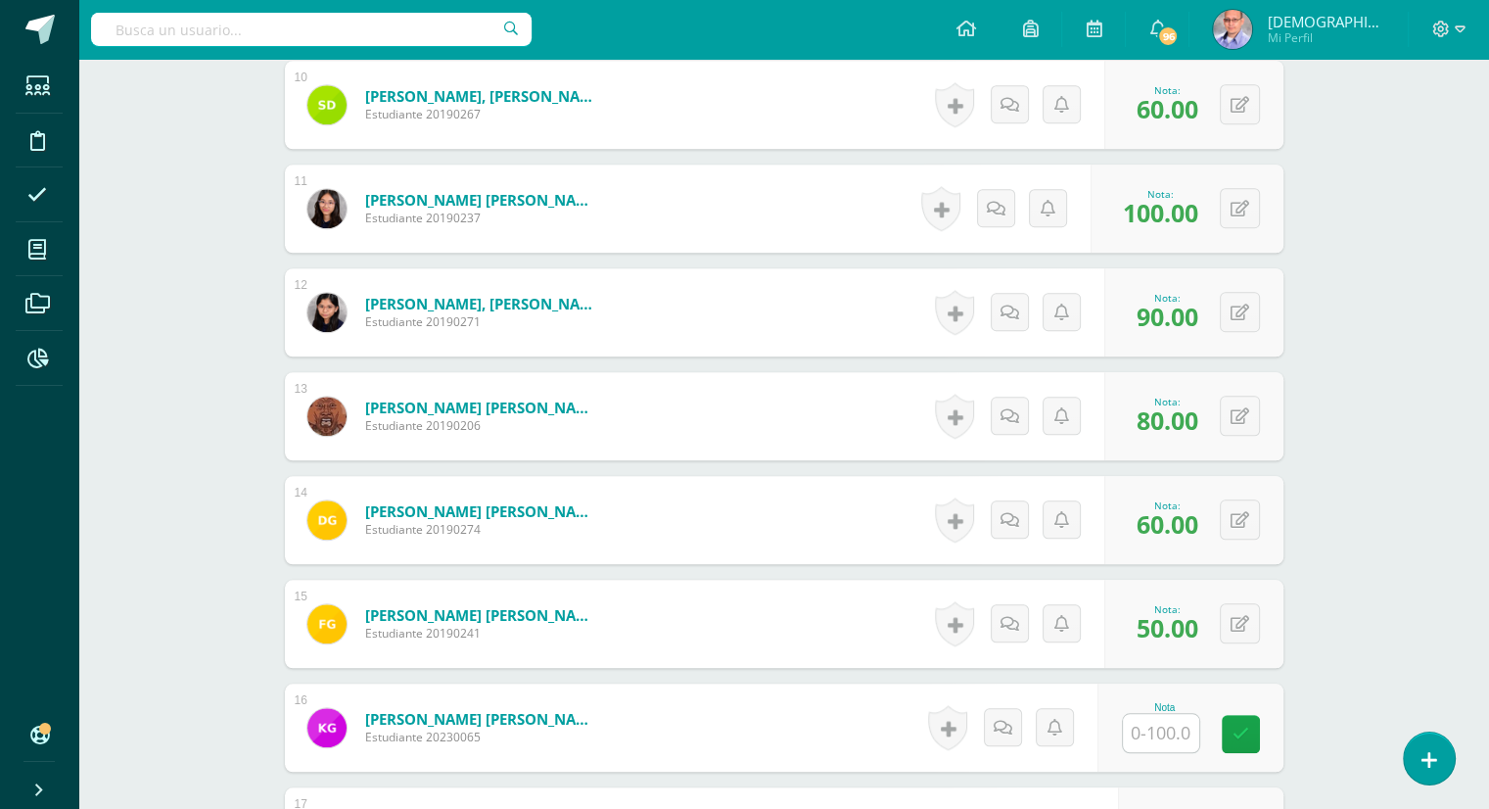
scroll to position [1582, 0]
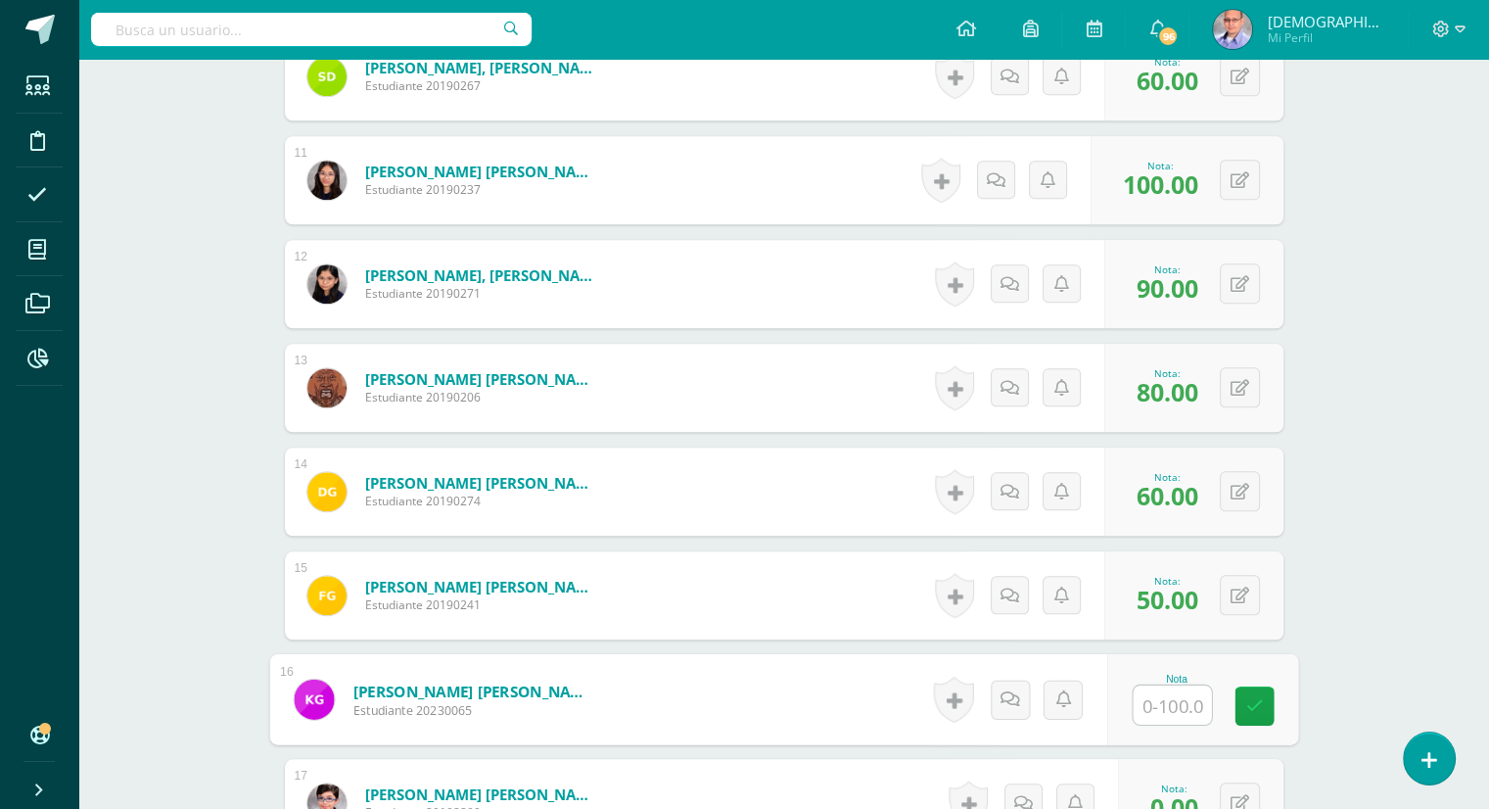
click at [1170, 718] on input "text" at bounding box center [1172, 704] width 78 height 39
type input "90"
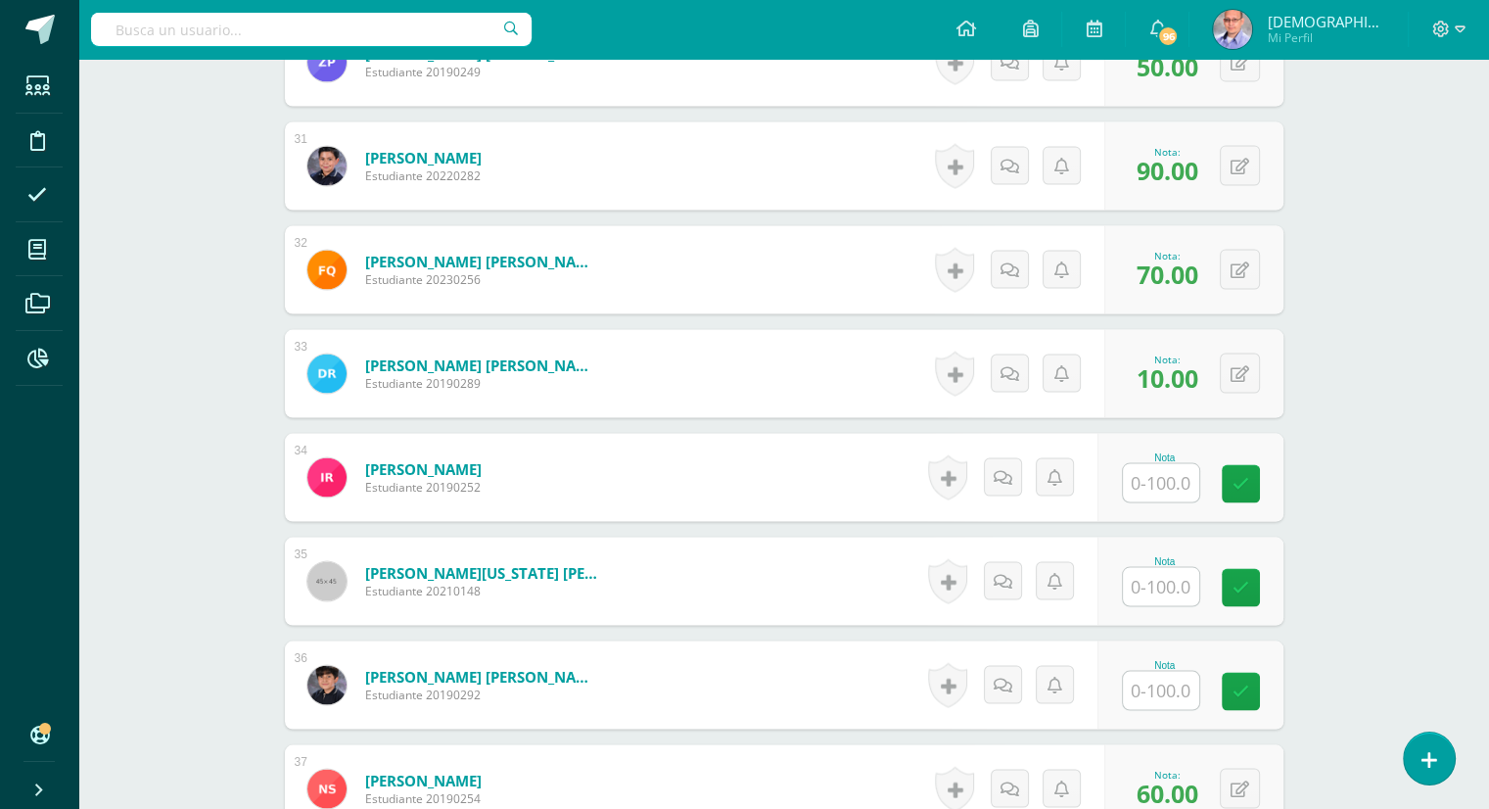
scroll to position [3741, 0]
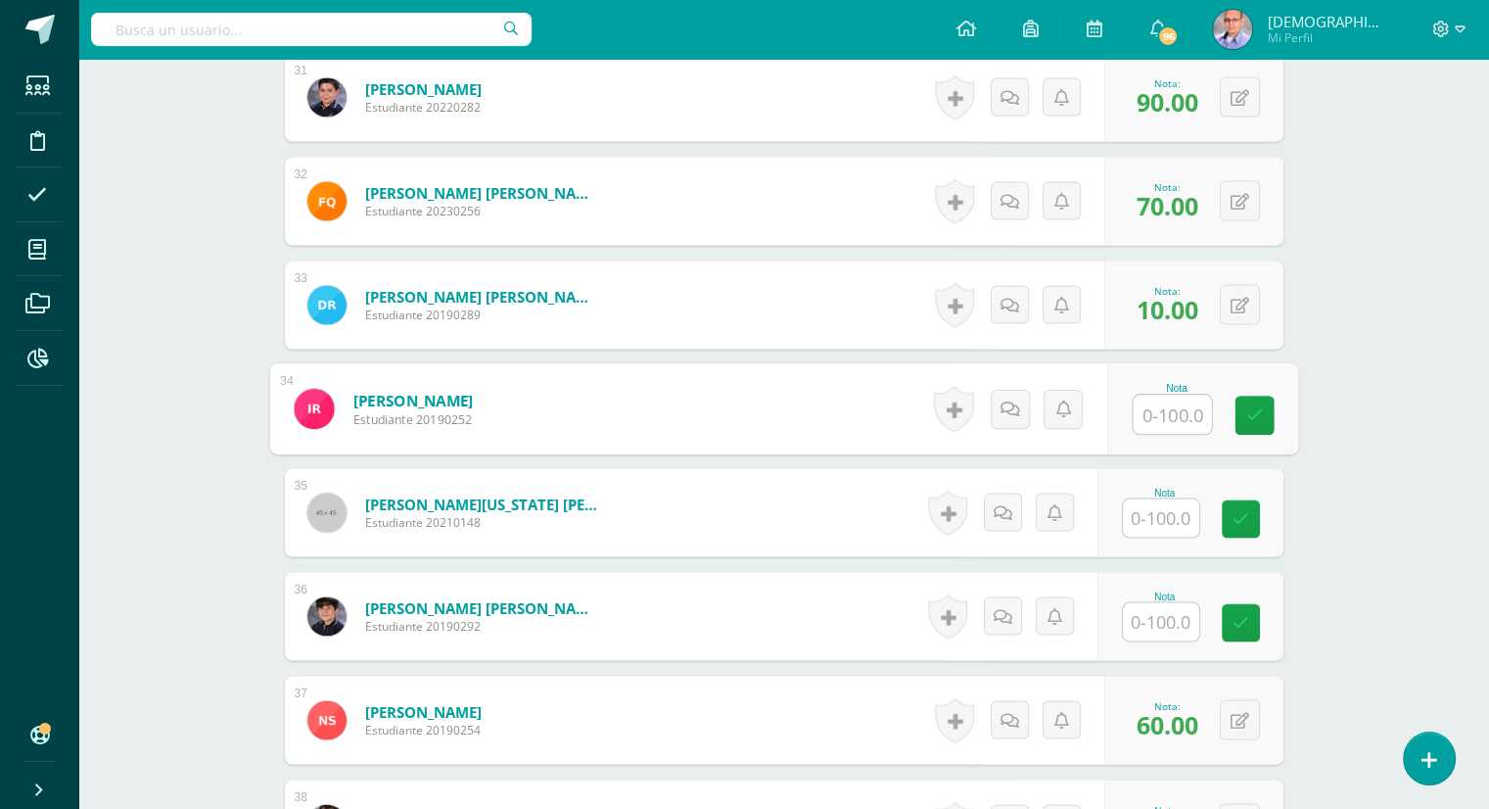
click at [1144, 415] on input "text" at bounding box center [1172, 415] width 78 height 39
type input "60"
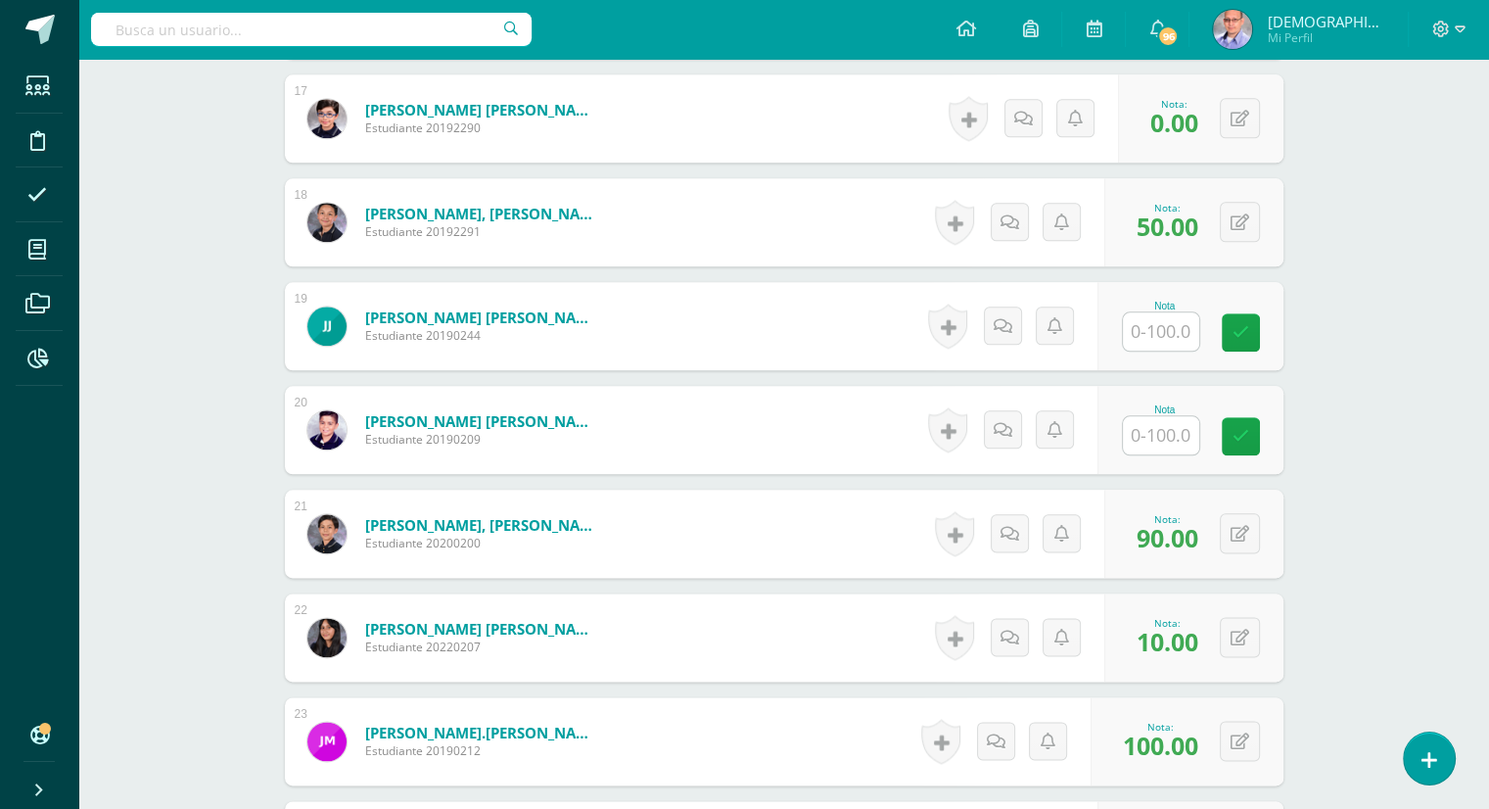
scroll to position [2266, 0]
click at [1146, 429] on input "text" at bounding box center [1172, 436] width 78 height 39
type input "40"
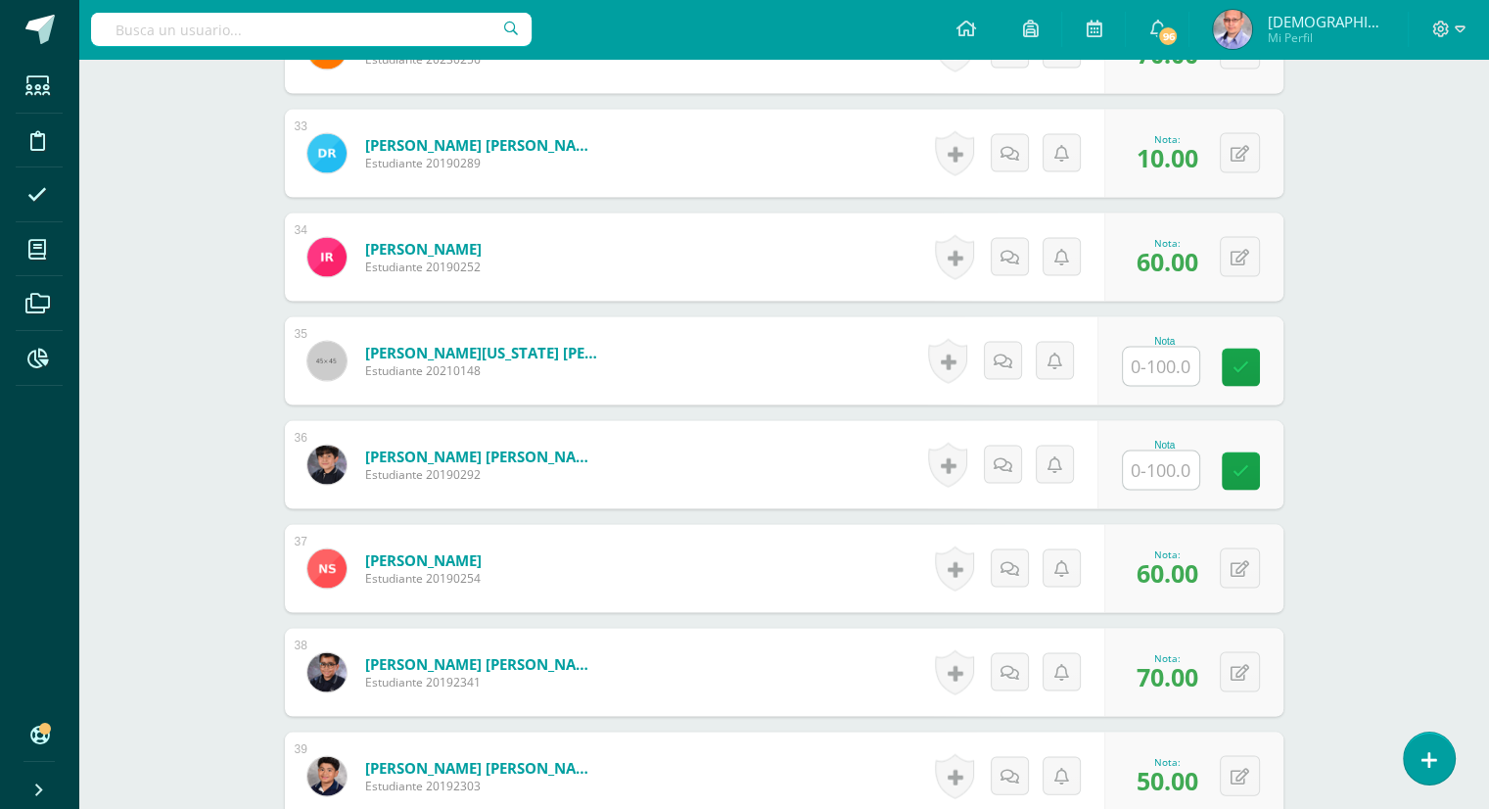
scroll to position [3893, 0]
click at [1148, 362] on input "text" at bounding box center [1172, 366] width 78 height 39
type input "60"
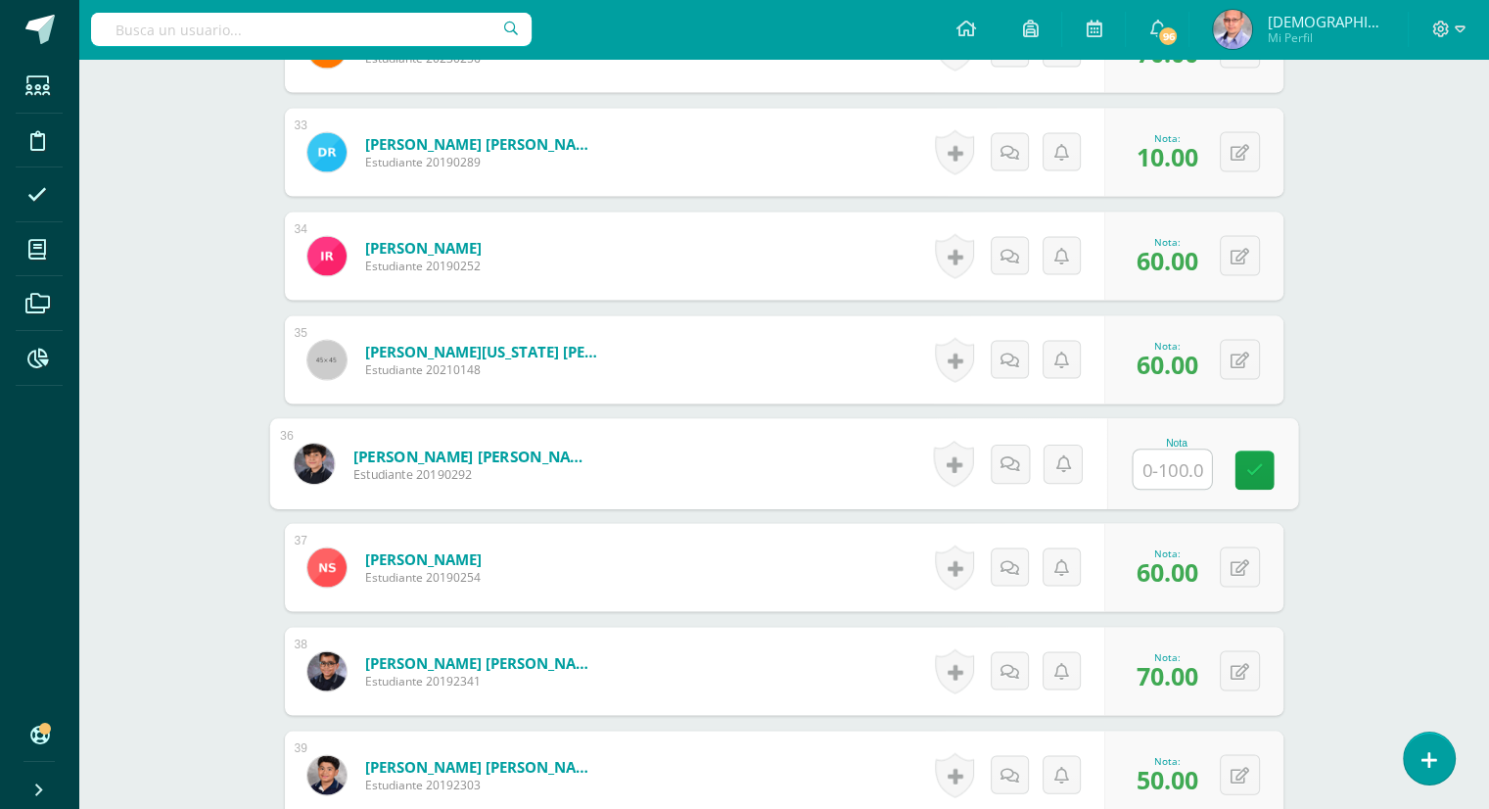
click at [1172, 471] on input "text" at bounding box center [1172, 469] width 78 height 39
type input "50"
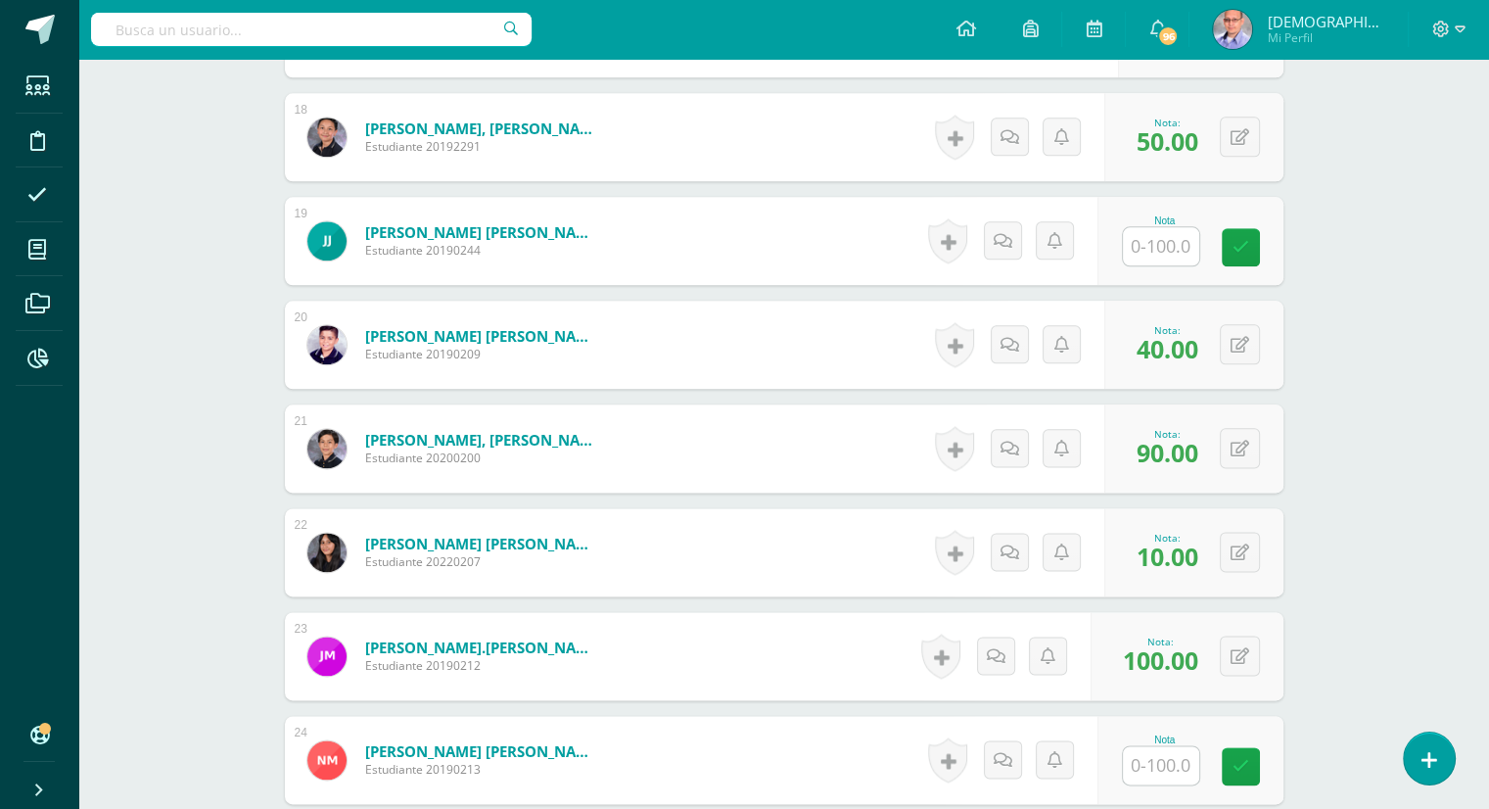
scroll to position [2351, 0]
click at [1149, 767] on input "text" at bounding box center [1172, 766] width 78 height 39
type input "30"
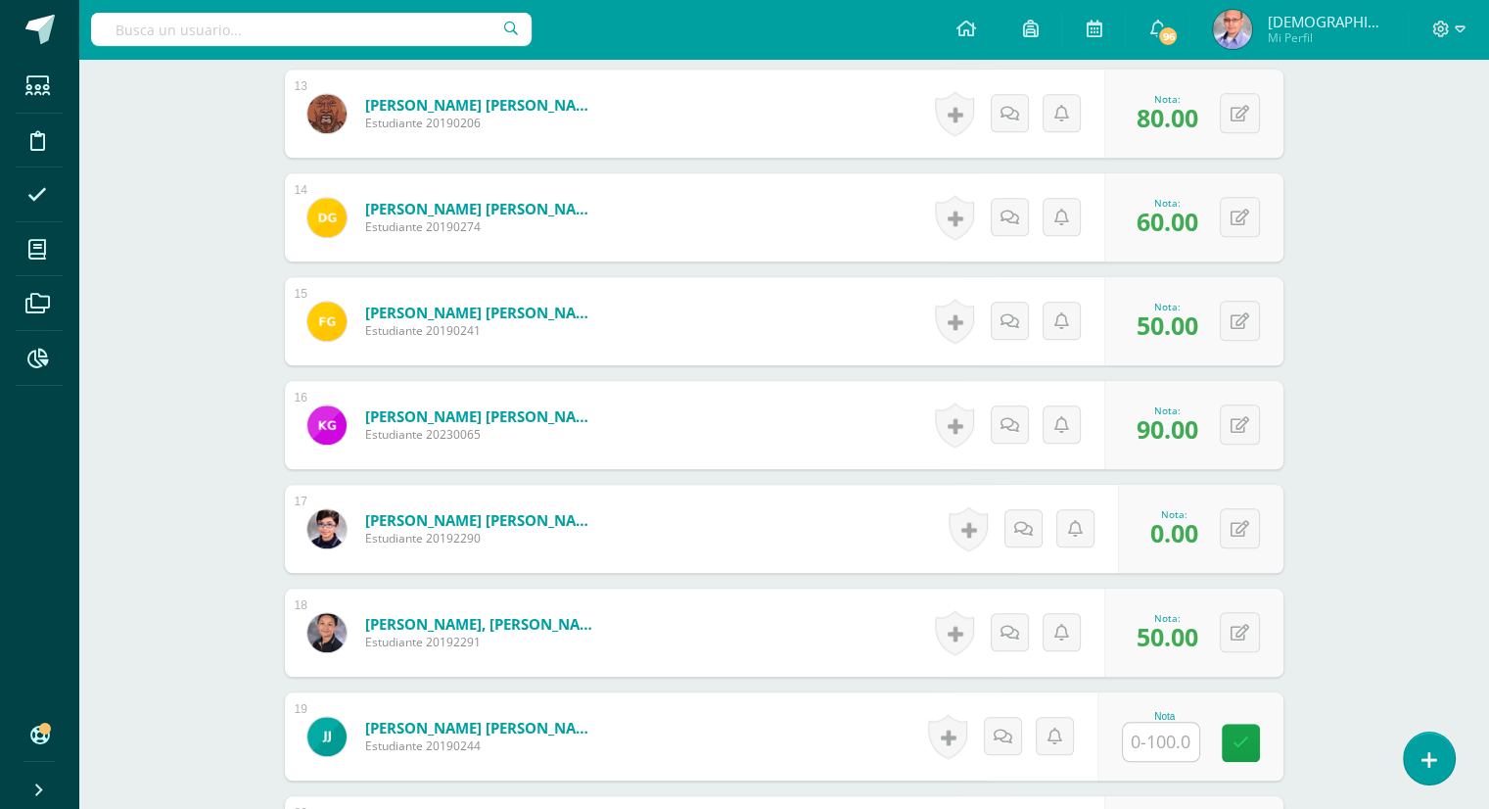
scroll to position [1855, 0]
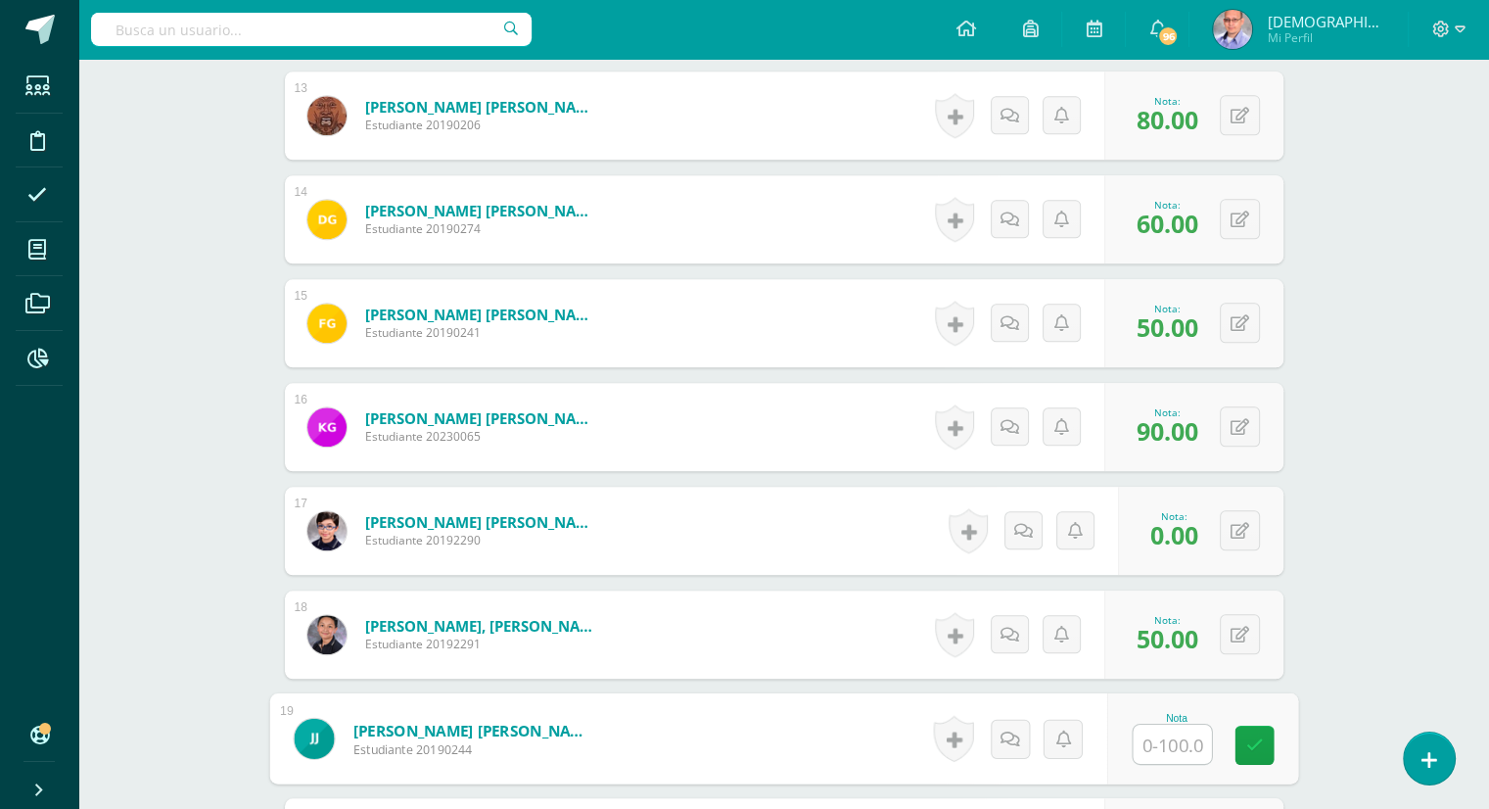
click at [1159, 745] on input "text" at bounding box center [1172, 744] width 78 height 39
type input "80"
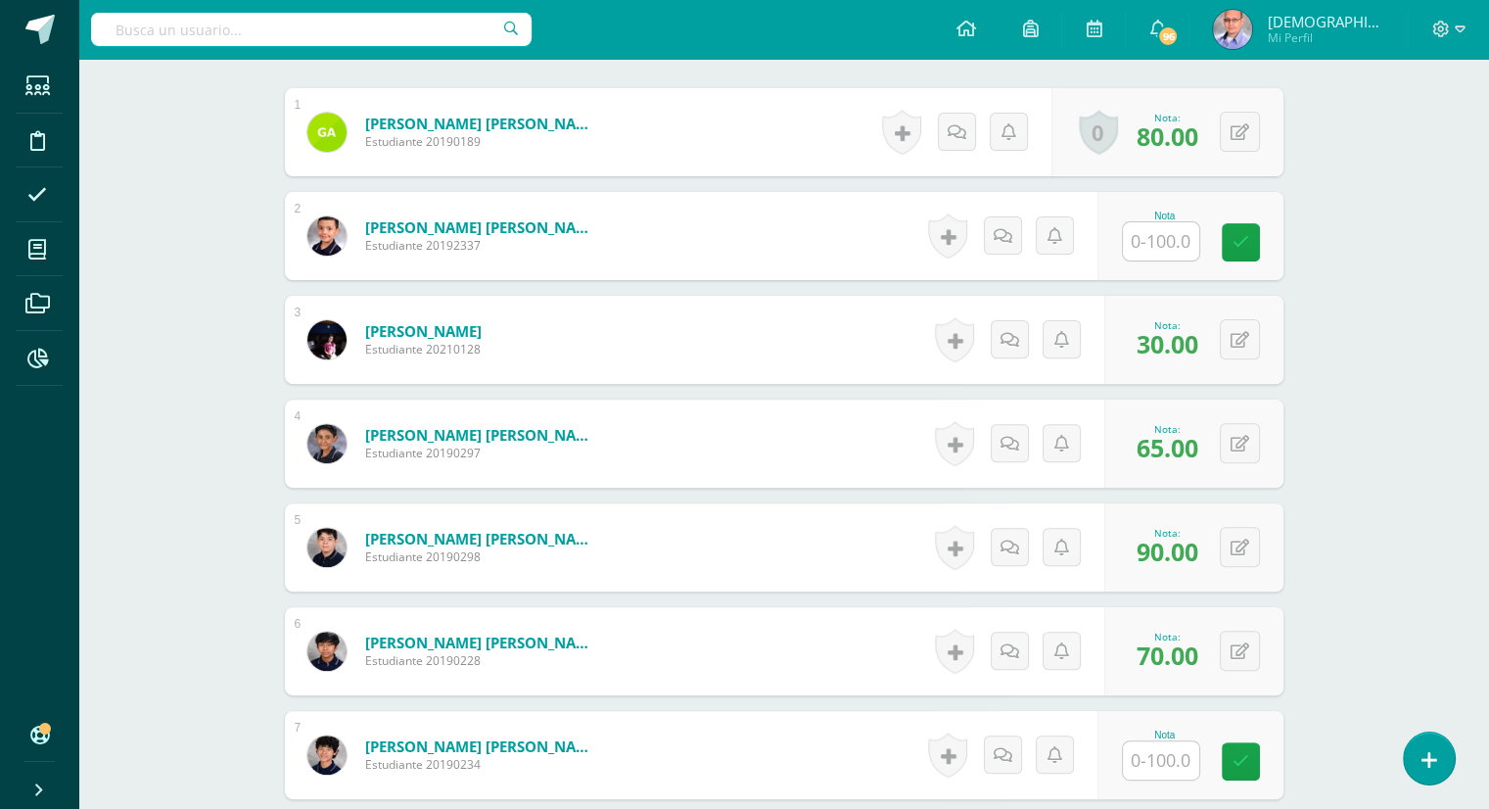
scroll to position [589, 0]
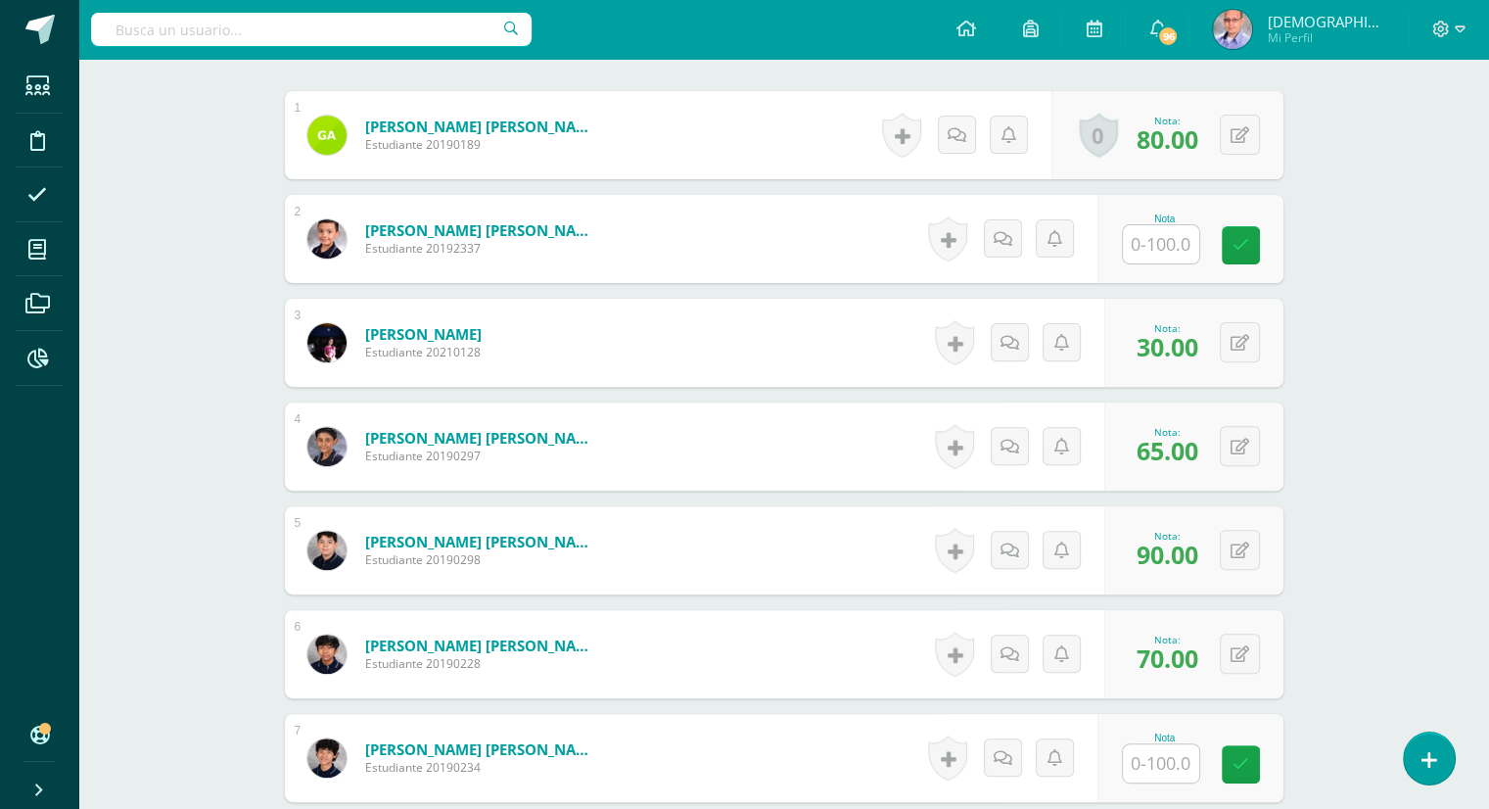
click at [1156, 240] on input "text" at bounding box center [1161, 244] width 76 height 38
type input "40"
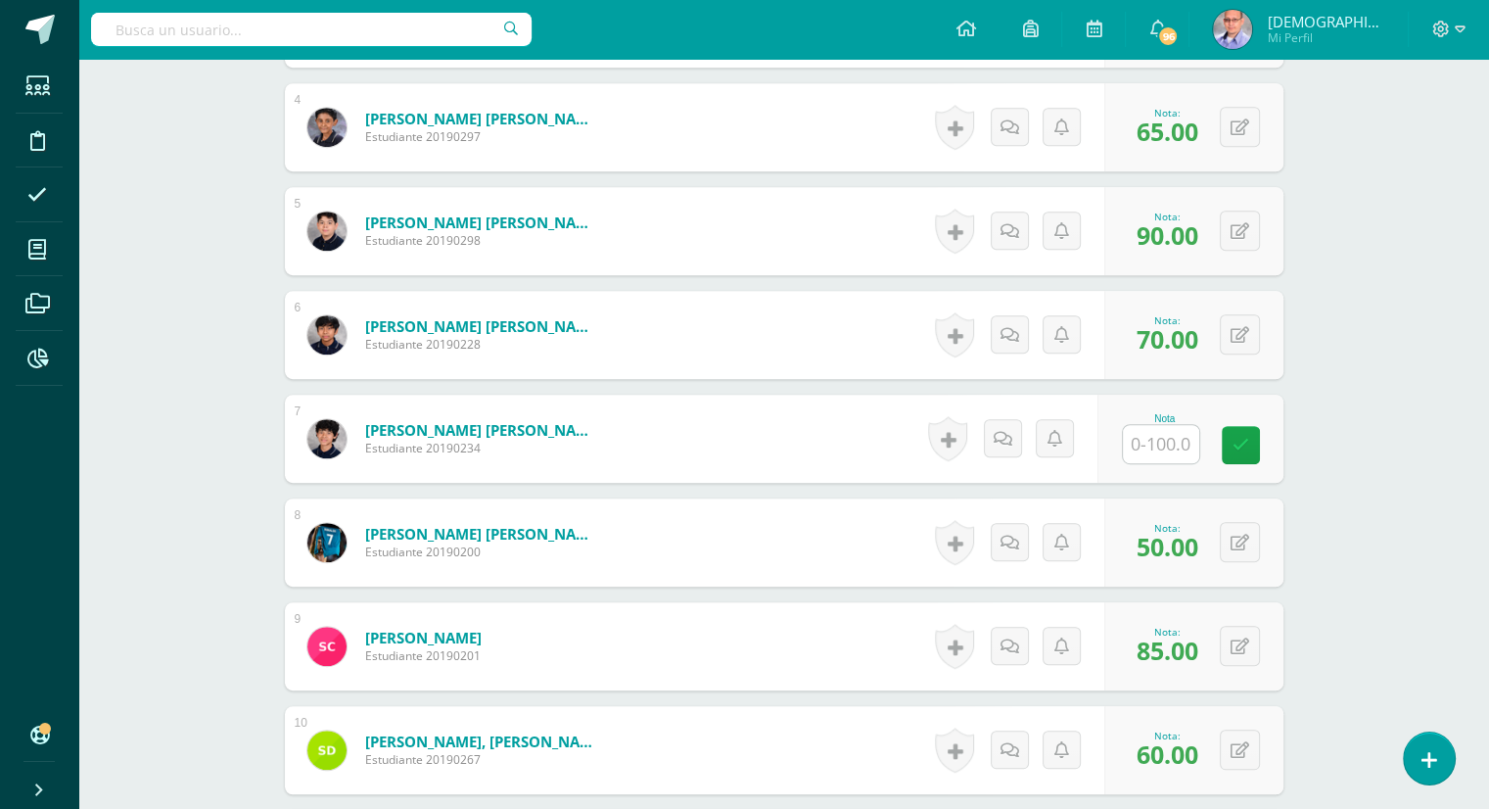
scroll to position [909, 0]
click at [1156, 444] on input "text" at bounding box center [1172, 444] width 78 height 39
type input "70"
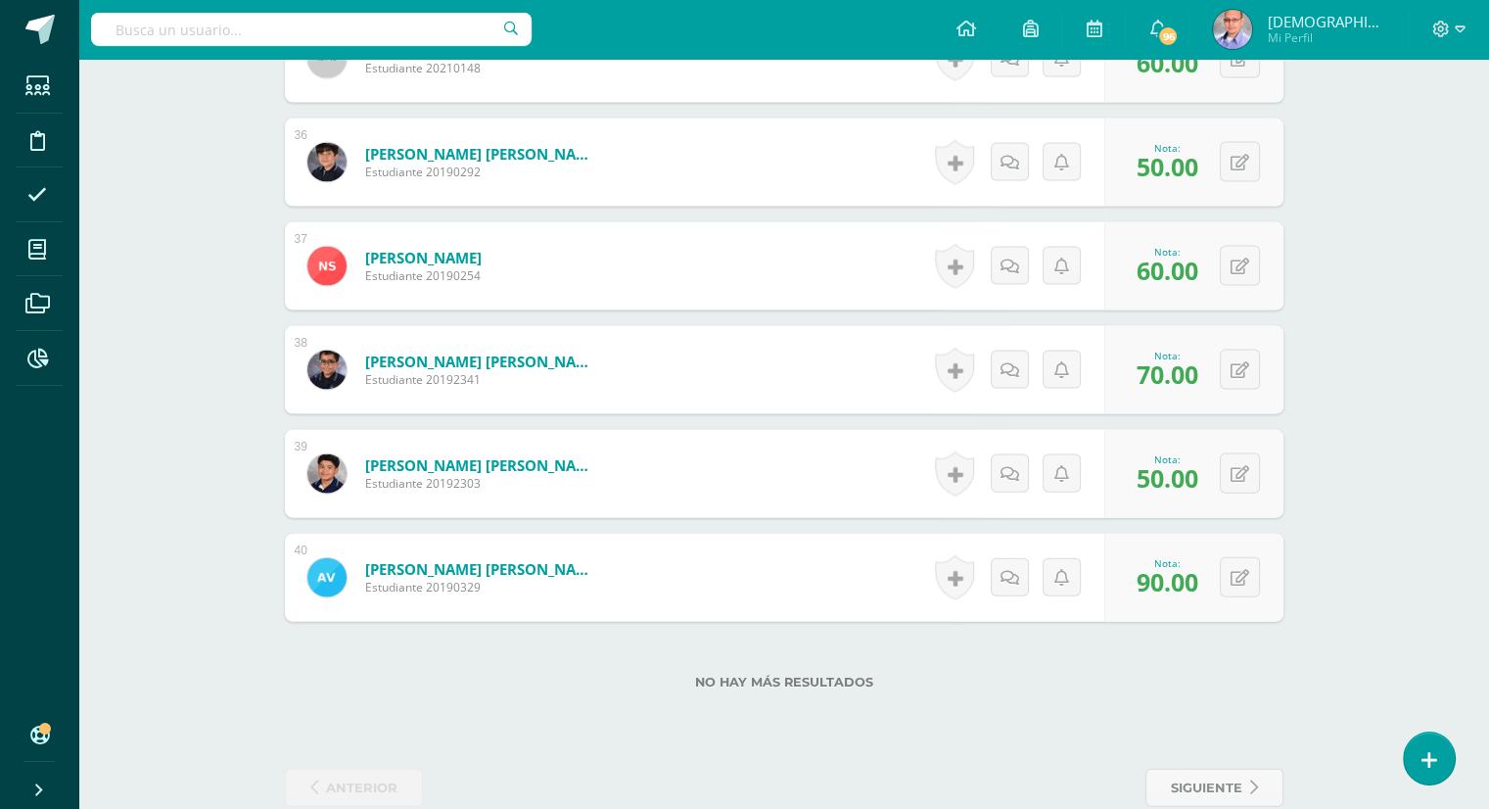
scroll to position [4231, 0]
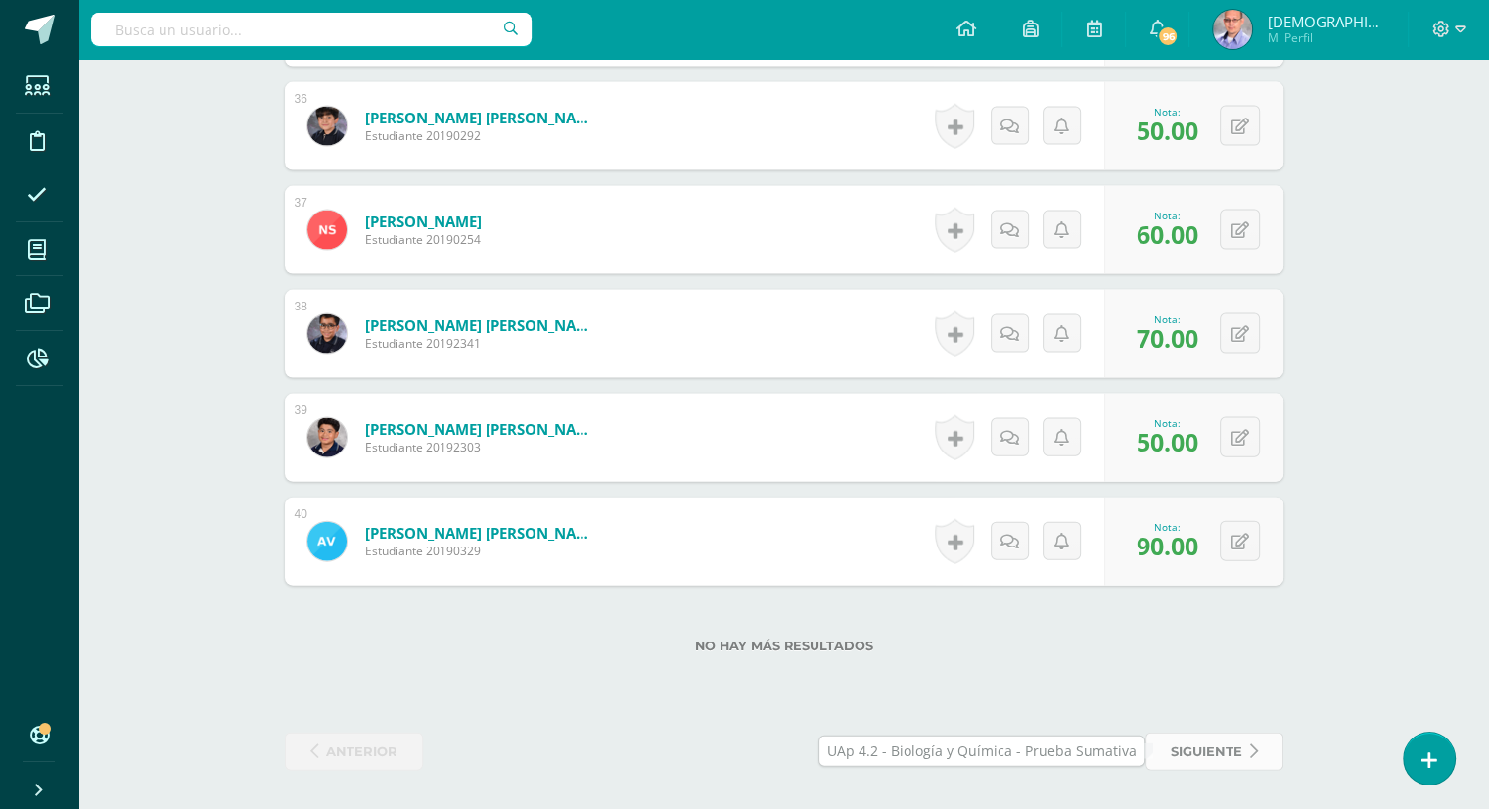
click at [1218, 750] on span "siguiente" at bounding box center [1206, 751] width 71 height 36
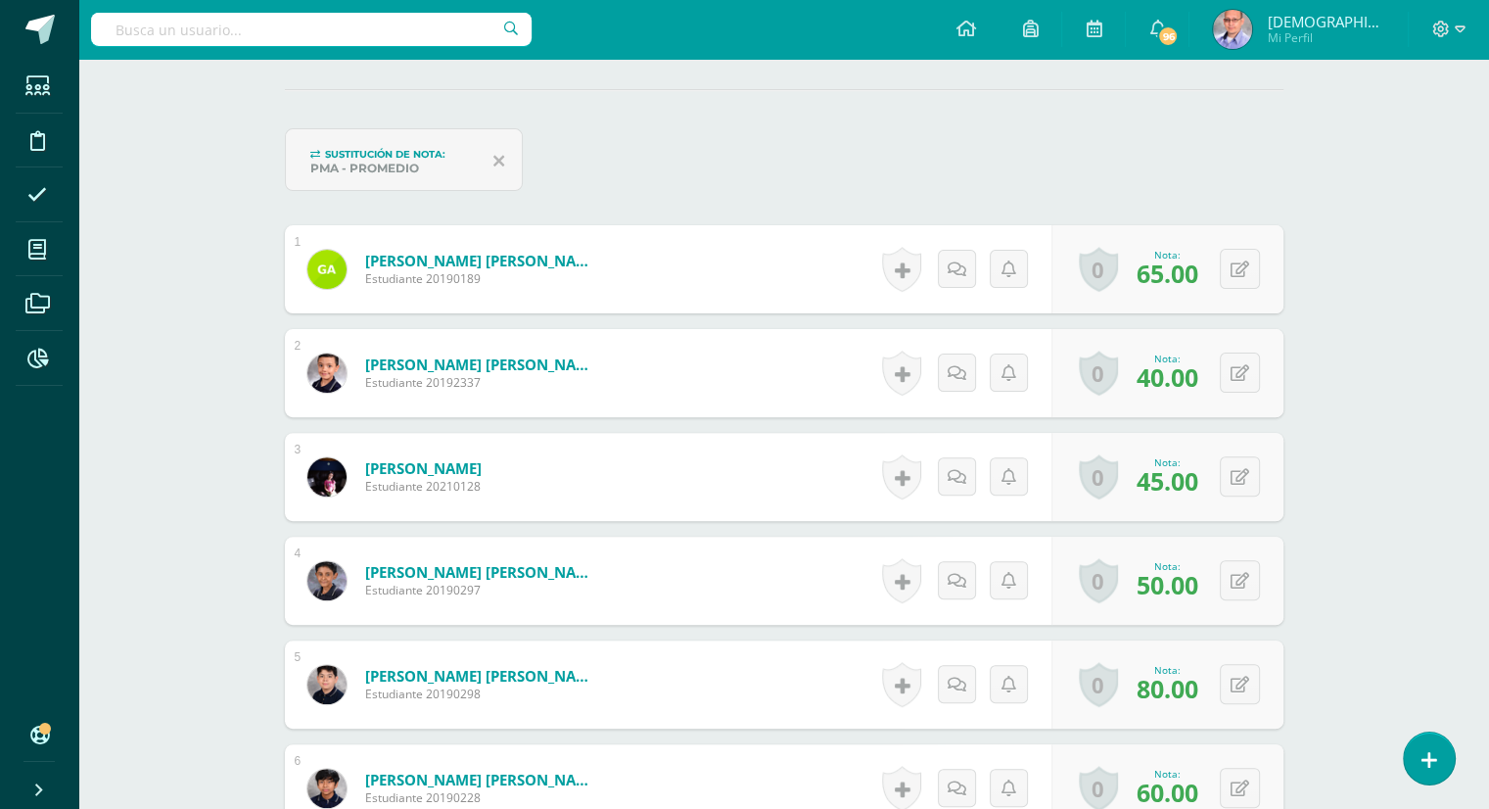
scroll to position [536, 0]
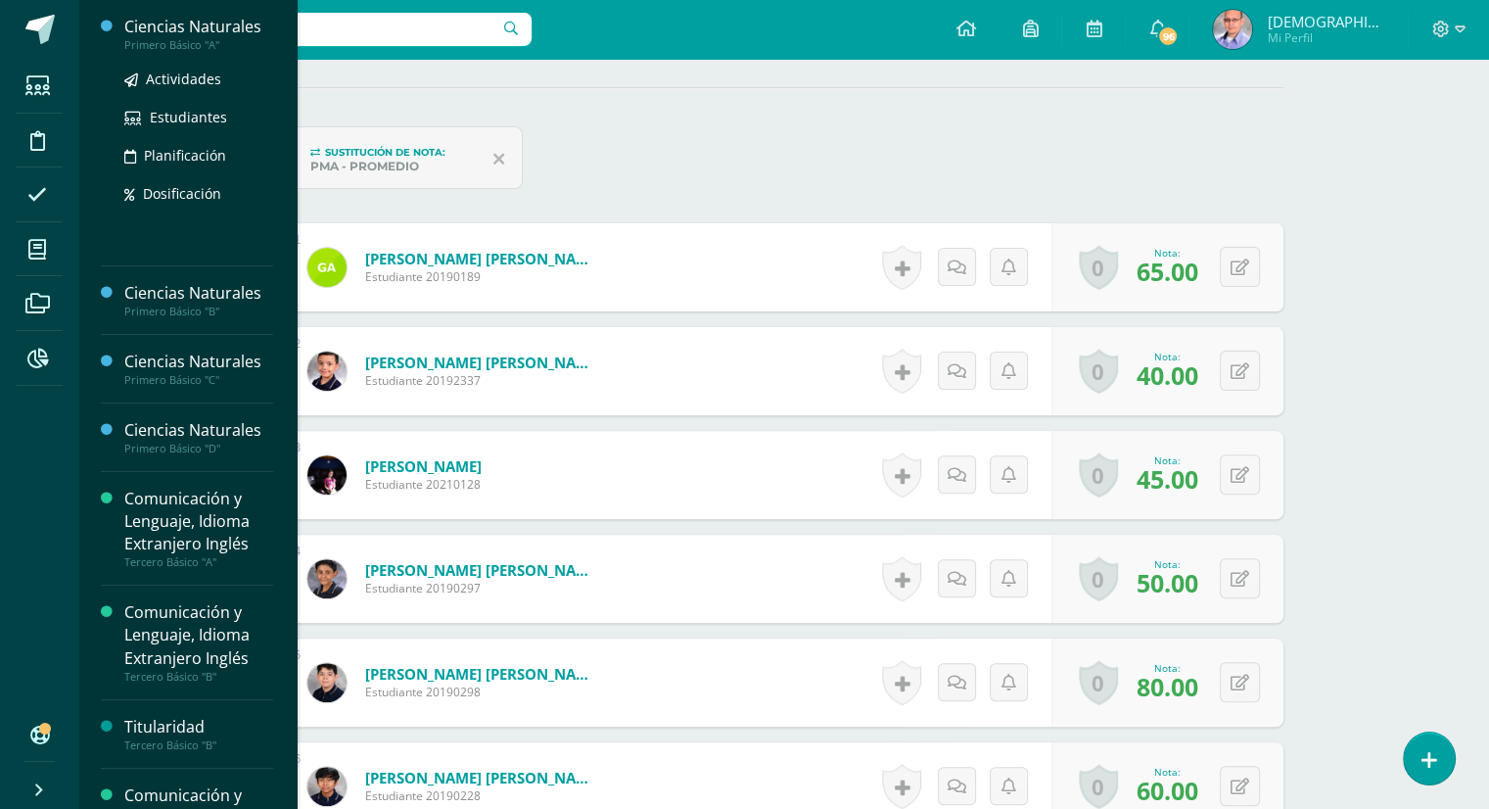
click at [210, 29] on div "Ciencias Naturales" at bounding box center [198, 27] width 149 height 23
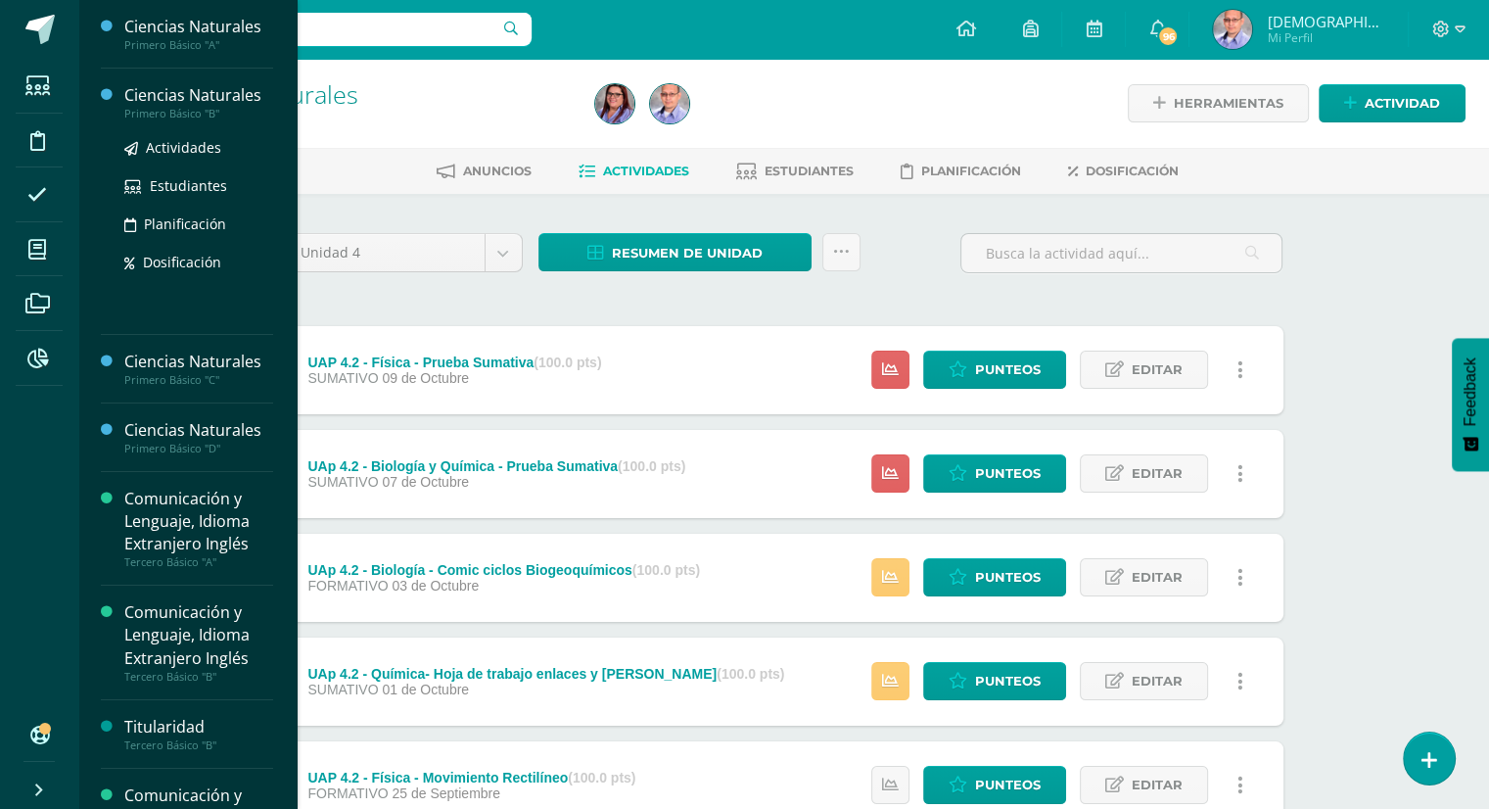
click at [200, 94] on div "Ciencias Naturales" at bounding box center [198, 95] width 149 height 23
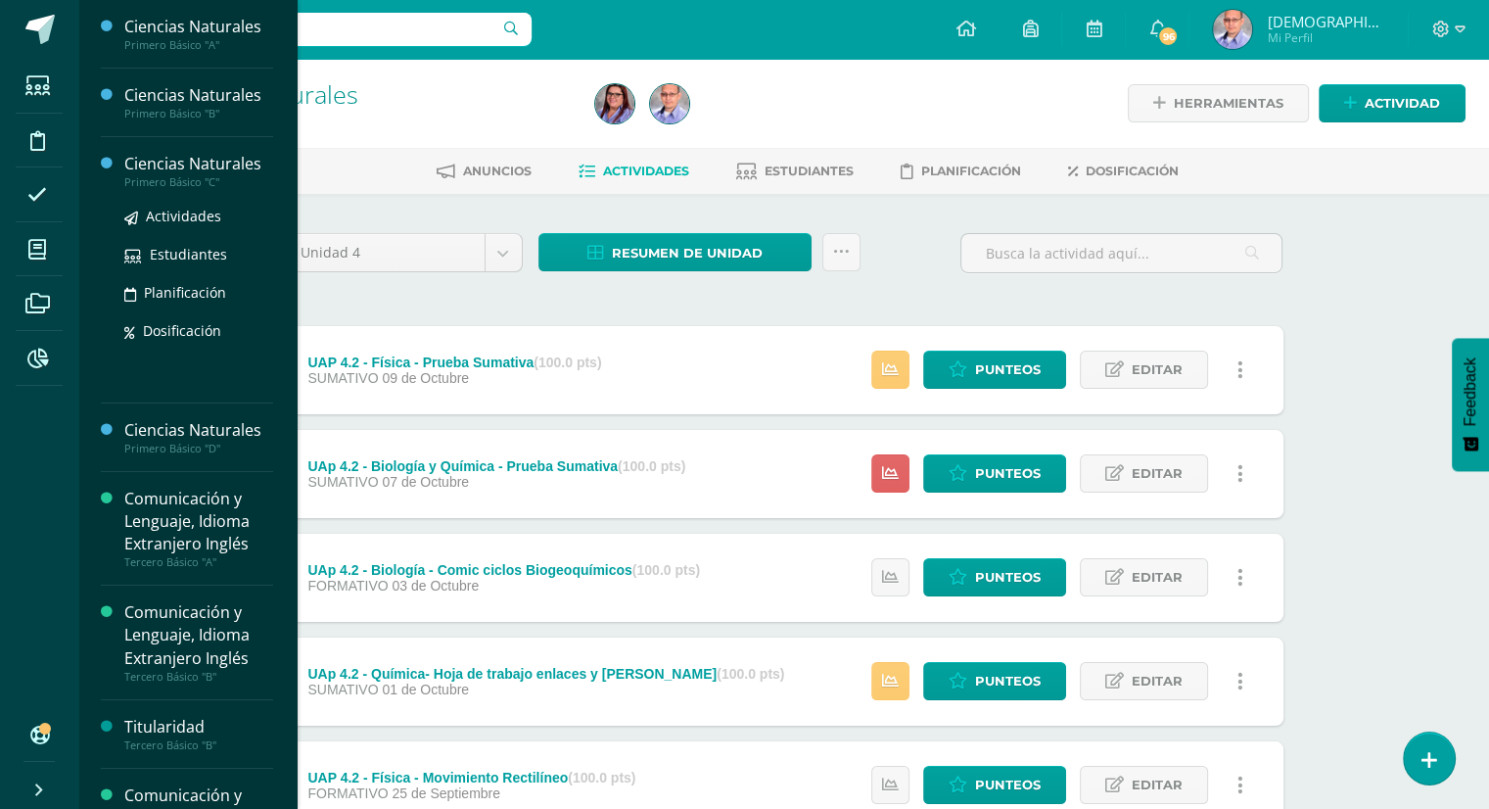
click at [212, 165] on div "Ciencias Naturales" at bounding box center [198, 164] width 149 height 23
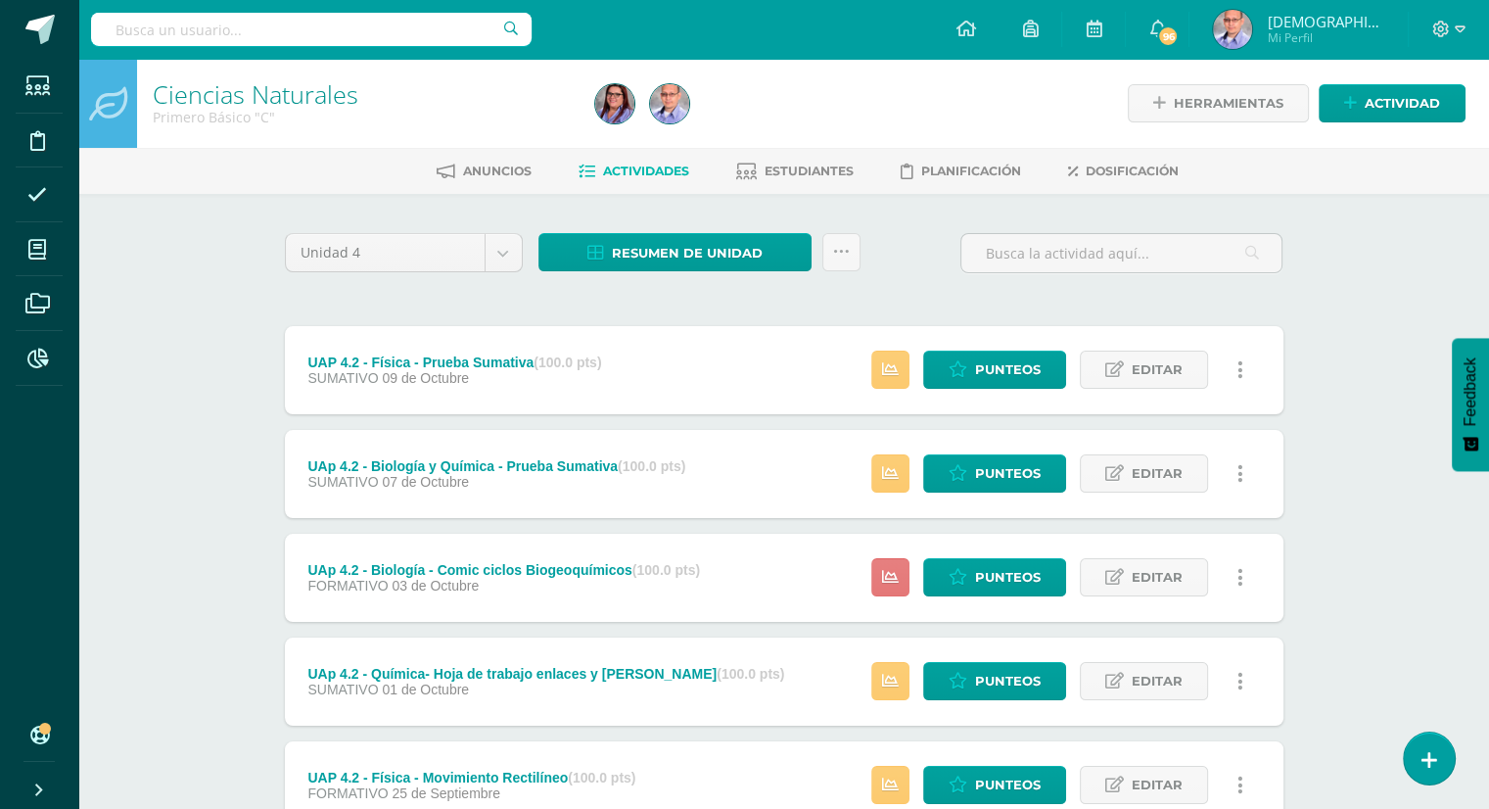
click at [891, 576] on icon at bounding box center [890, 577] width 17 height 17
click at [1383, 508] on div "Ciencias Naturales Primero Básico "C" Herramientas Detalle de asistencias Activ…" at bounding box center [783, 765] width 1411 height 1413
click at [881, 382] on link at bounding box center [891, 370] width 38 height 38
click at [1323, 543] on div "Ciencias Naturales Primero Básico "C" Herramientas Detalle de asistencias Activ…" at bounding box center [783, 765] width 1411 height 1413
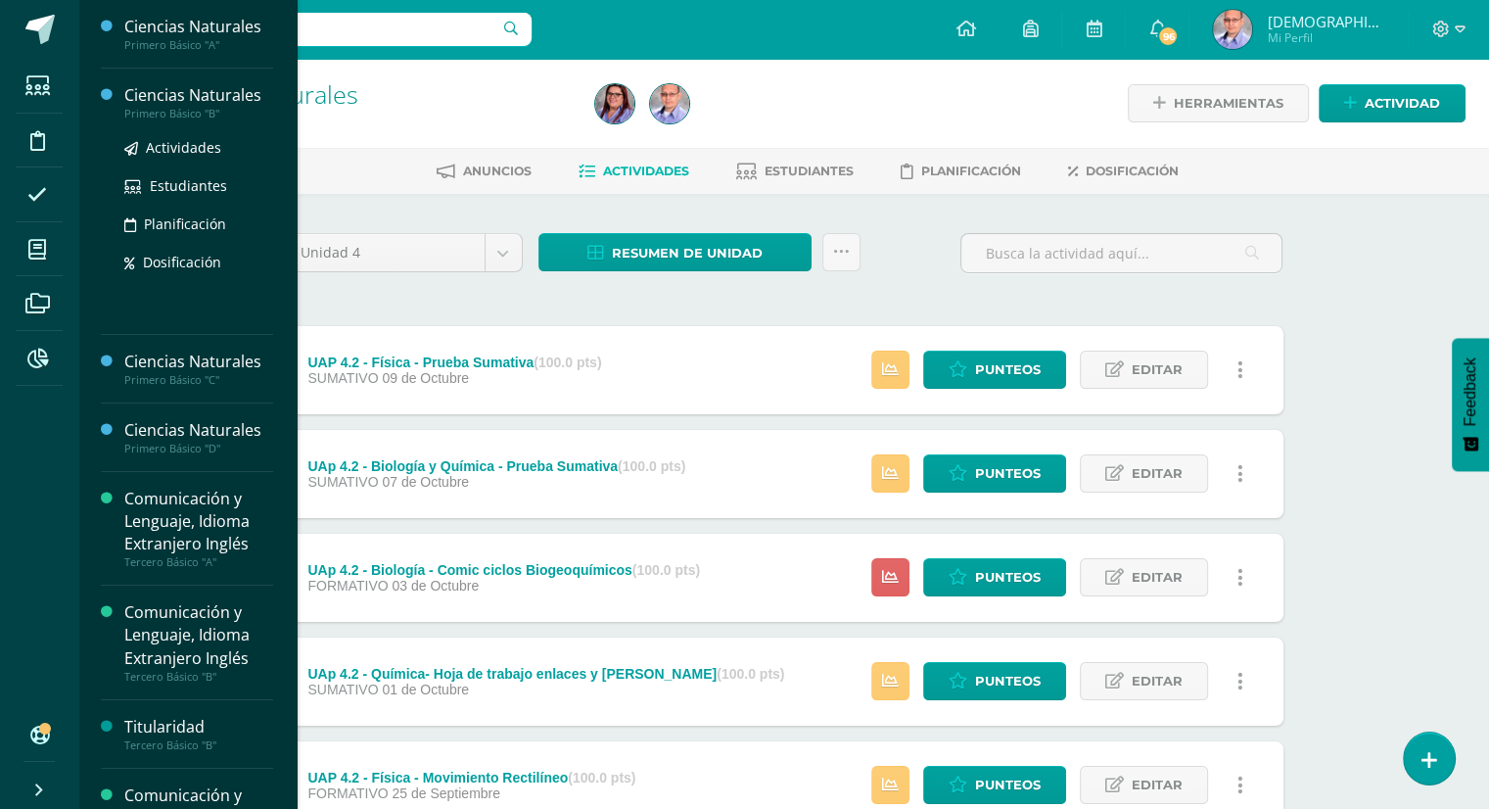
click at [202, 97] on div "Ciencias Naturales" at bounding box center [198, 95] width 149 height 23
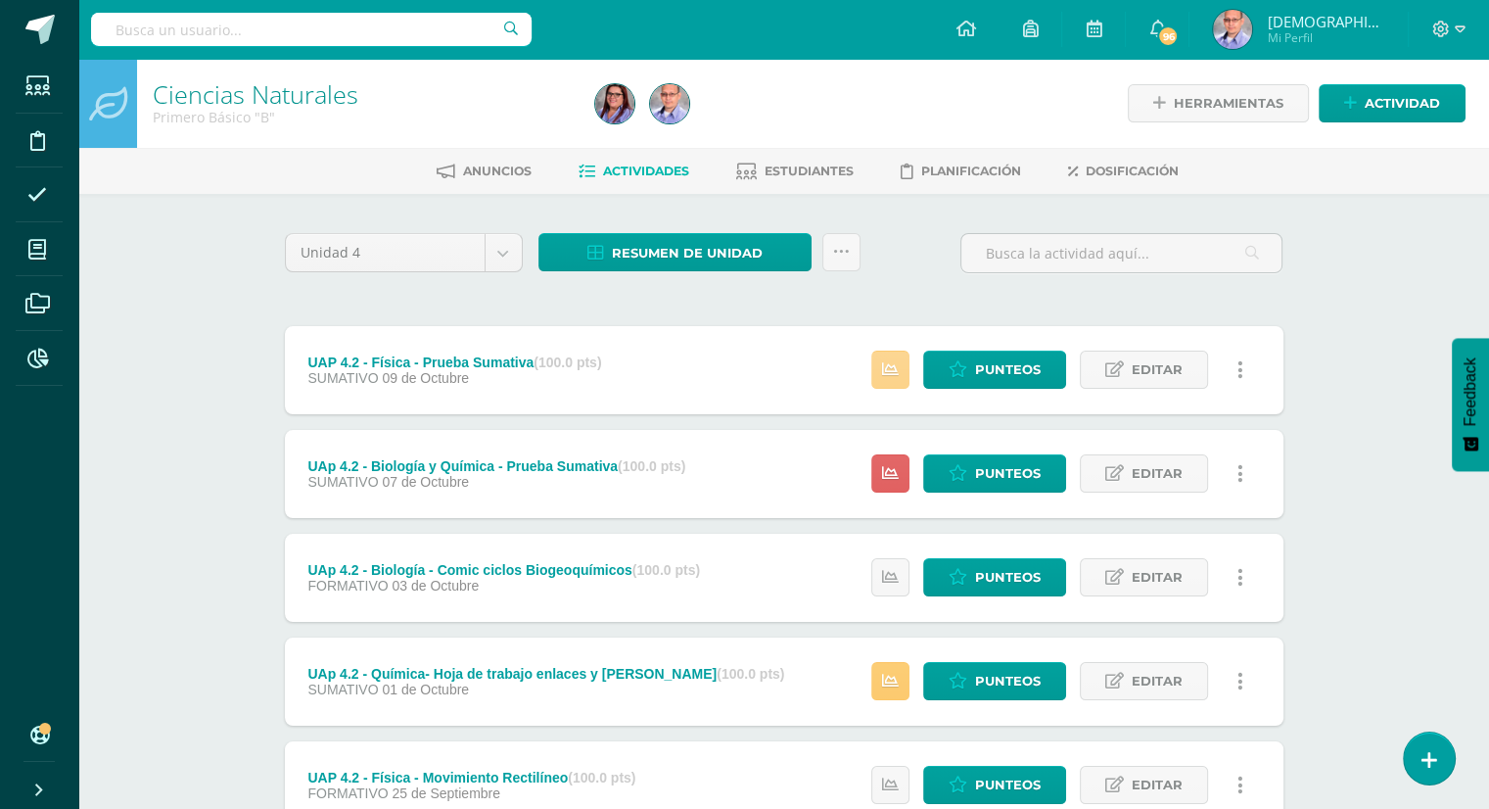
click at [896, 375] on icon at bounding box center [890, 369] width 17 height 17
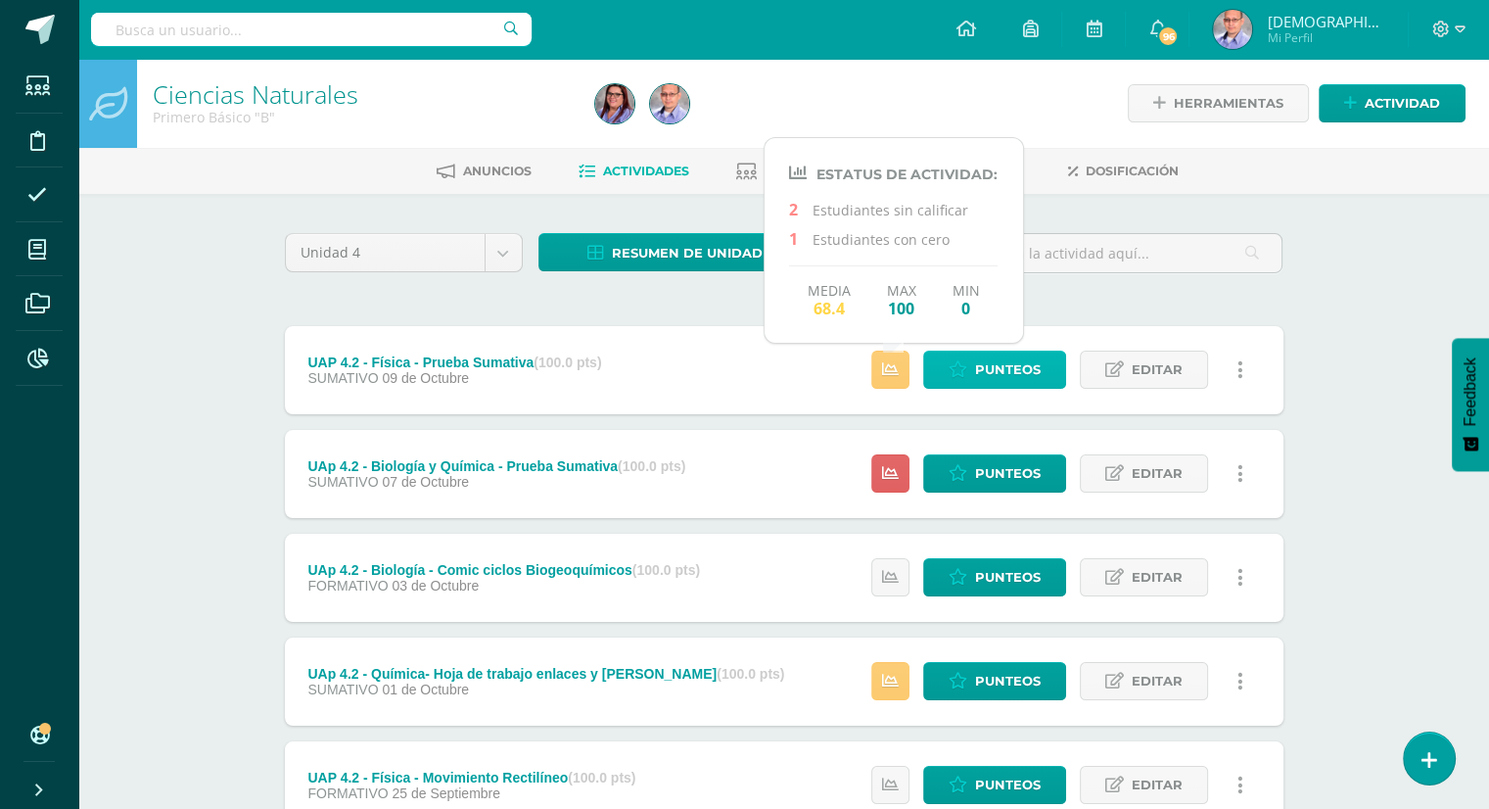
click at [1018, 370] on span "Punteos" at bounding box center [1008, 370] width 66 height 36
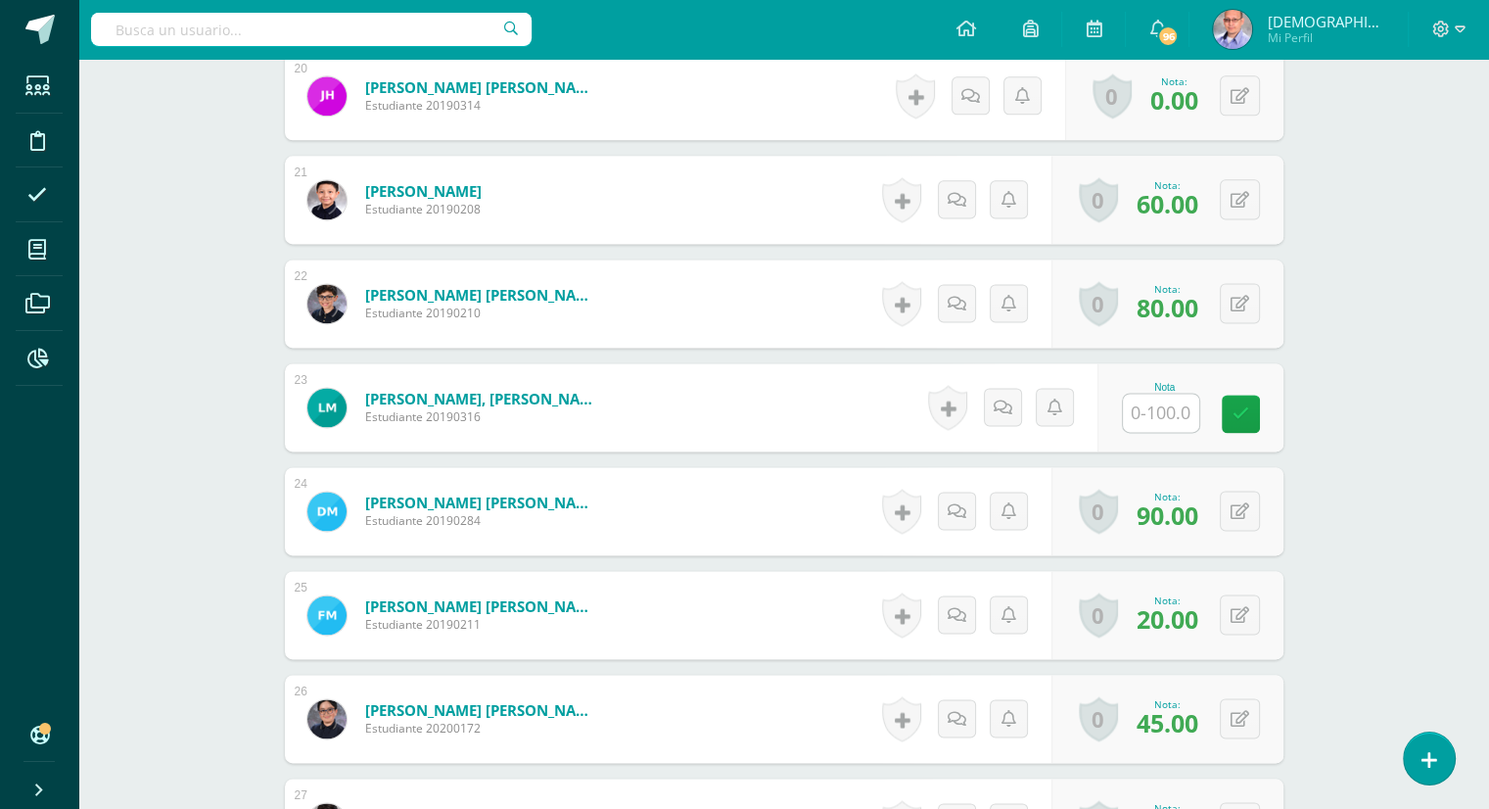
scroll to position [2583, 0]
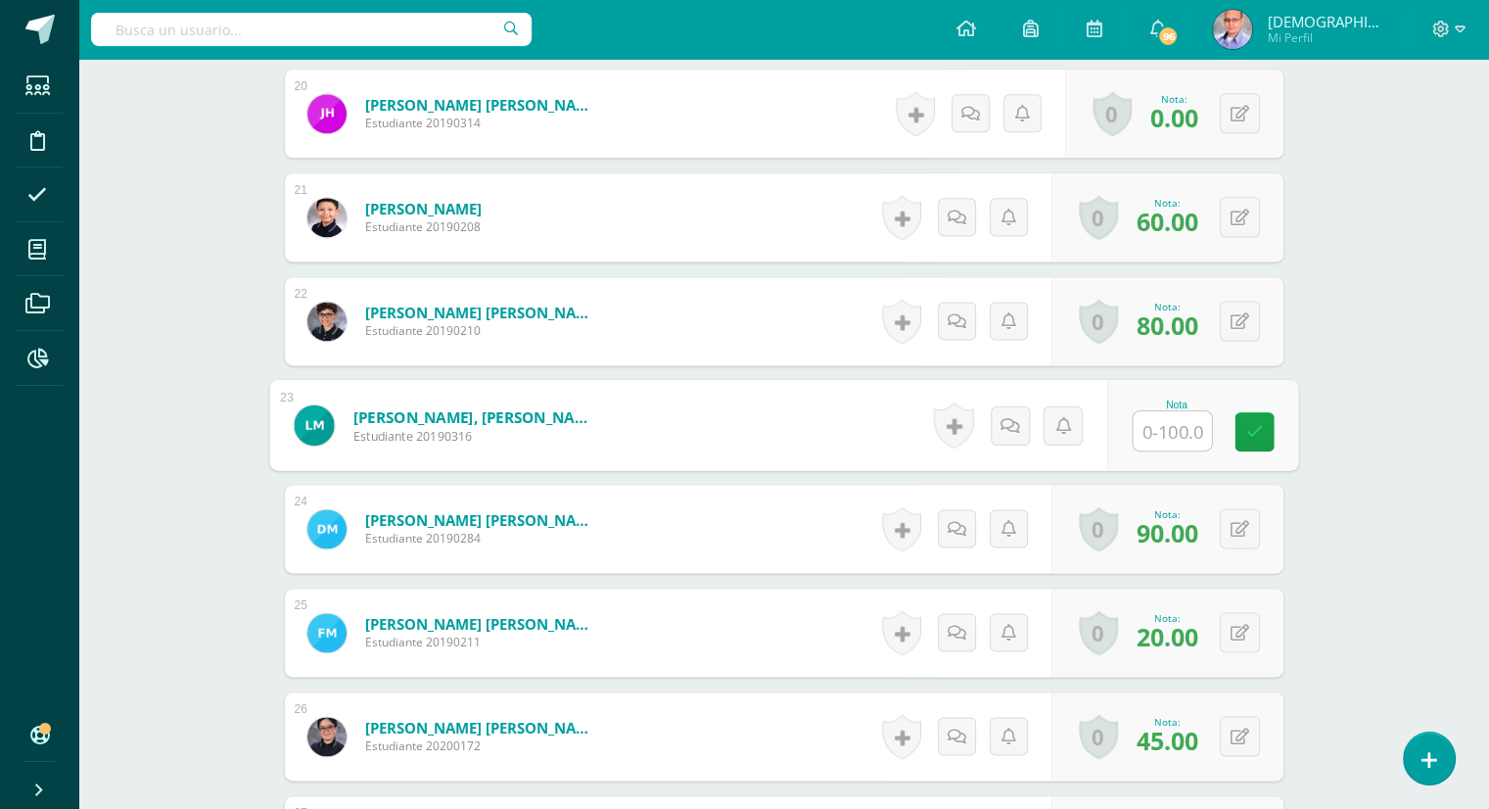
click at [1140, 434] on input "text" at bounding box center [1172, 430] width 78 height 39
type input "35"
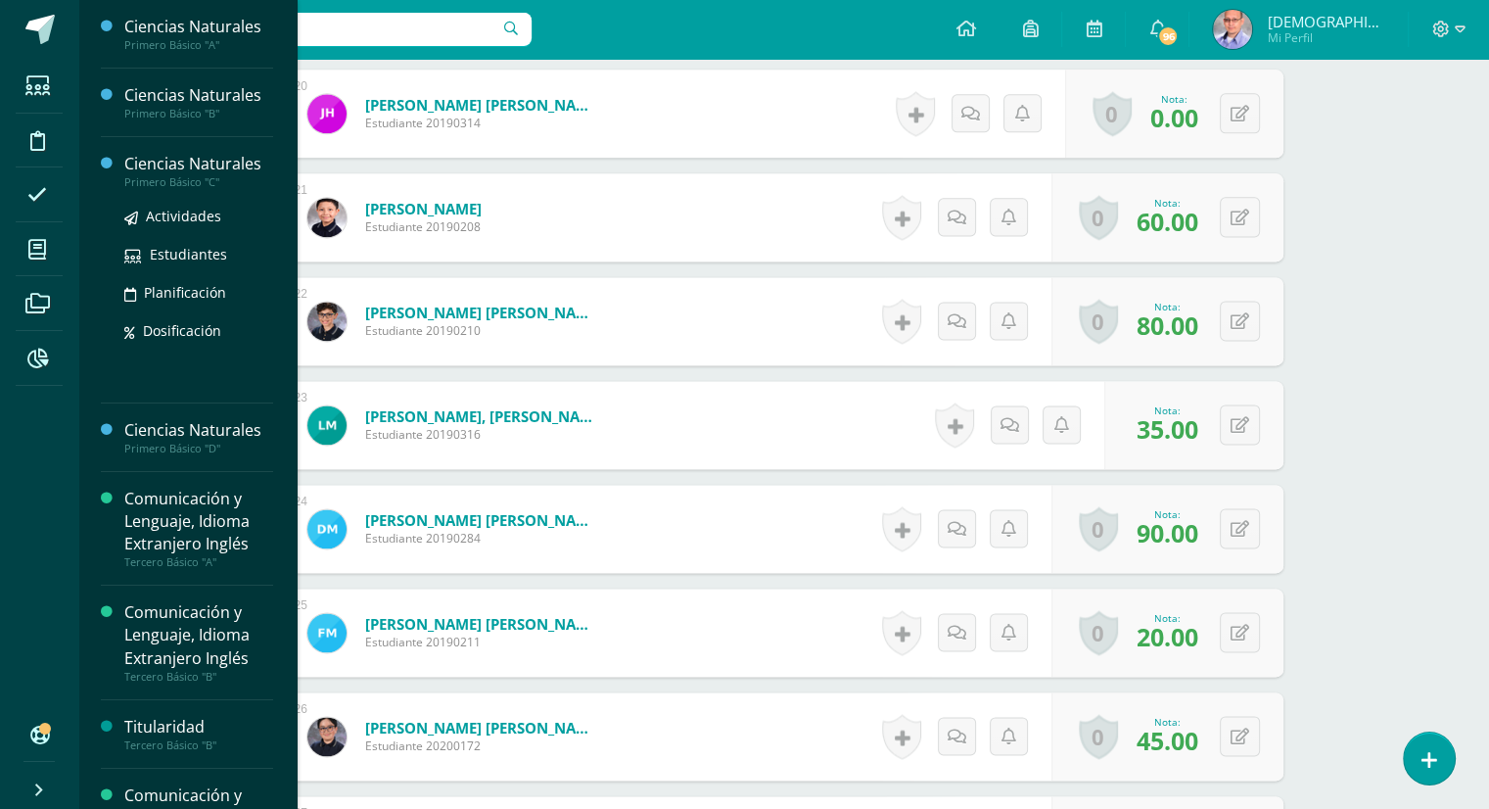
click at [167, 160] on div "Ciencias Naturales" at bounding box center [198, 164] width 149 height 23
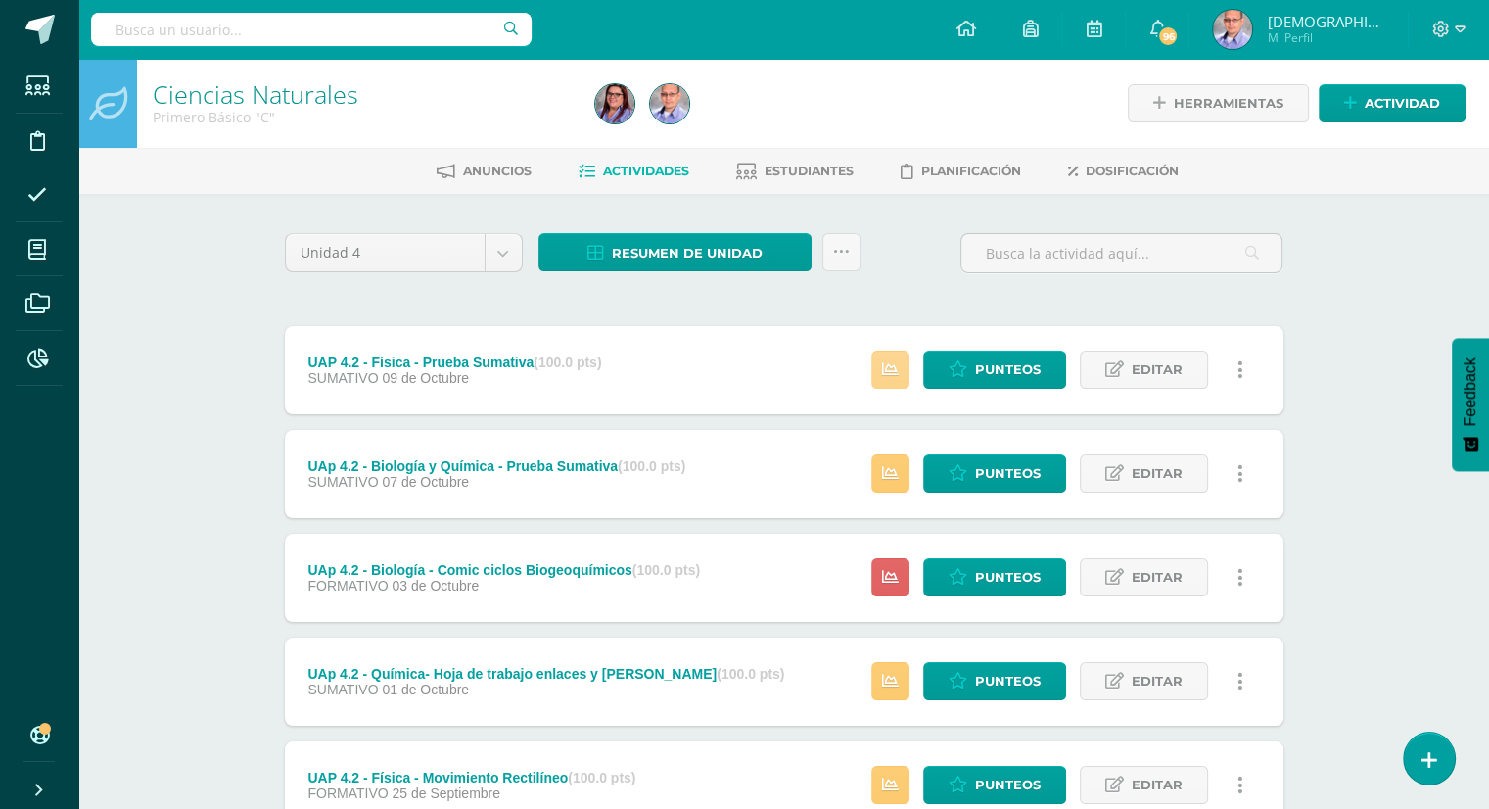
click at [905, 377] on link at bounding box center [891, 370] width 38 height 38
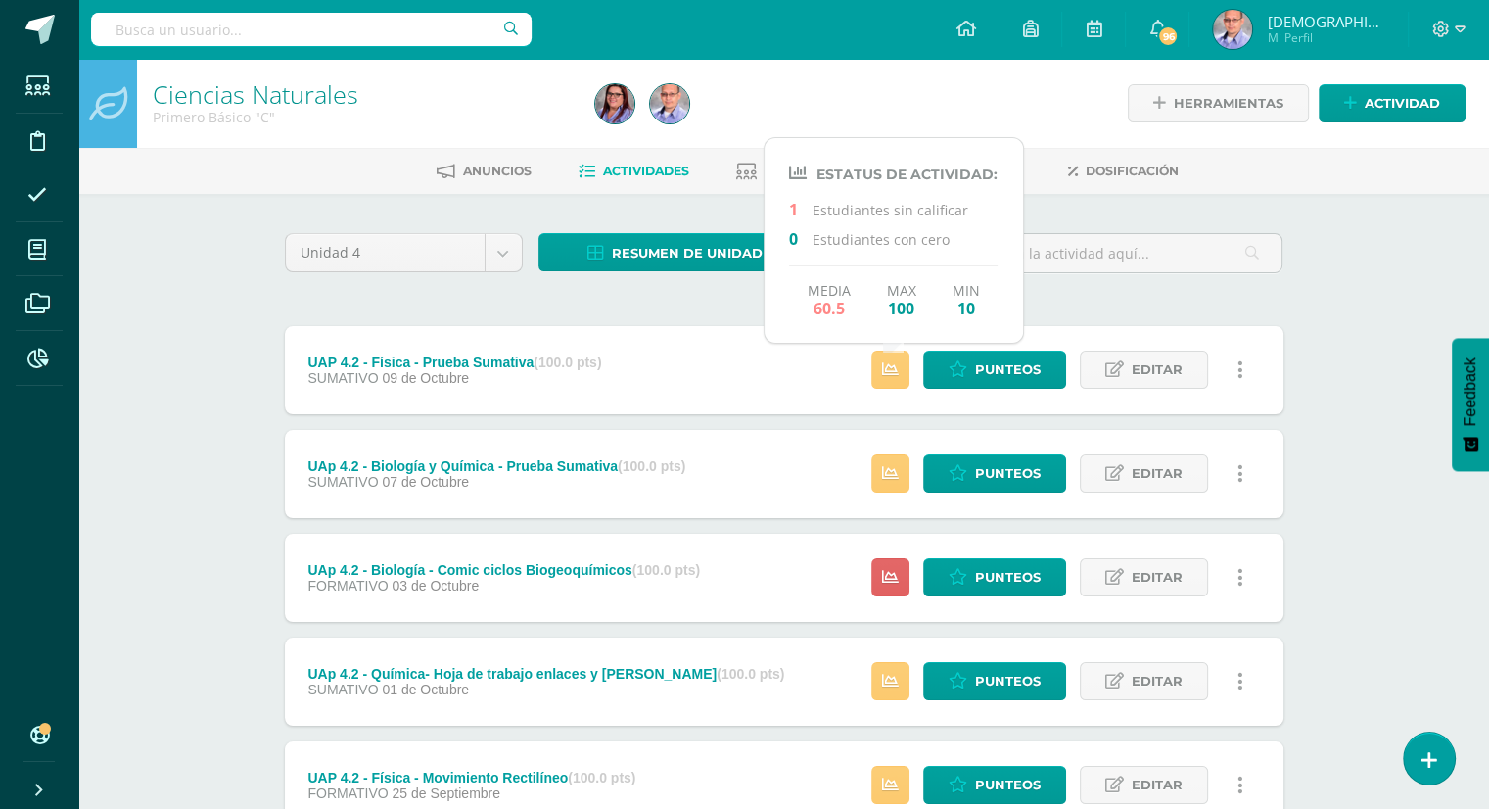
click at [205, 365] on div "Ciencias Naturales Primero Básico "C" Herramientas Detalle de asistencias Activ…" at bounding box center [783, 765] width 1411 height 1413
